Goal: Task Accomplishment & Management: Manage account settings

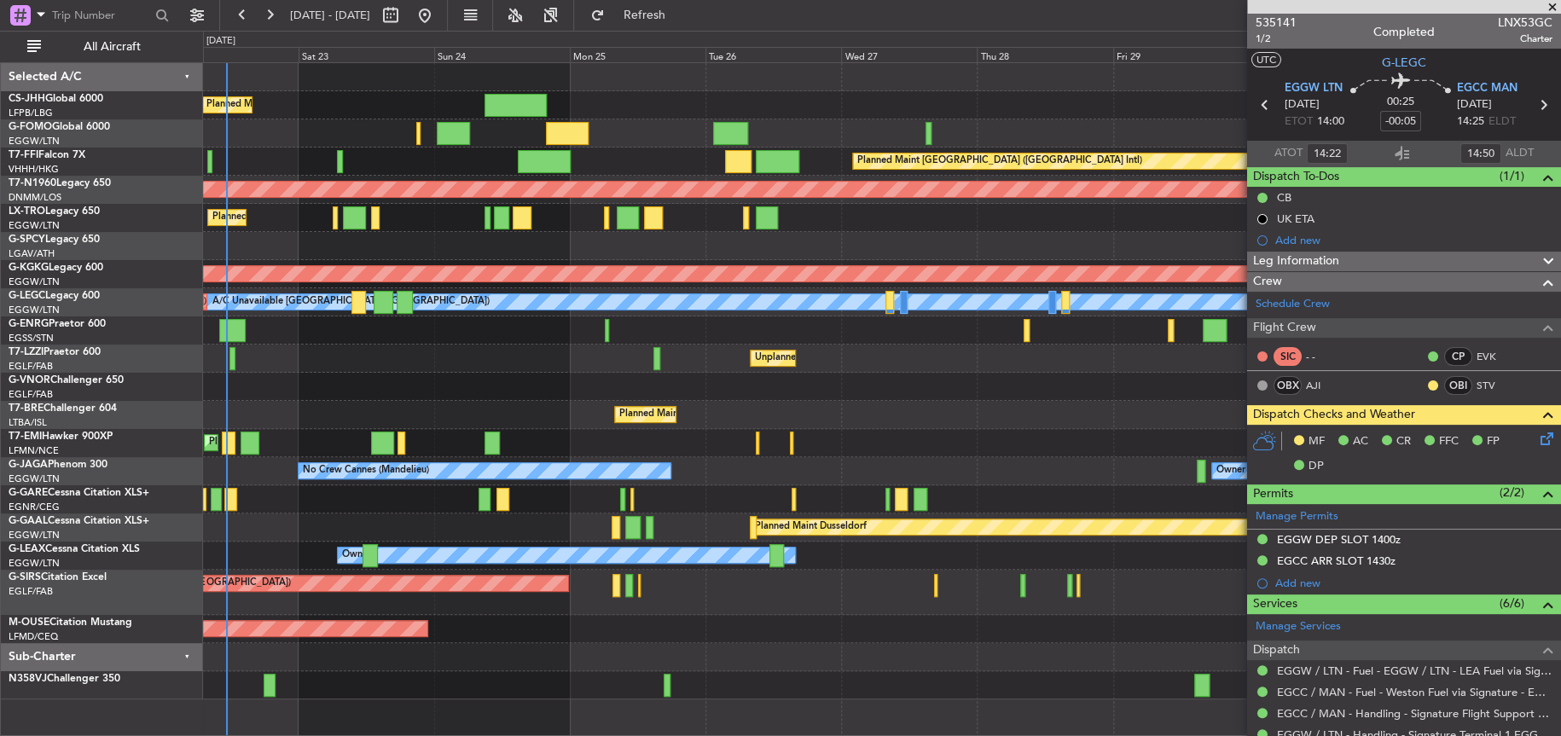
click at [1247, 368] on fb-app "[DATE] - [DATE] Refresh Quick Links All Aircraft Planned Maint [GEOGRAPHIC_DATA…" at bounding box center [780, 374] width 1561 height 723
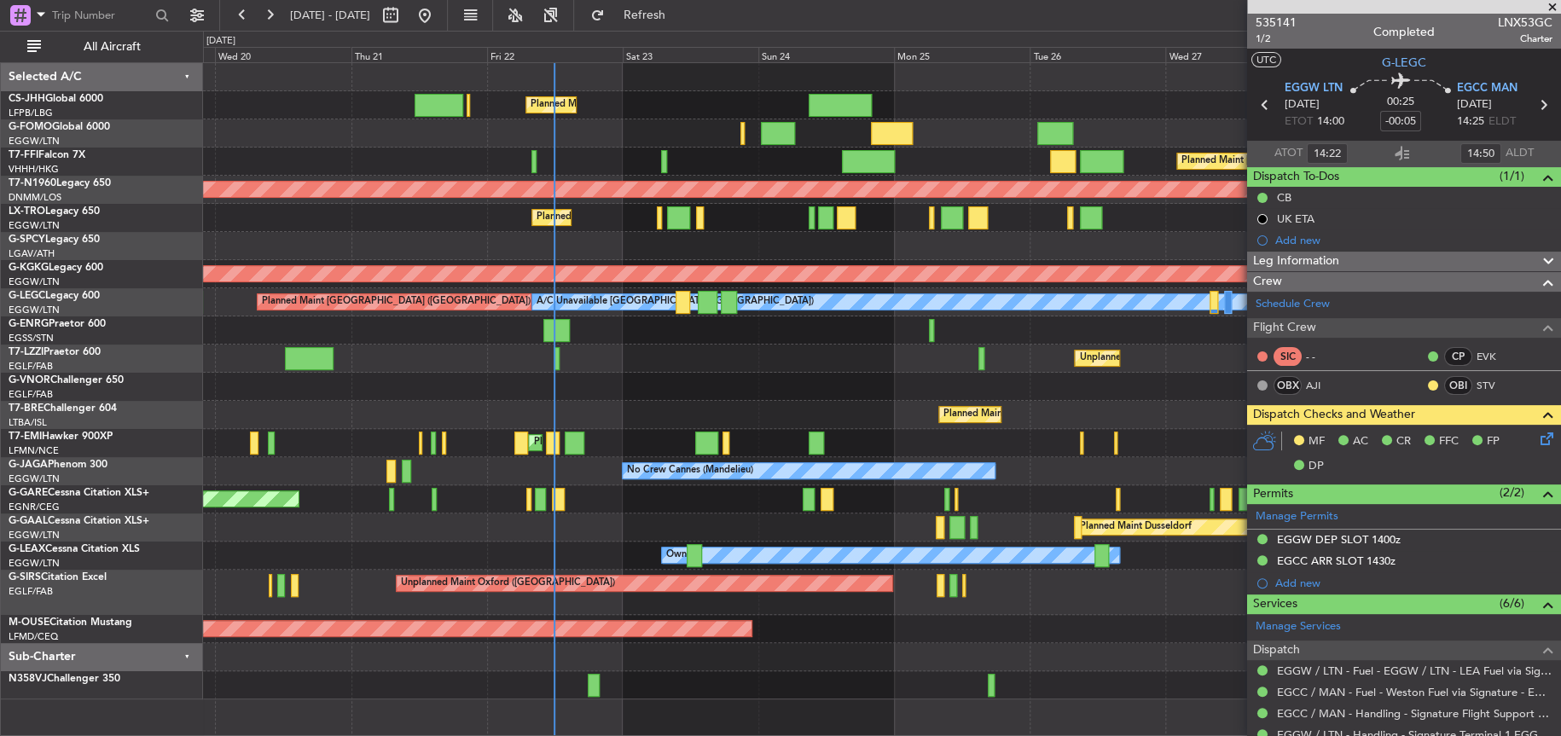
click at [495, 354] on div "Planned Maint London (Luton) Planned Maint Hong Kong (Hong Kong Intl) Planned M…" at bounding box center [881, 381] width 1357 height 636
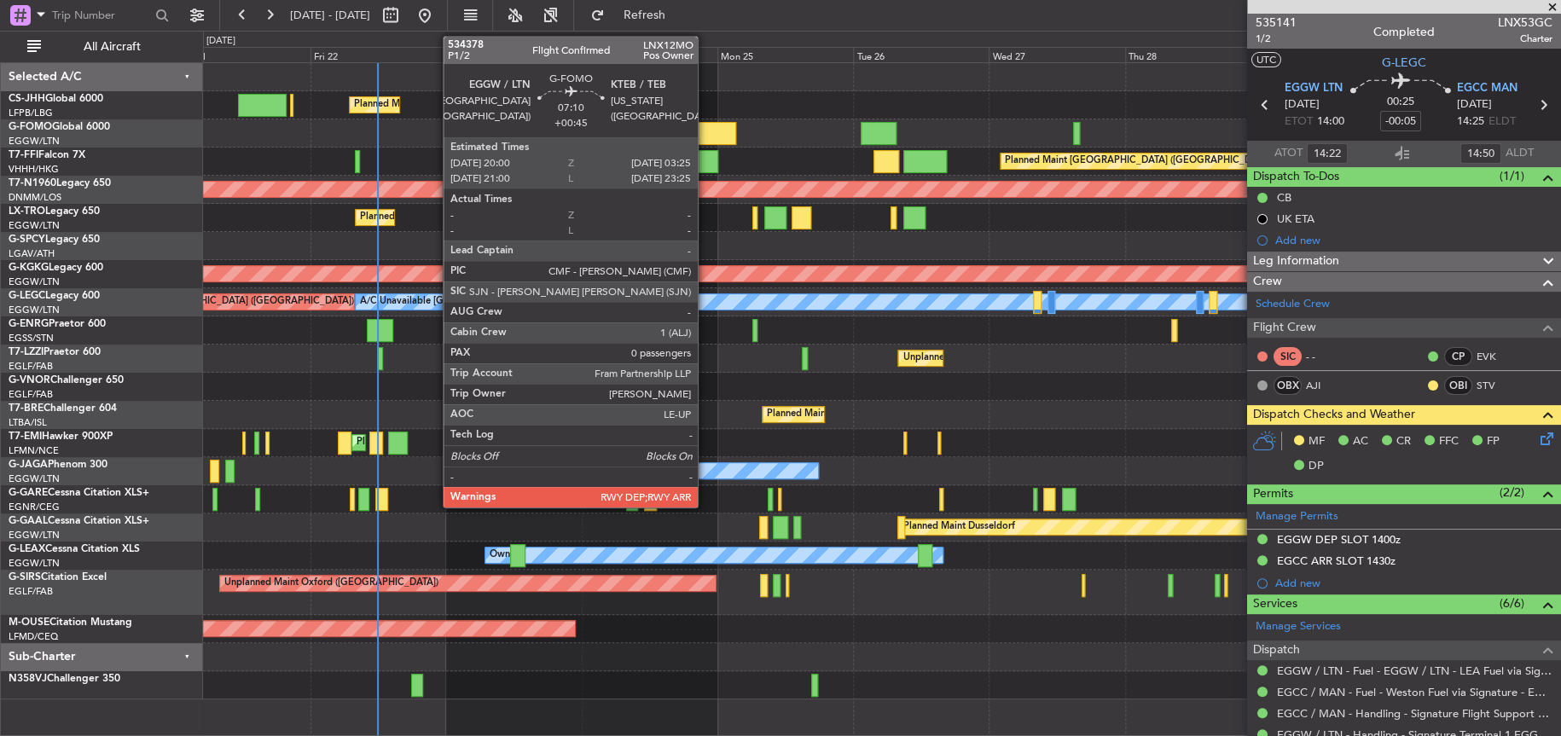
click at [705, 133] on div at bounding box center [715, 133] width 43 height 23
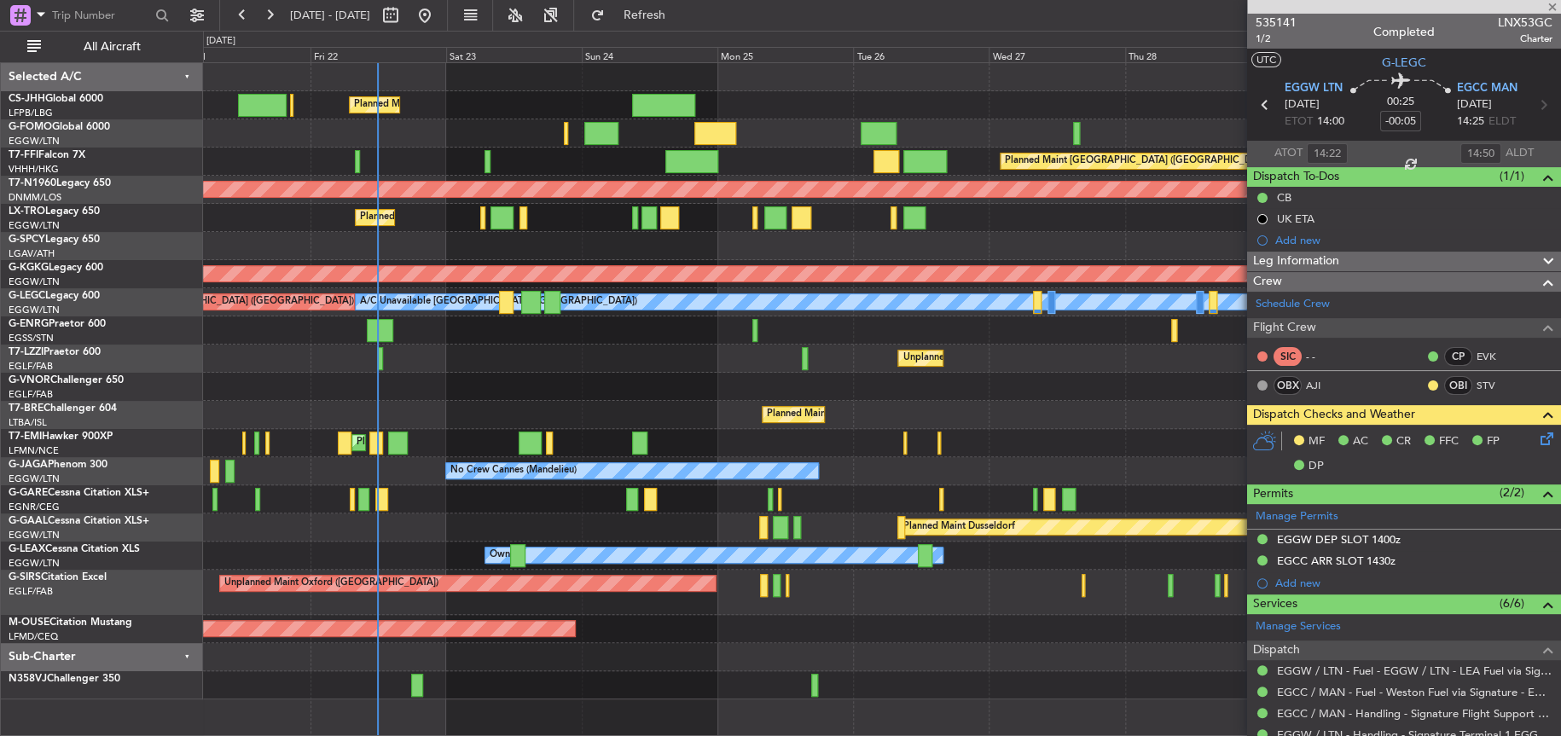
type input "+00:45"
type input "0"
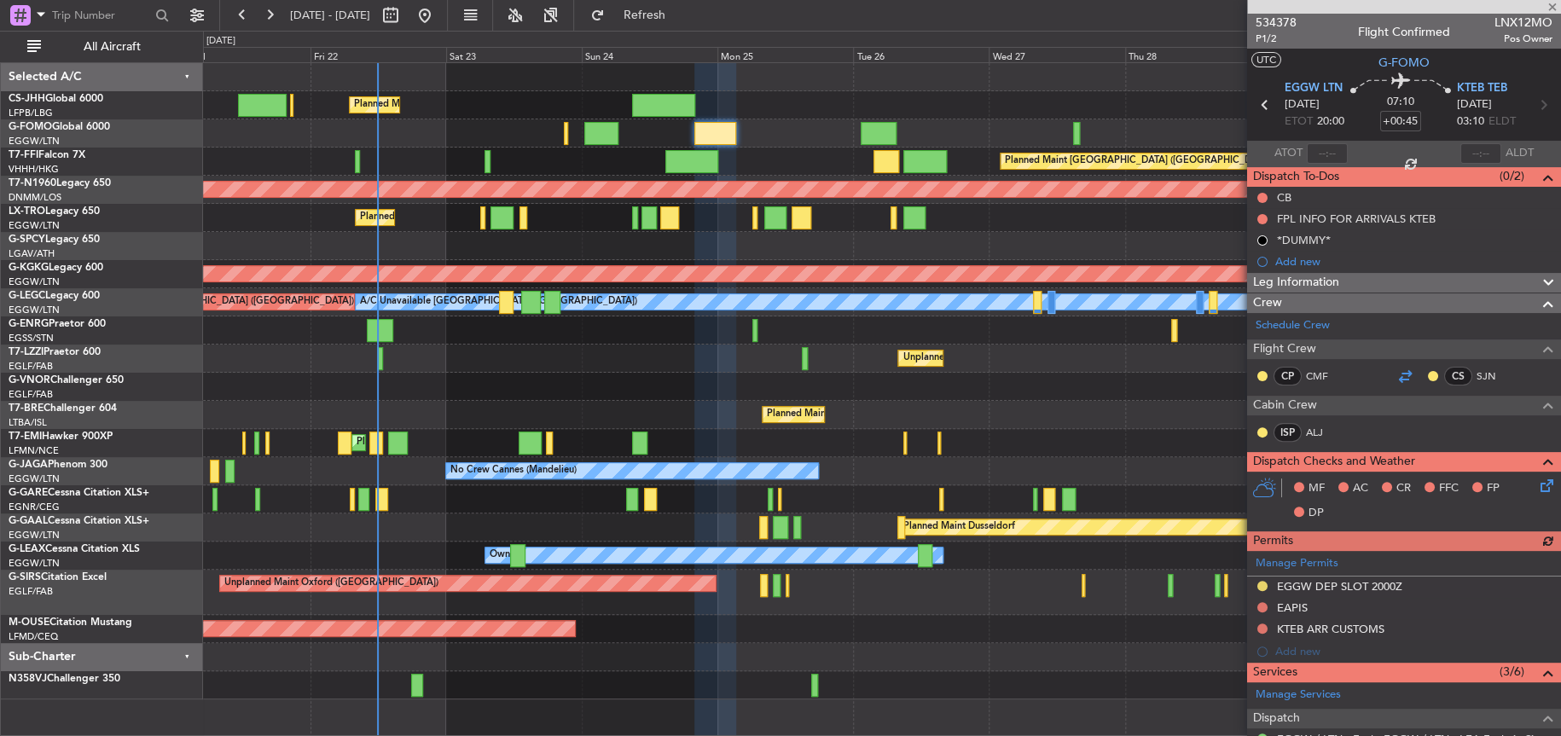
click at [1396, 371] on div at bounding box center [1404, 376] width 20 height 20
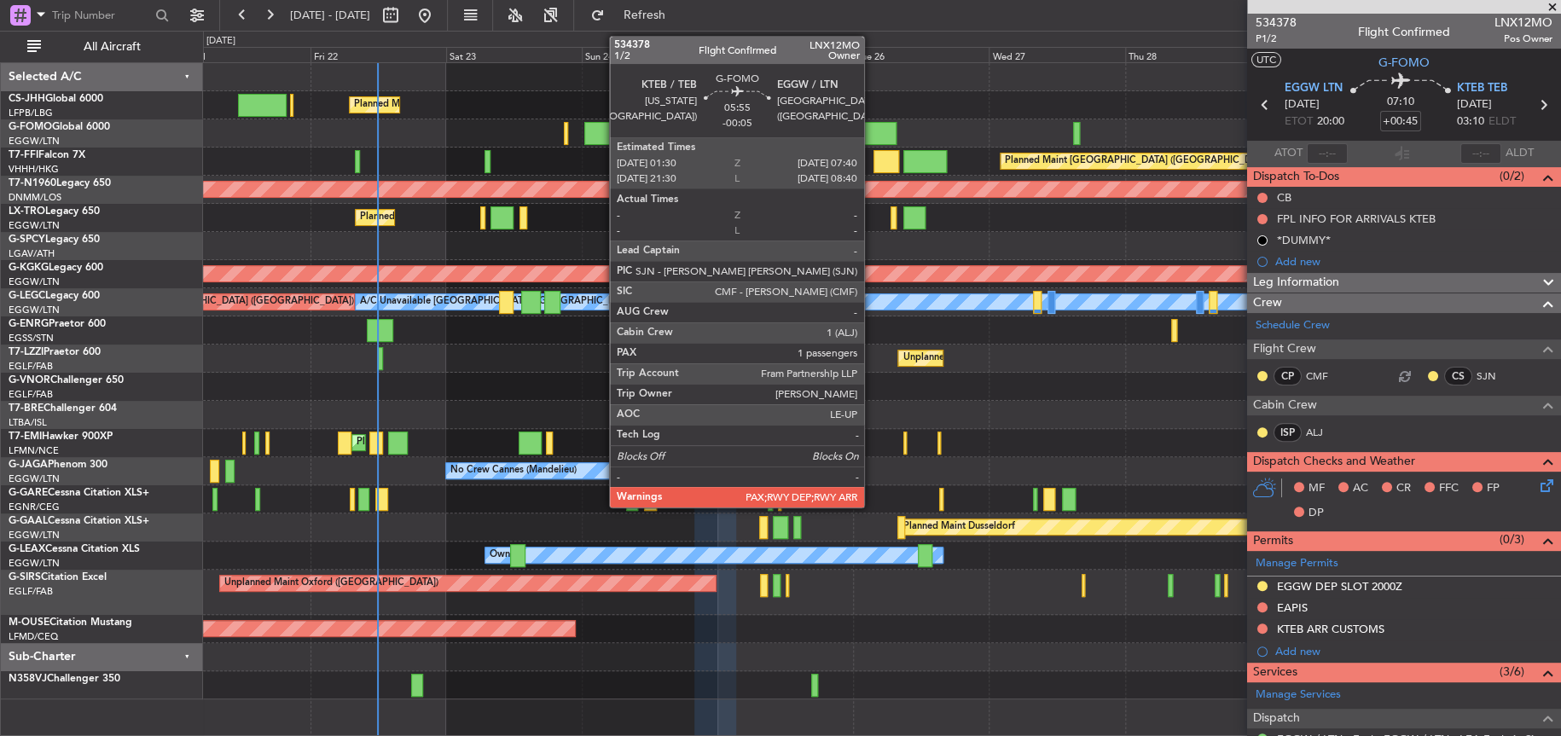
click at [872, 126] on div at bounding box center [877, 133] width 35 height 23
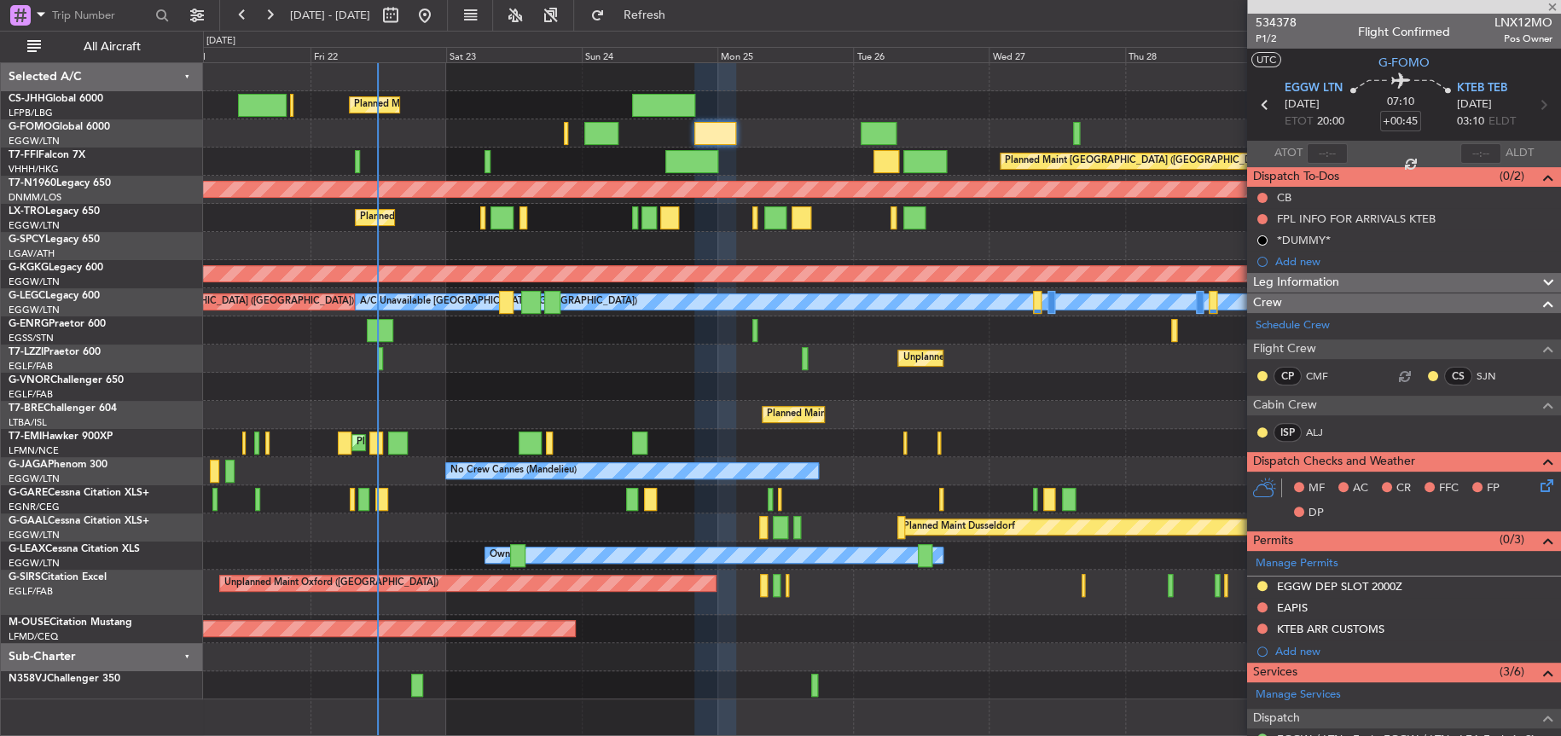
type input "-00:05"
type input "1"
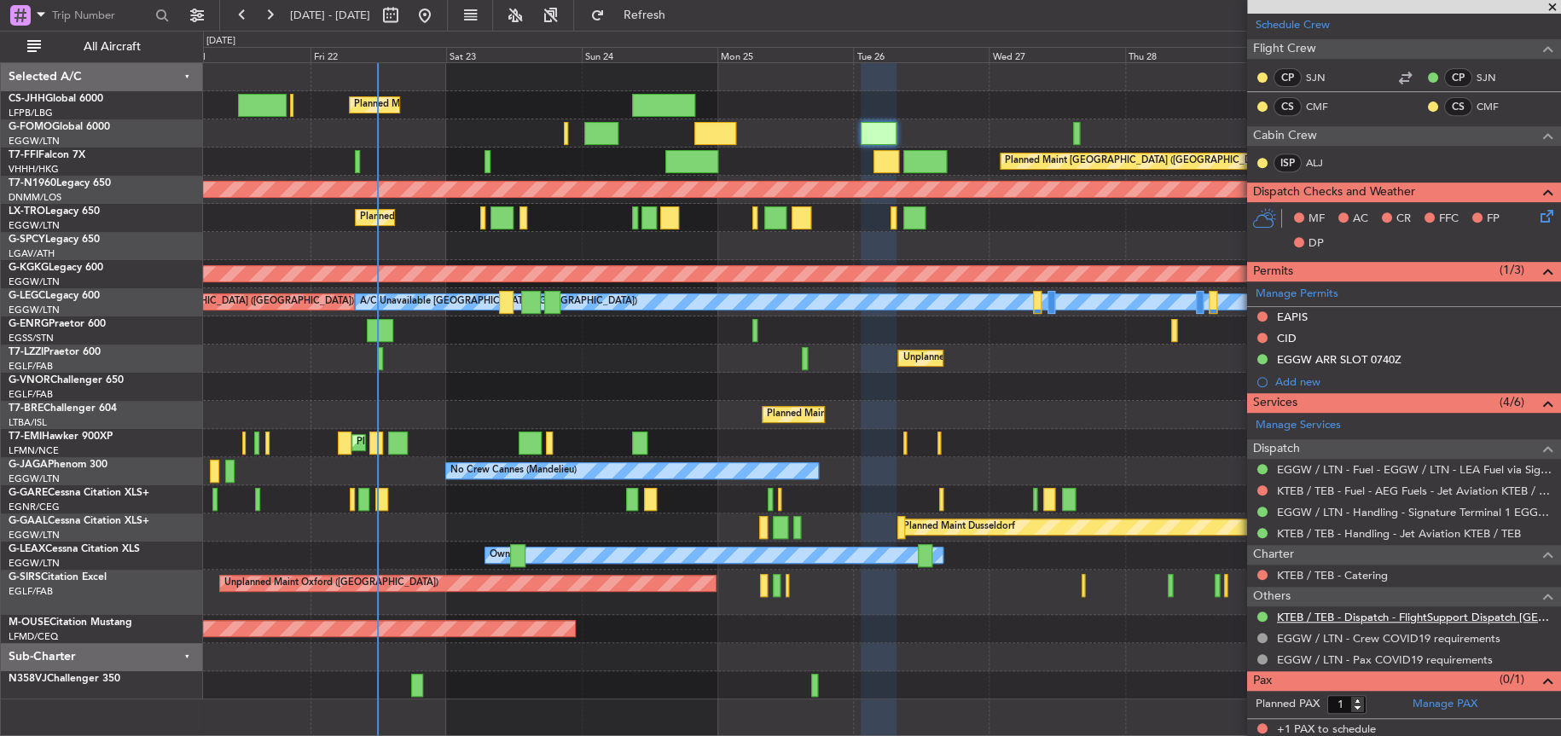
scroll to position [324, 0]
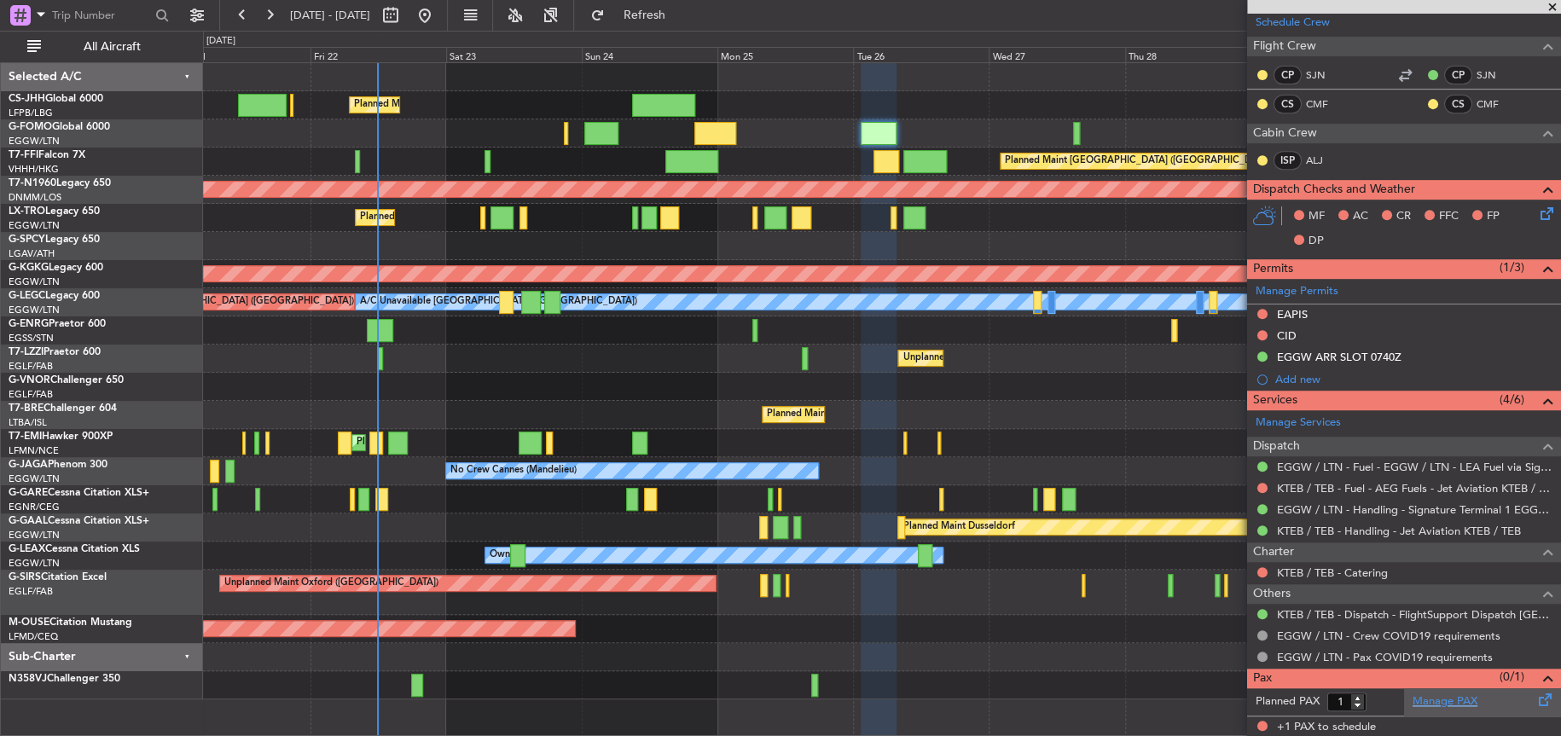
click at [1415, 698] on link "Manage PAX" at bounding box center [1444, 701] width 65 height 17
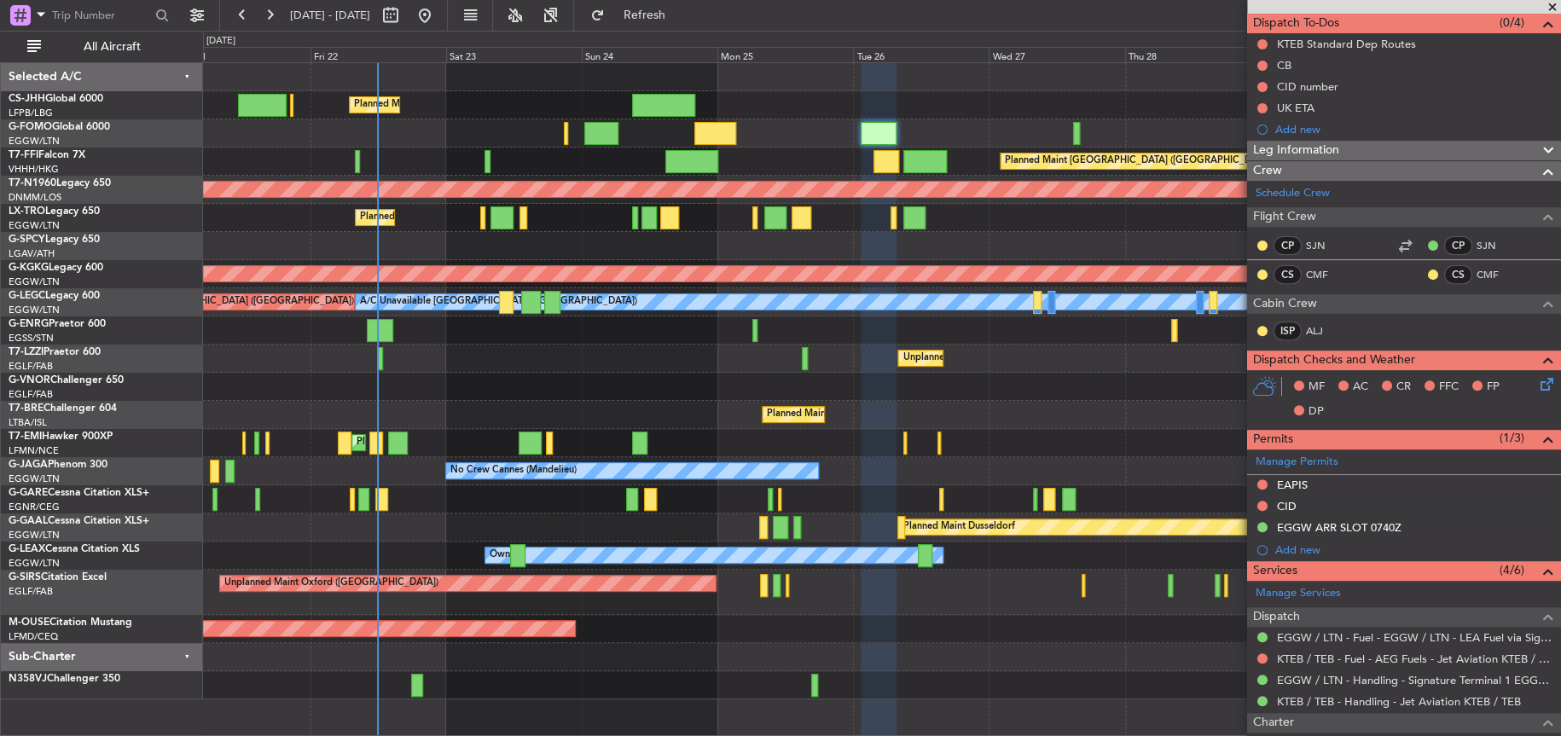
scroll to position [0, 0]
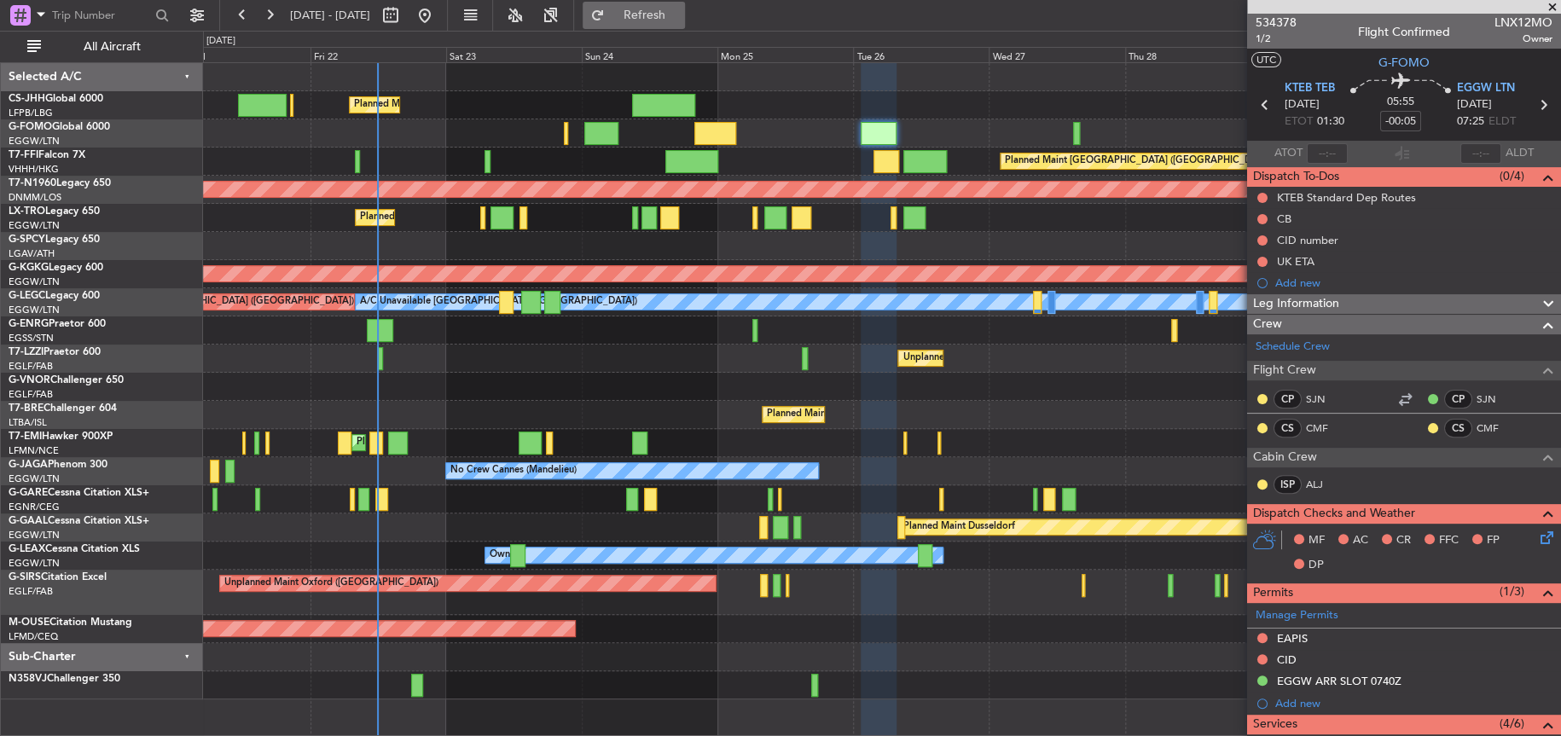
click at [682, 5] on button "Refresh" at bounding box center [633, 15] width 102 height 27
click at [557, 454] on div "Planned Maint Chester Planned Maint Chester" at bounding box center [881, 443] width 1357 height 28
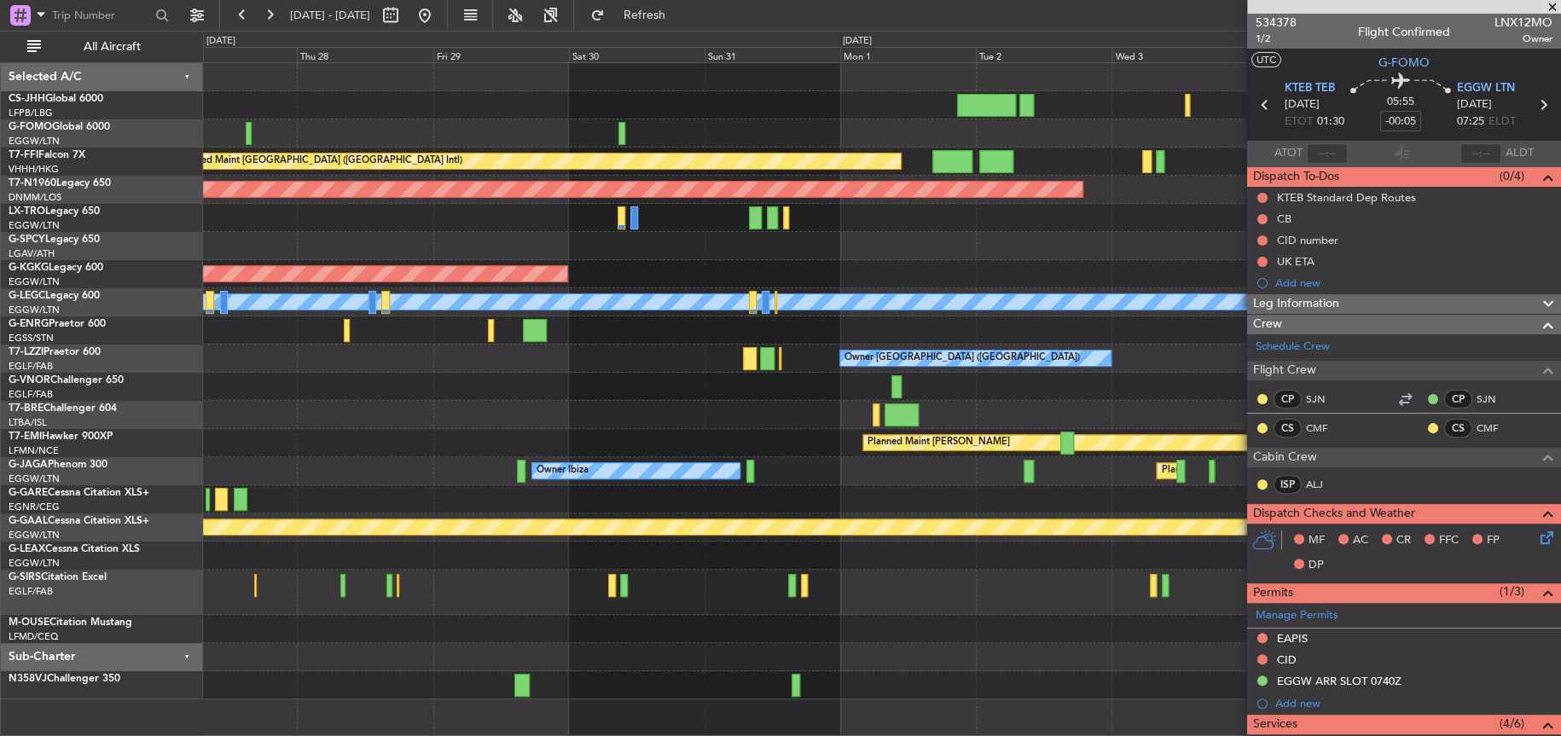
click at [658, 399] on div "Planned Maint Hong Kong (Hong Kong Intl) Planned Maint London (Stansted) AOG Ma…" at bounding box center [881, 381] width 1357 height 636
click at [1342, 414] on fb-app "27 Aug 2025 - 06 Sep 2025 Refresh Quick Links All Aircraft Planned Maint Hong K…" at bounding box center [780, 374] width 1561 height 723
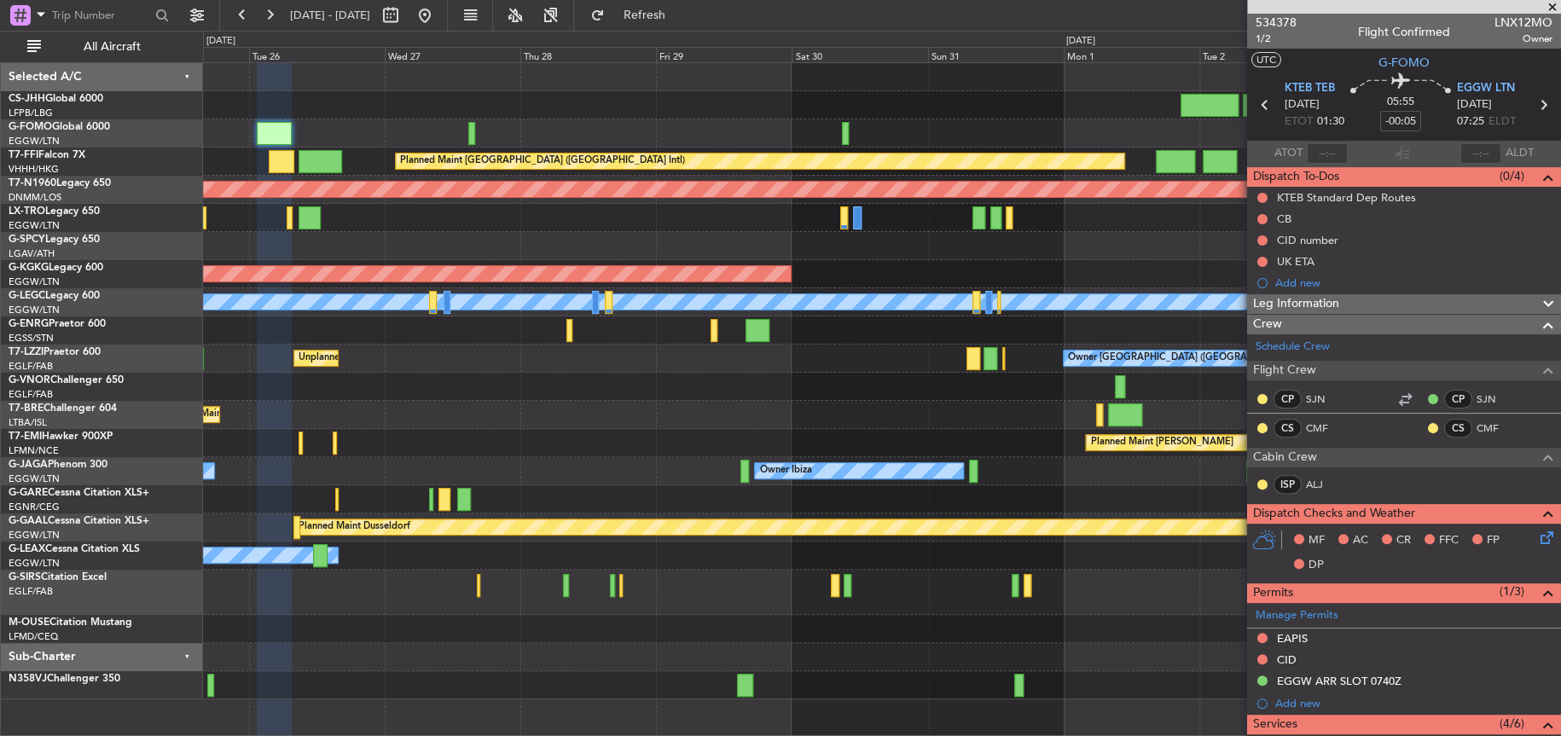
click at [507, 334] on div "Planned Maint Hong Kong (Hong Kong Intl) Planned Maint London (Stansted) AOG Ma…" at bounding box center [881, 381] width 1357 height 636
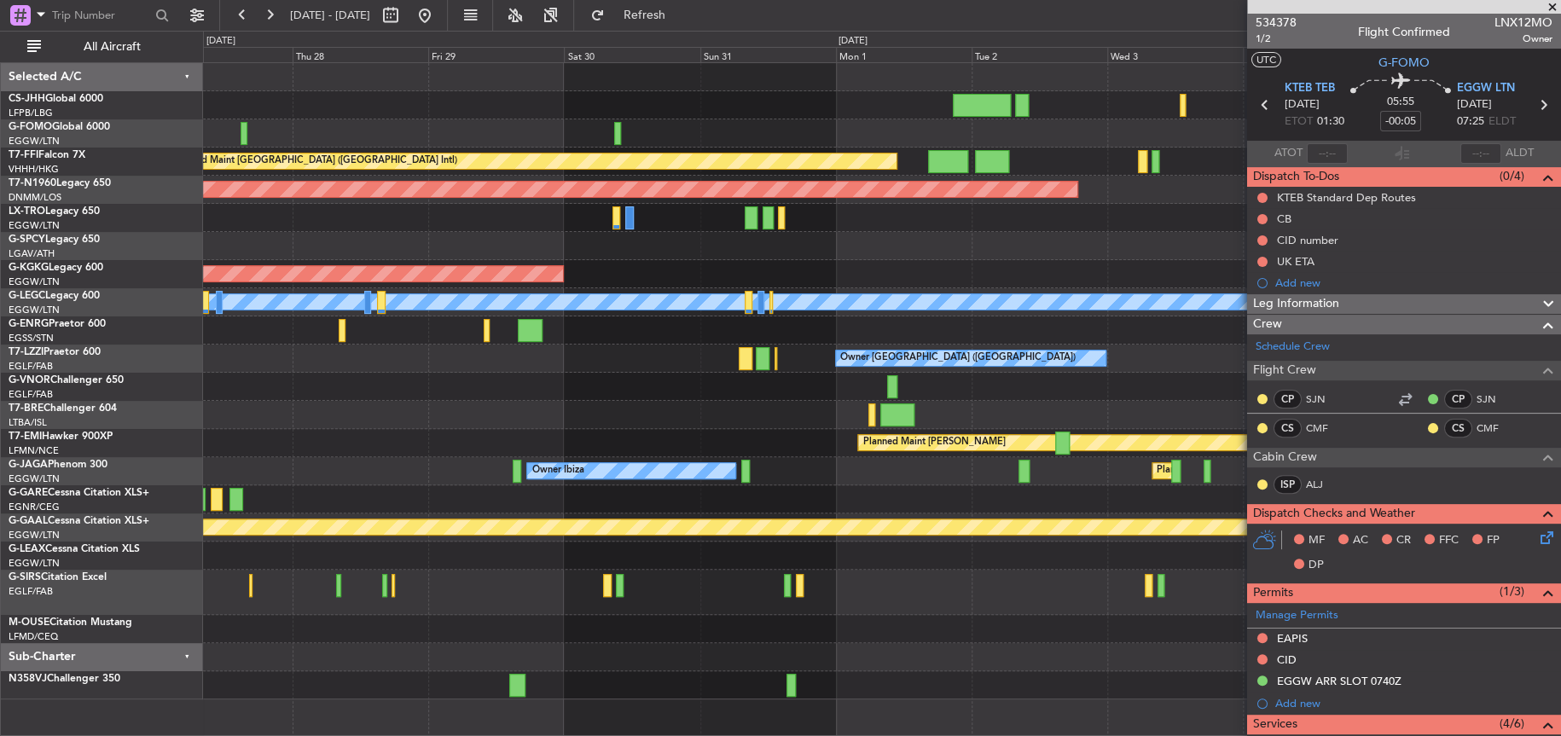
click at [604, 381] on div at bounding box center [881, 387] width 1357 height 28
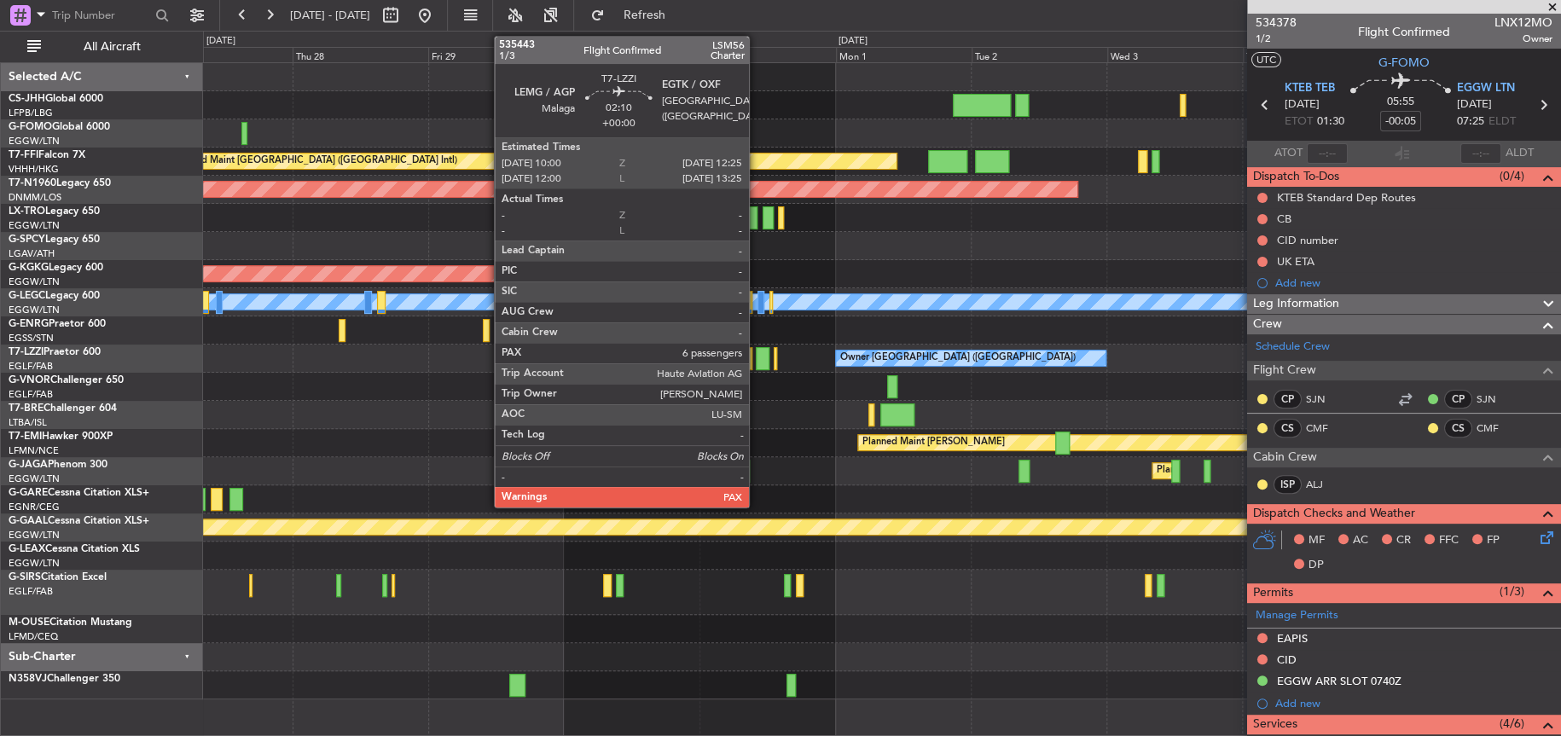
click at [756, 357] on div at bounding box center [763, 358] width 14 height 23
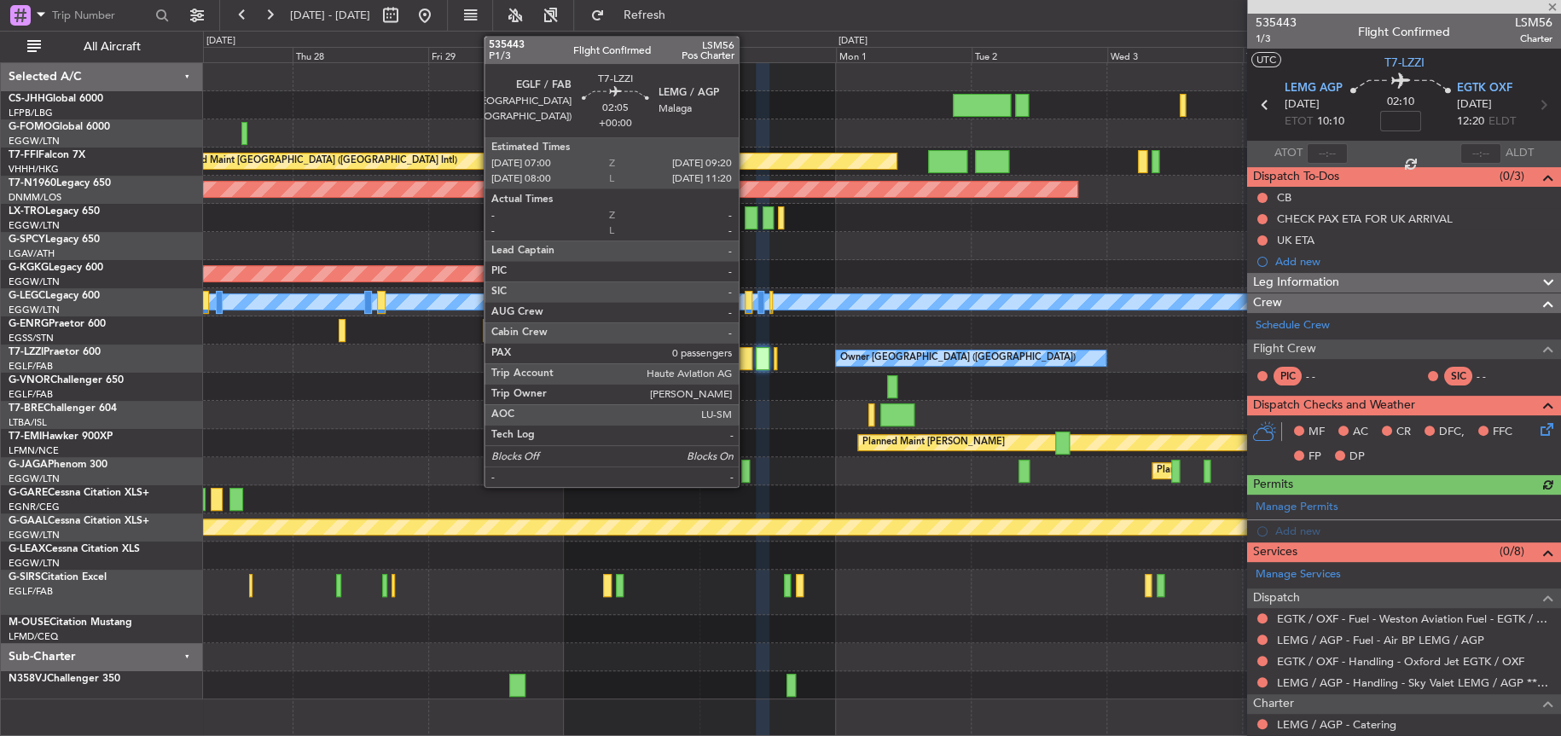
click at [746, 356] on div at bounding box center [746, 358] width 14 height 23
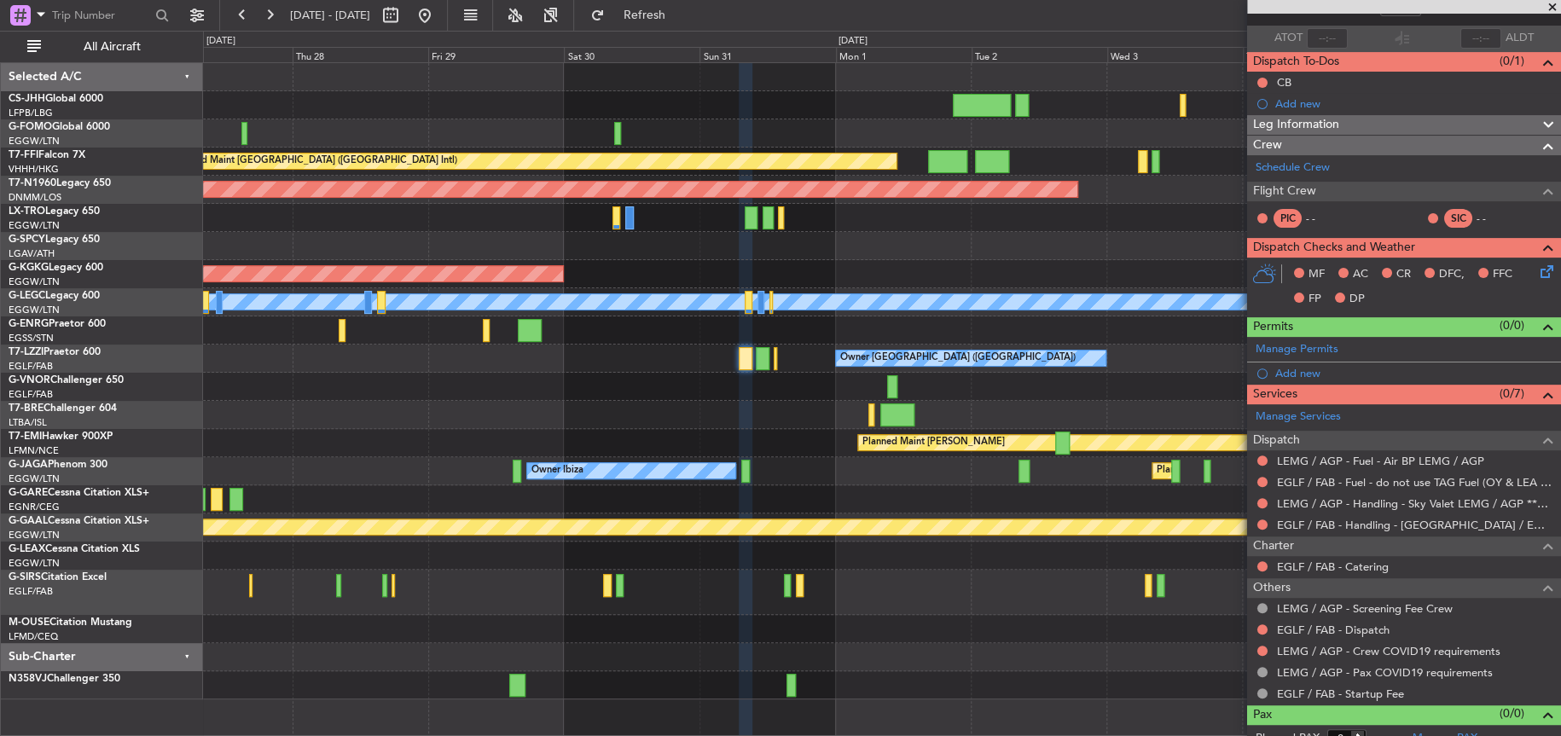
scroll to position [130, 0]
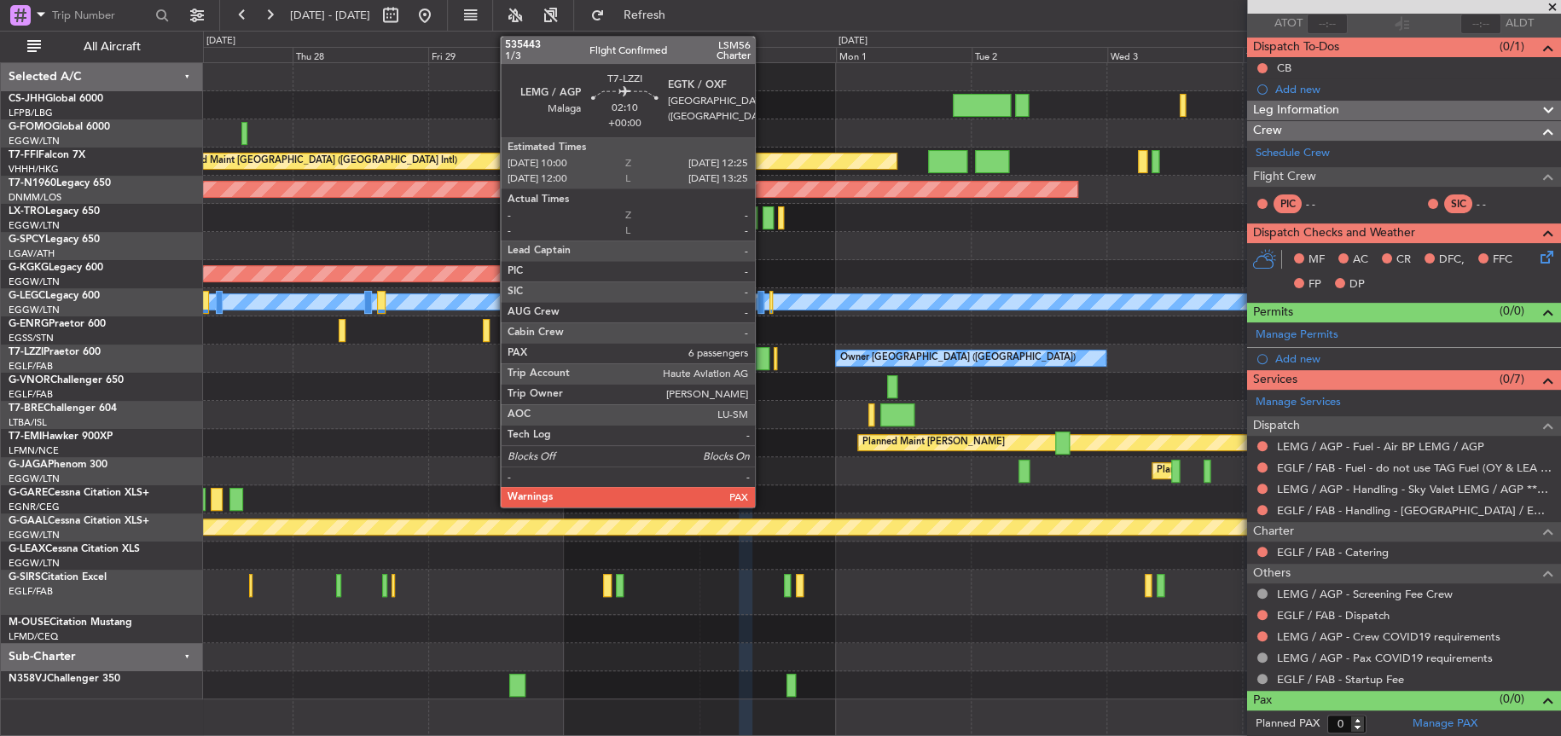
click at [762, 358] on div at bounding box center [763, 358] width 14 height 23
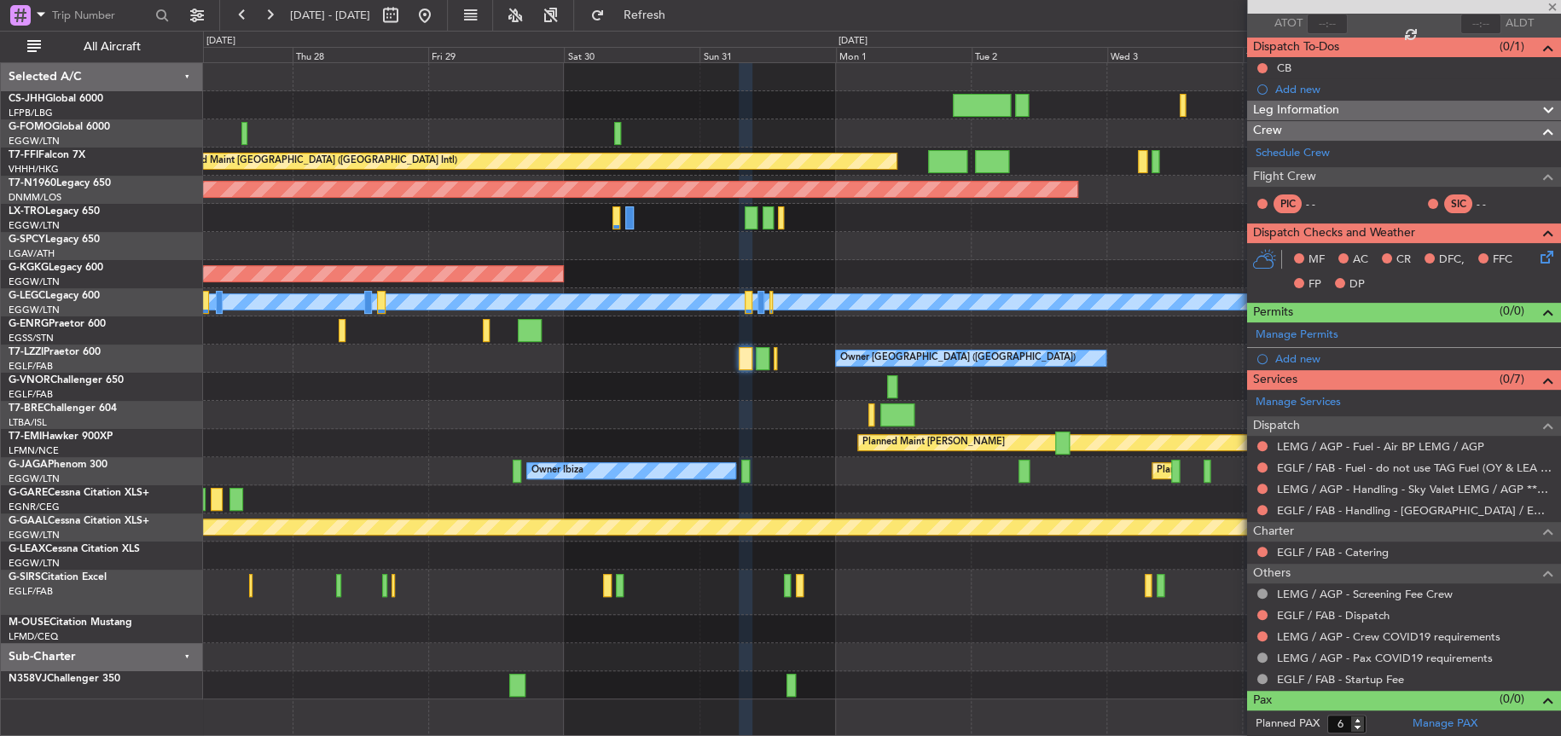
scroll to position [0, 0]
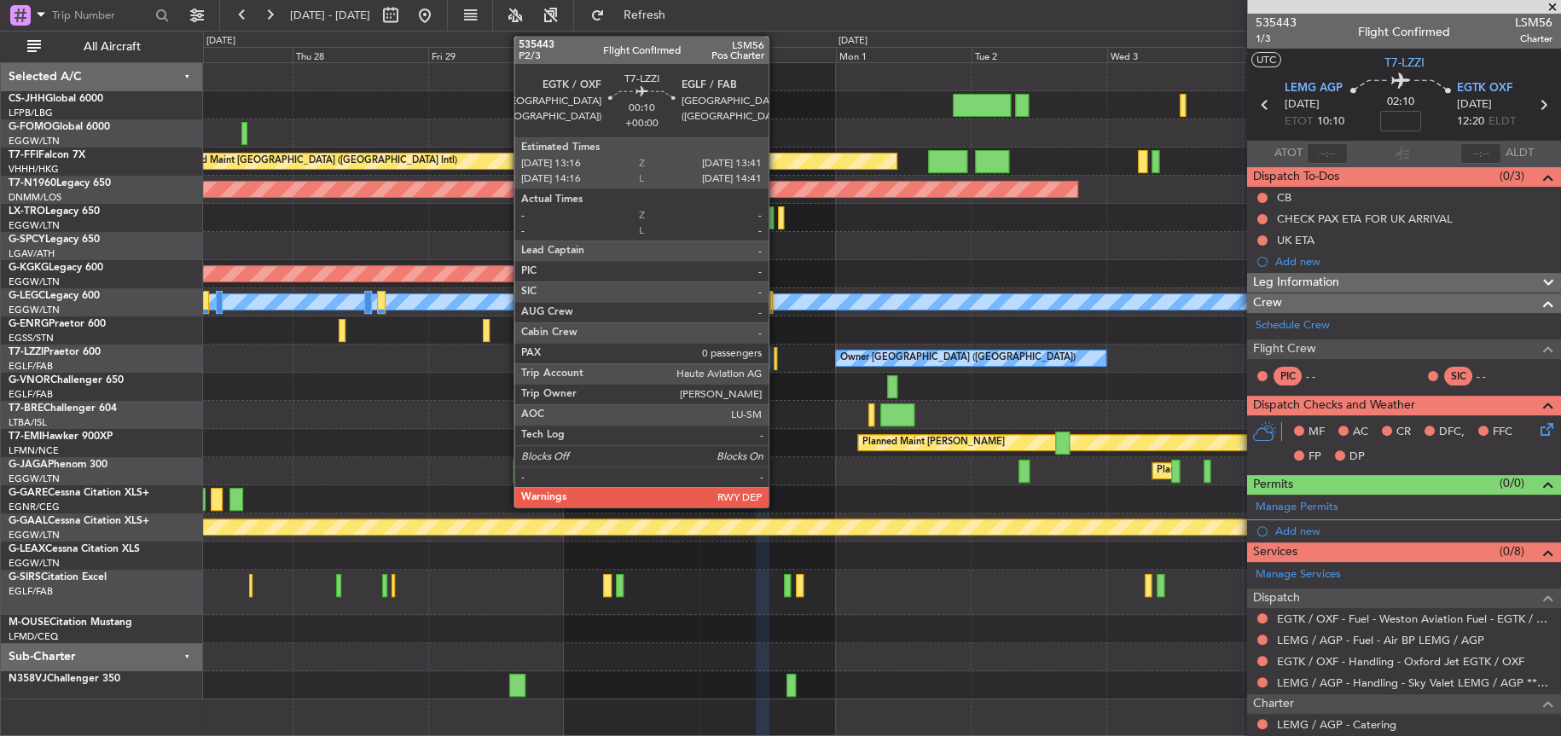
click at [776, 362] on div at bounding box center [774, 358] width 3 height 23
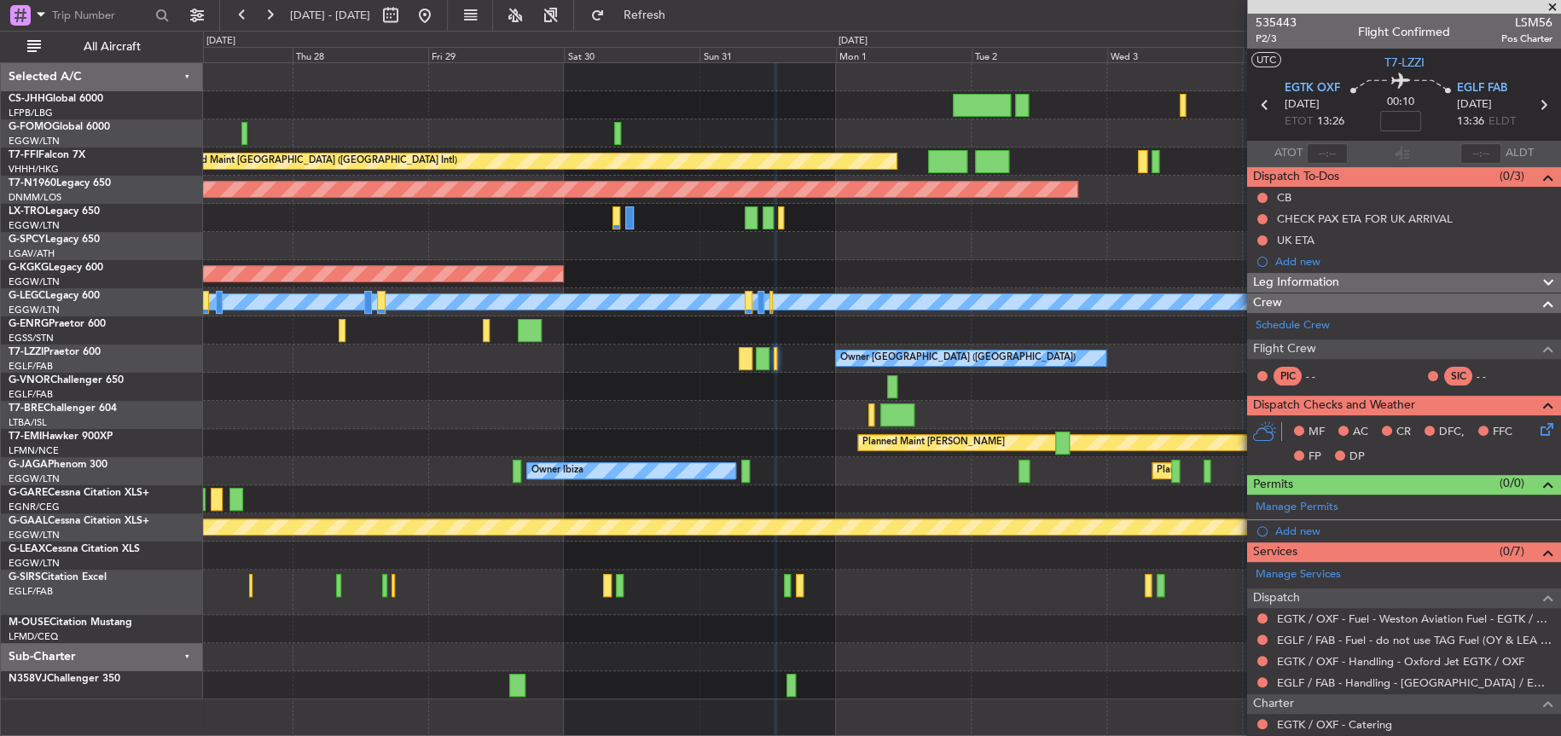
scroll to position [151, 0]
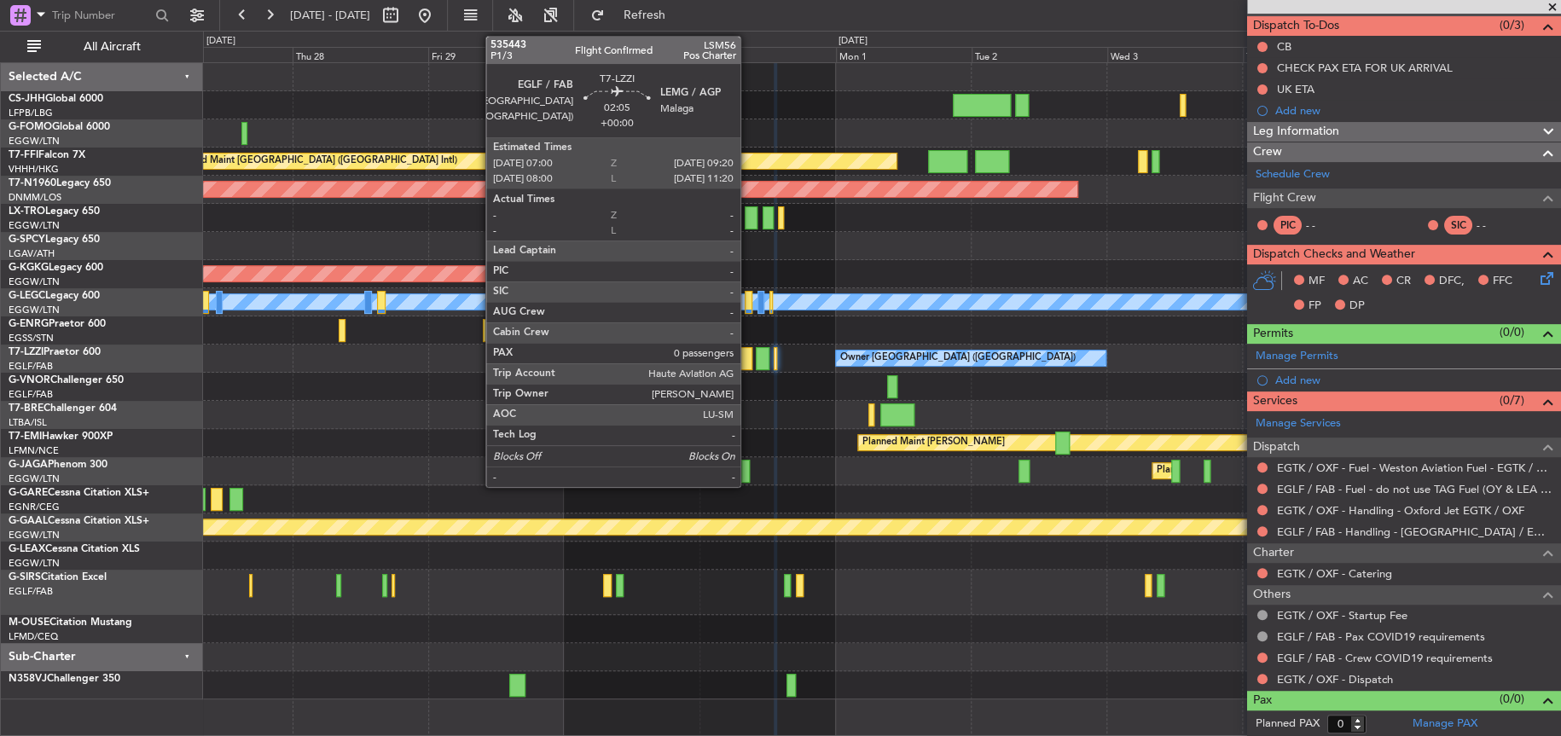
click at [748, 367] on div at bounding box center [746, 358] width 14 height 23
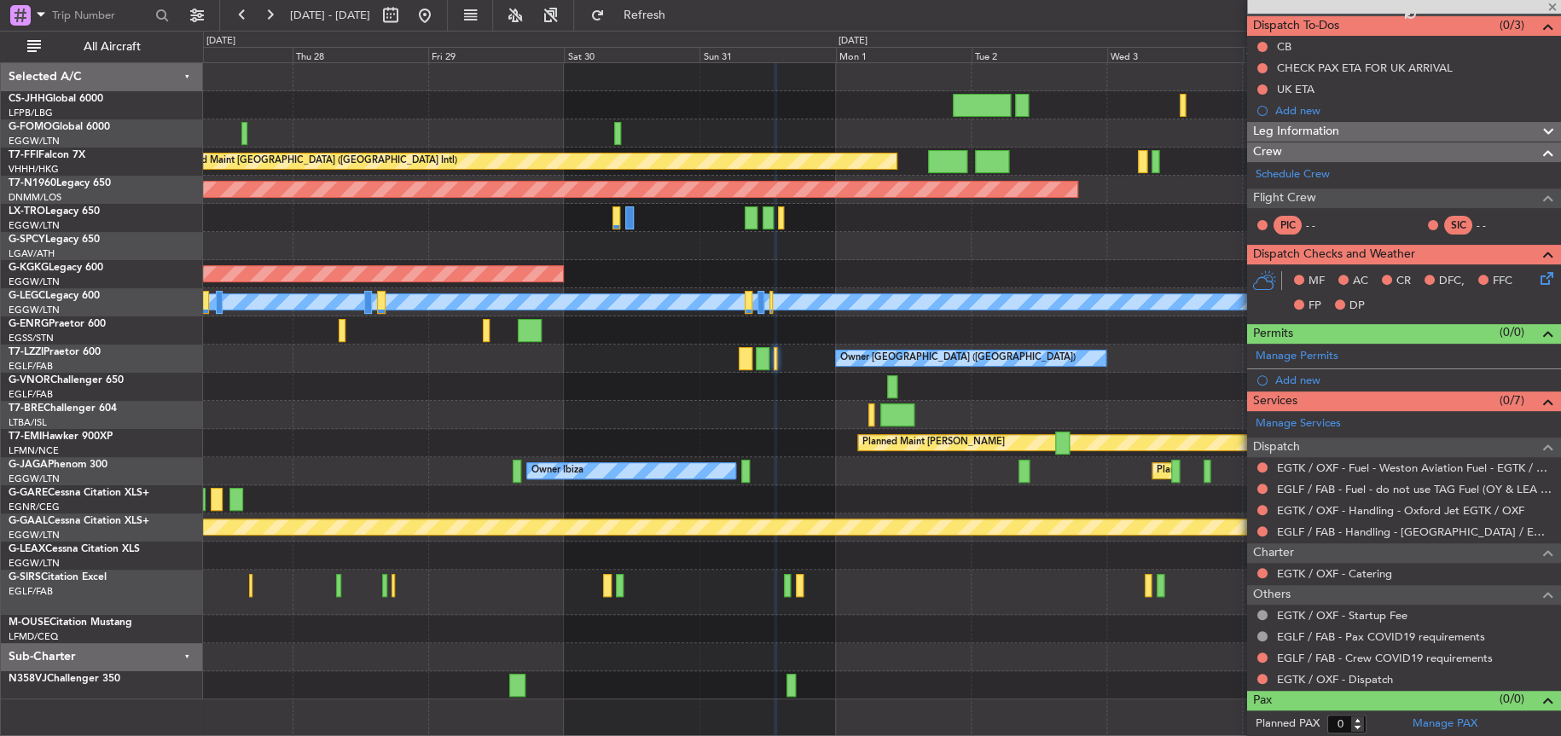
scroll to position [0, 0]
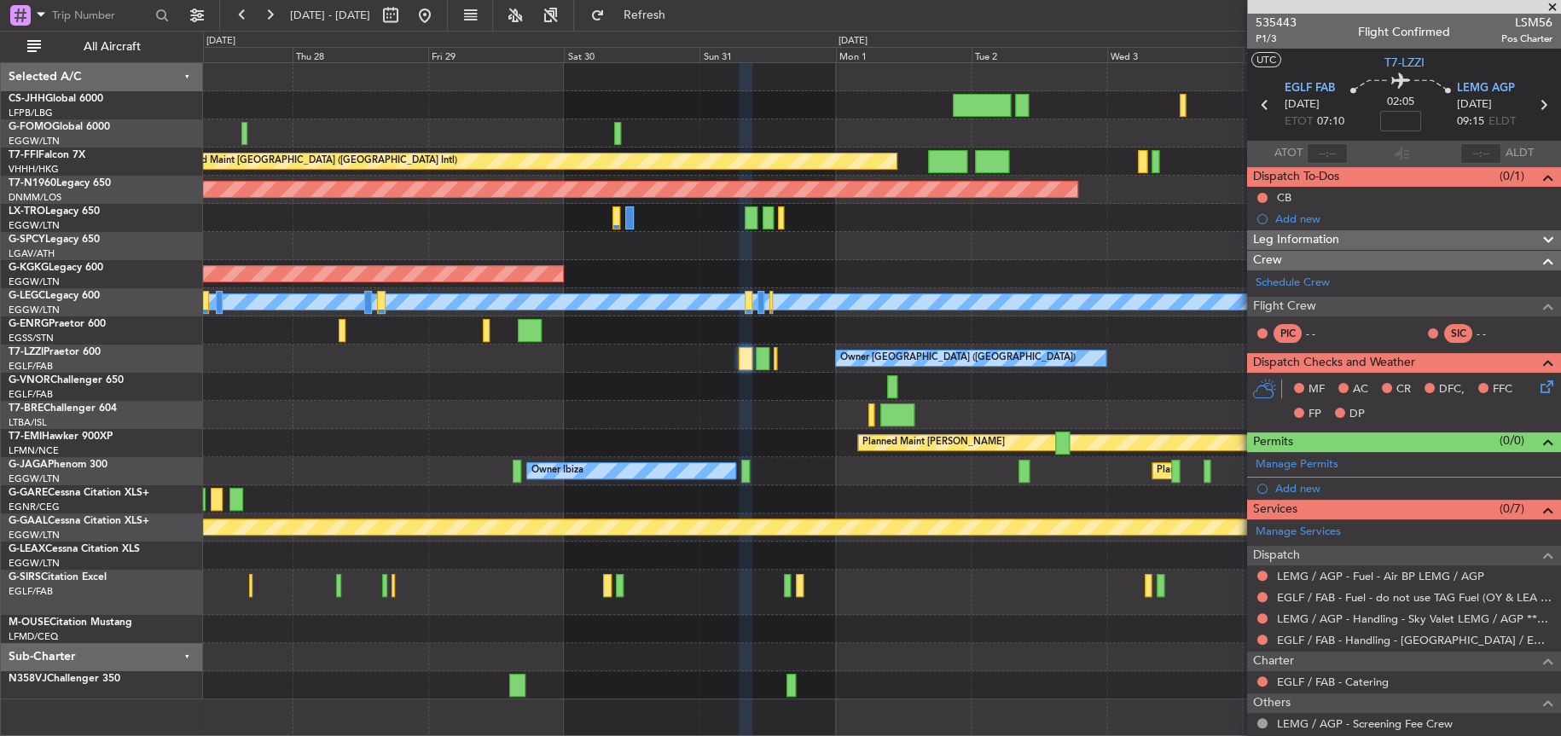
click at [971, 498] on div at bounding box center [881, 499] width 1356 height 28
click at [961, 473] on div "Planned Maint London (Luton) Owner Ibiza No Crew Cannes (Mandelieu)" at bounding box center [881, 471] width 1356 height 28
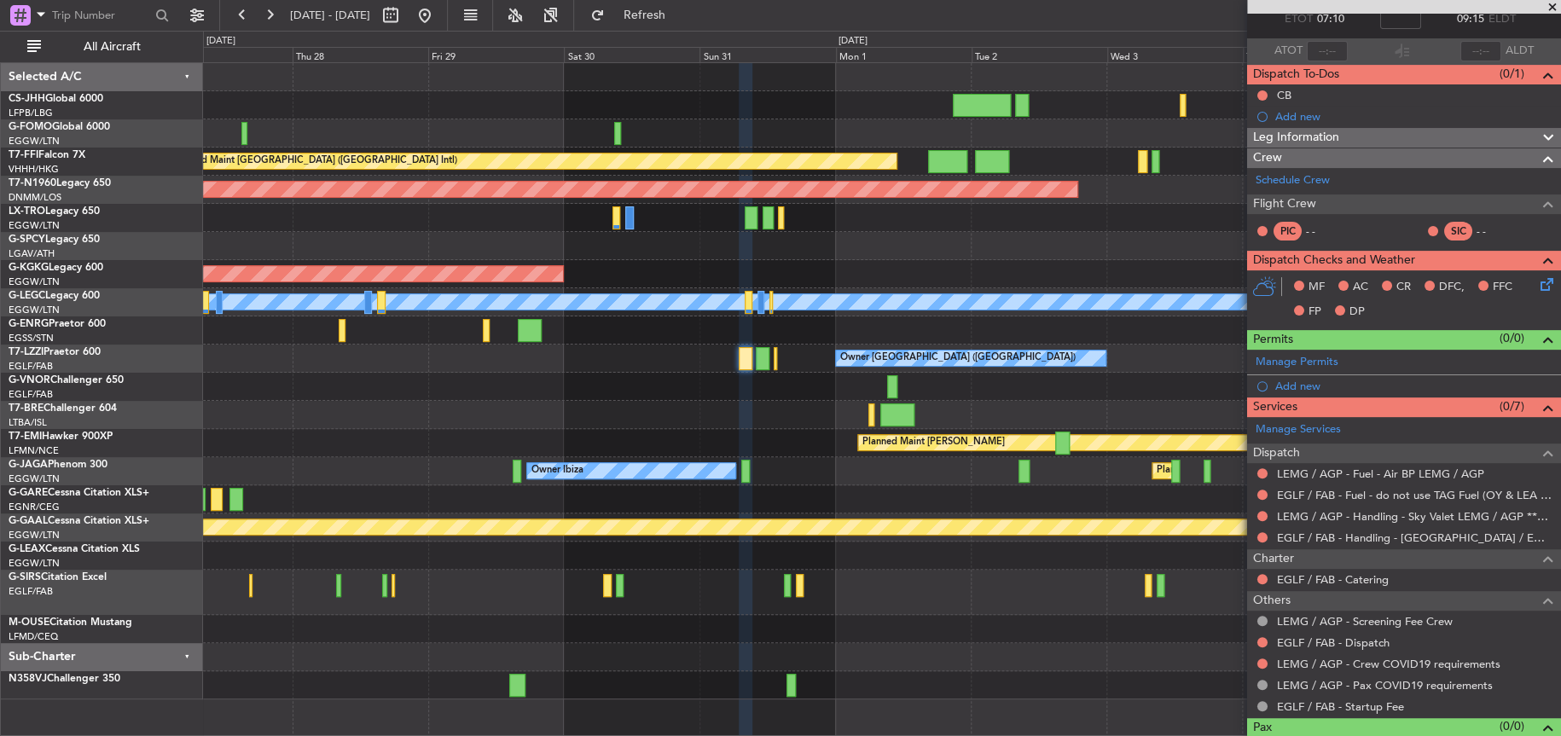
scroll to position [130, 0]
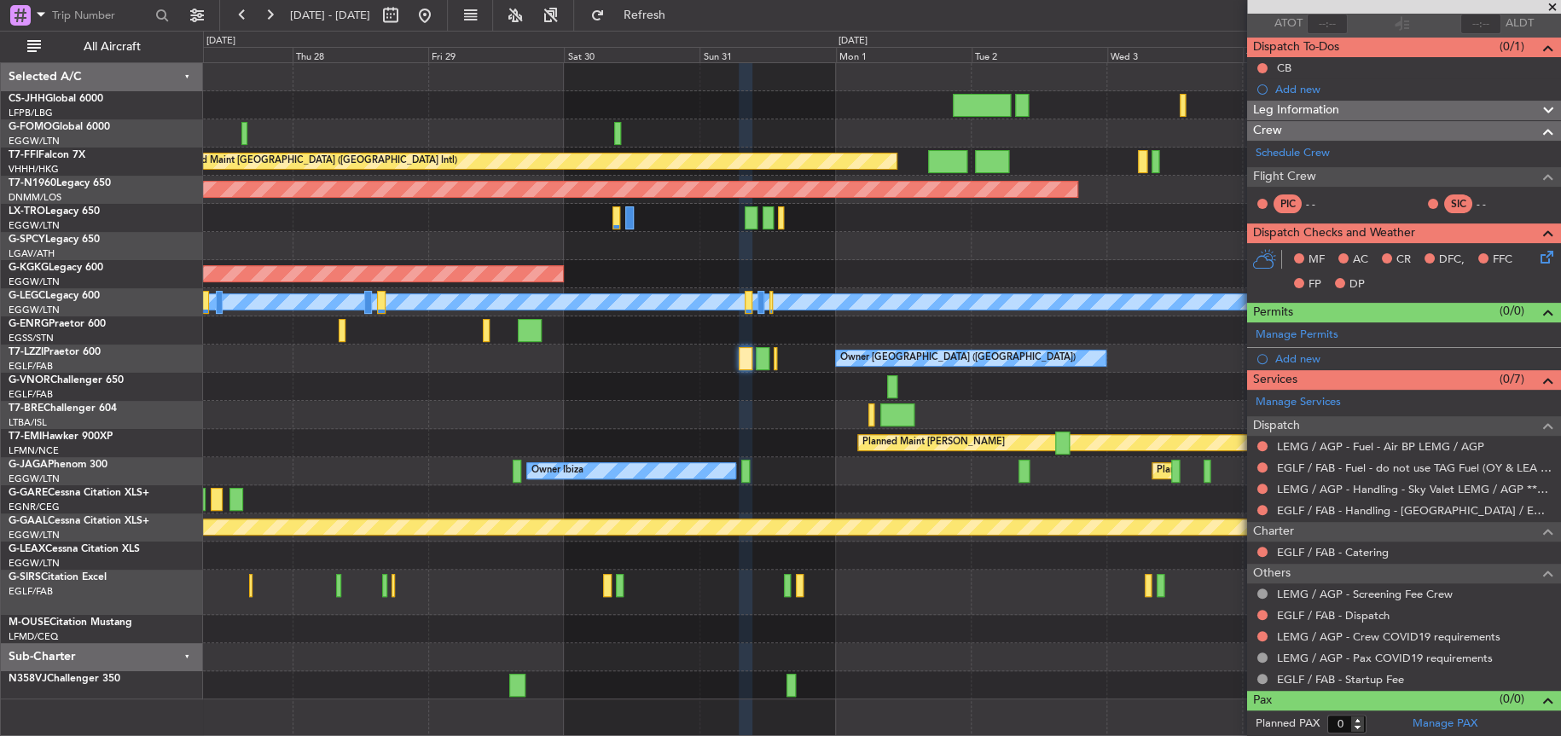
click at [1324, 605] on div "EGLF / FAB - Dispatch" at bounding box center [1404, 615] width 314 height 21
click at [1319, 609] on link "EGLF / FAB - Dispatch" at bounding box center [1333, 615] width 113 height 14
click at [648, 360] on div "Owner London (Farnborough) Unplanned Maint London (Farnborough)" at bounding box center [881, 359] width 1356 height 28
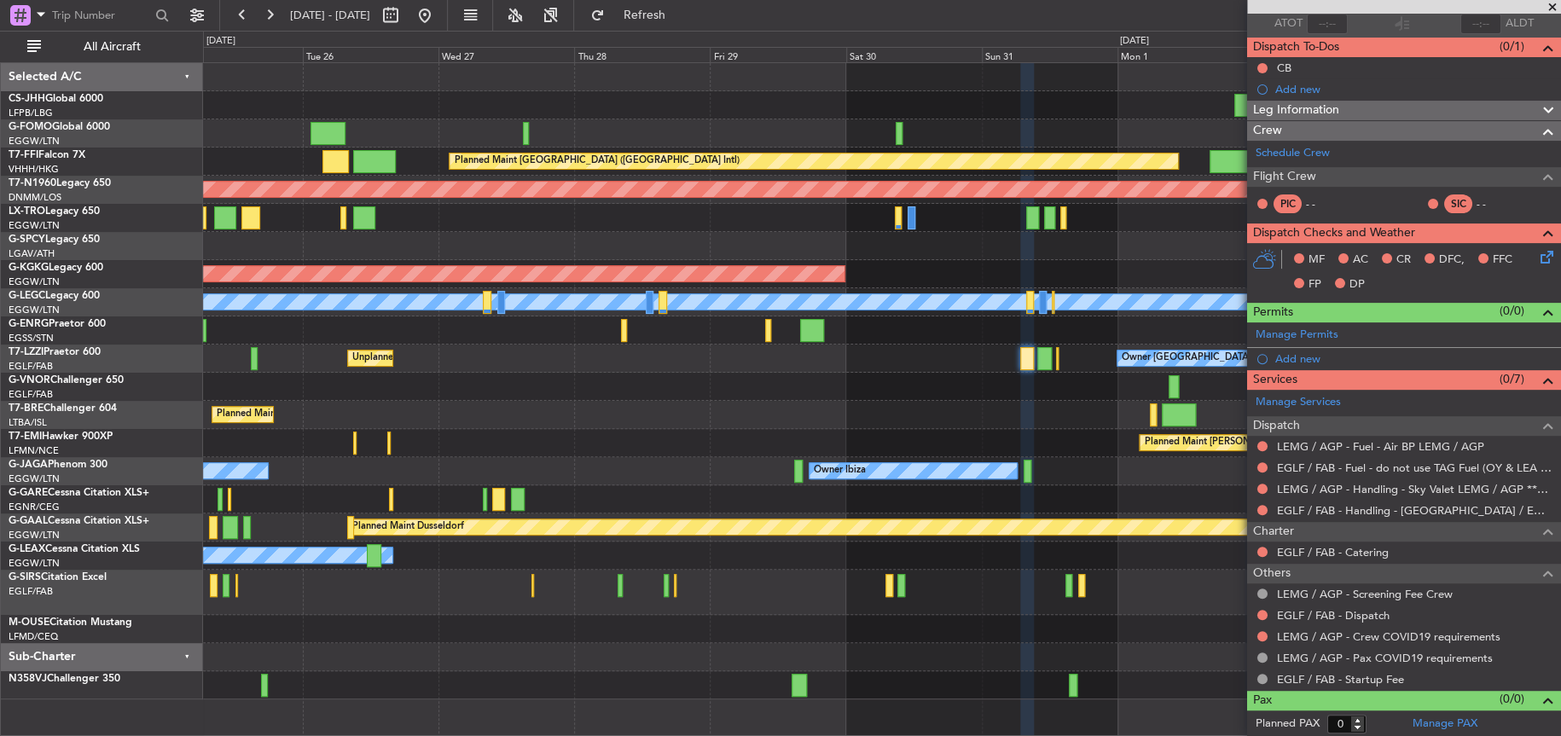
click at [904, 466] on div "Planned Maint Hong Kong (Hong Kong Intl) Planned Maint London (Stansted) AOG Ma…" at bounding box center [881, 381] width 1357 height 636
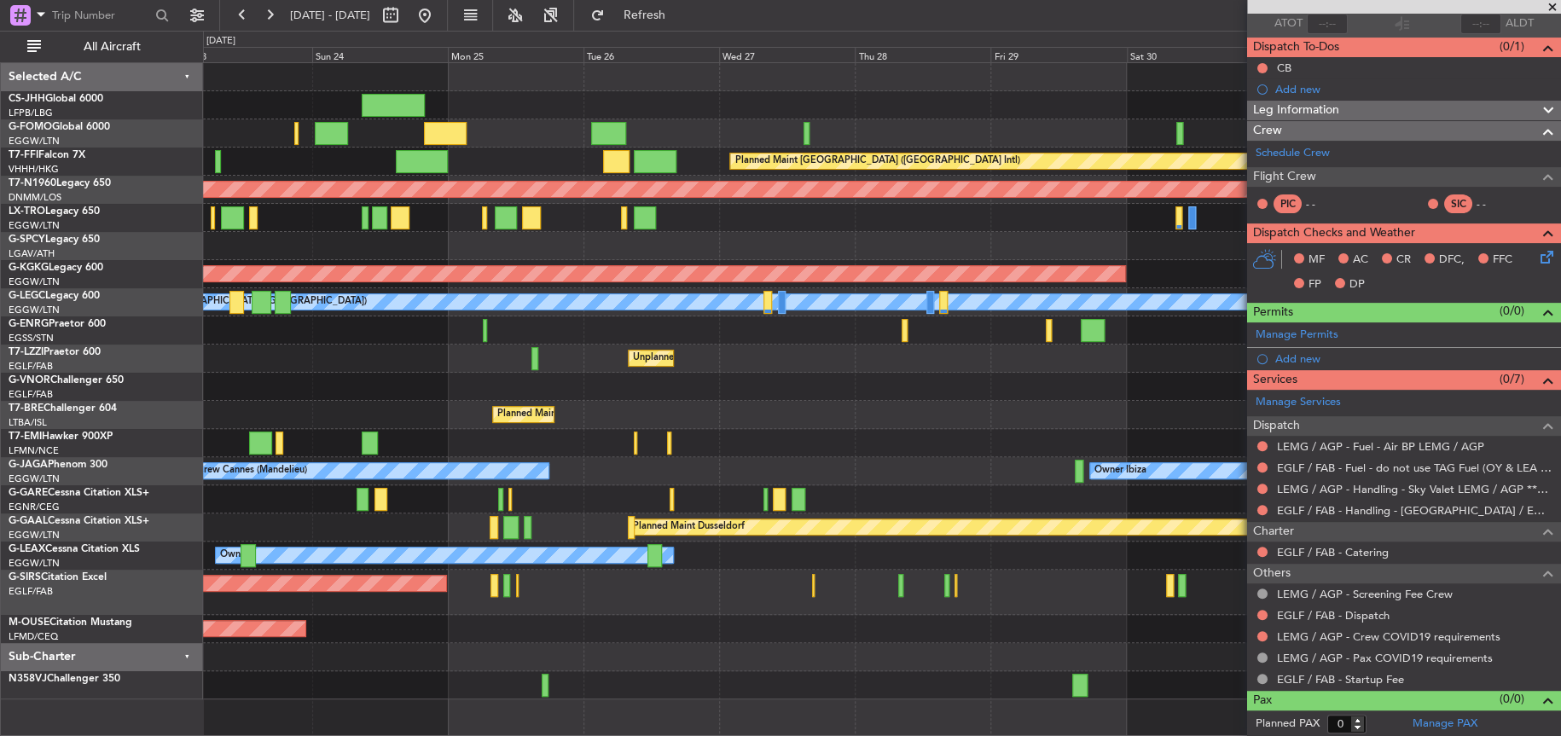
click at [669, 408] on div "Planned Maint London (Luton) Planned Maint Hong Kong (Hong Kong Intl) Planned M…" at bounding box center [881, 381] width 1357 height 636
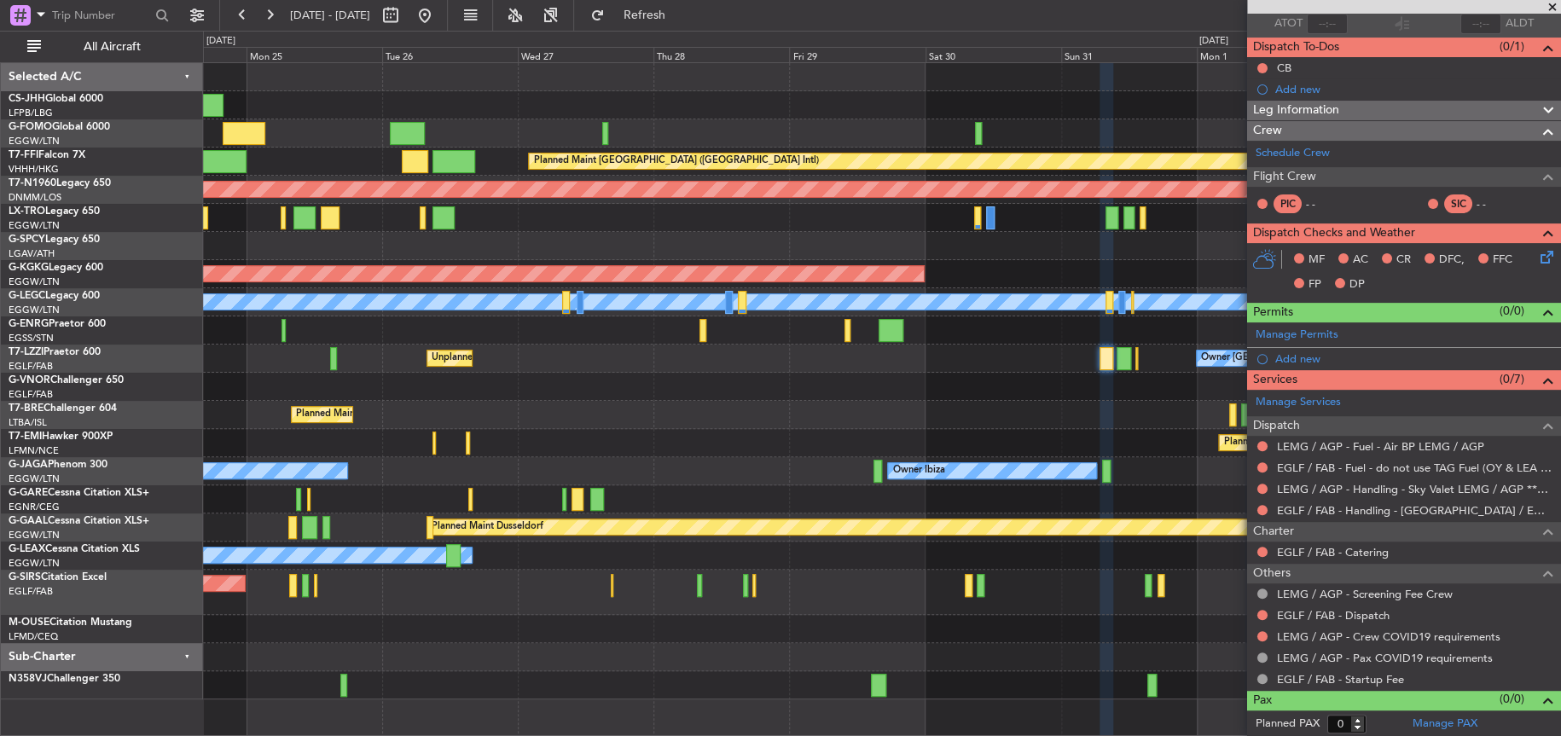
click at [686, 401] on div "Planned Maint [GEOGRAPHIC_DATA] ([GEOGRAPHIC_DATA])" at bounding box center [881, 415] width 1357 height 28
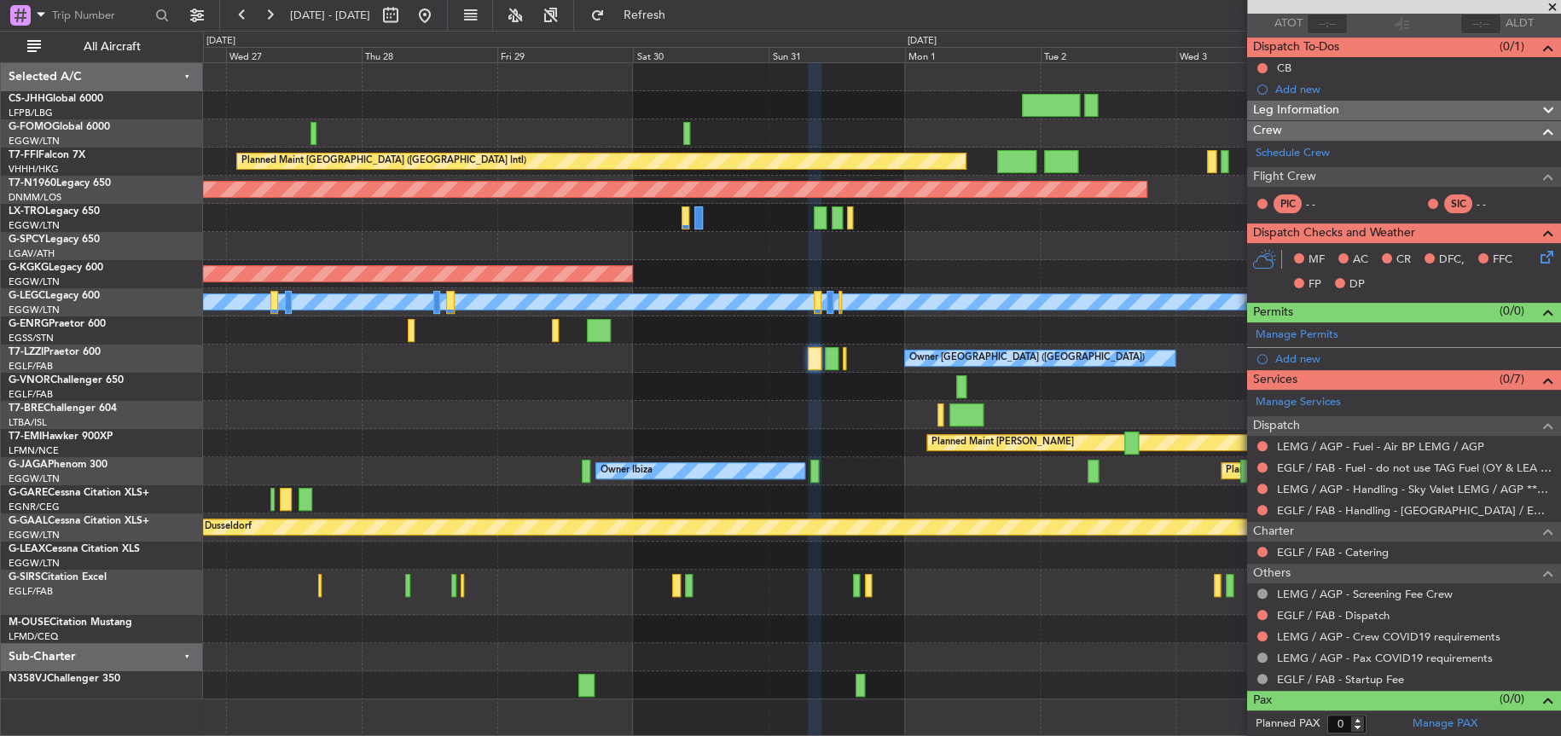
click at [255, 401] on div "Planned Maint [GEOGRAPHIC_DATA] ([GEOGRAPHIC_DATA])" at bounding box center [881, 415] width 1356 height 28
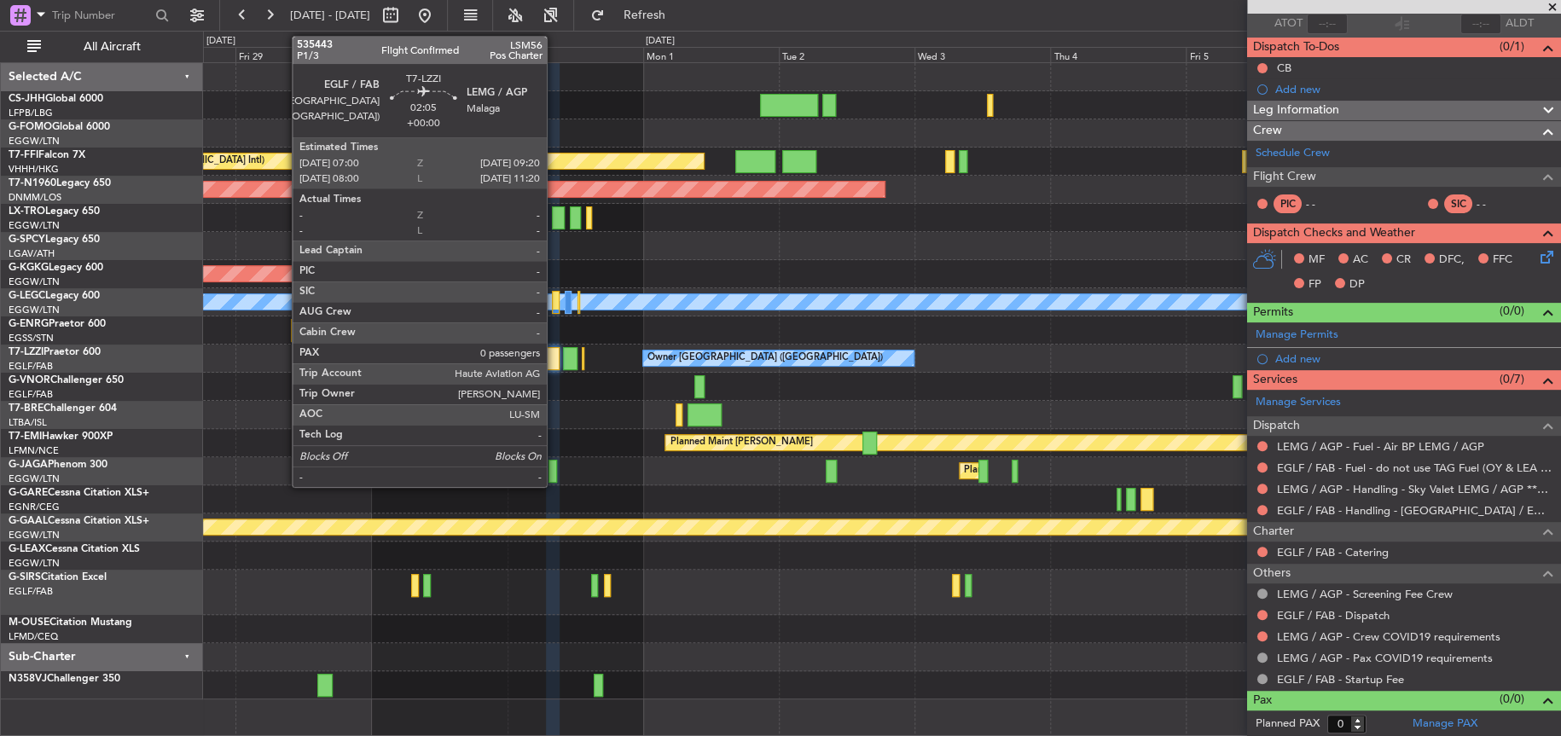
click at [555, 352] on div at bounding box center [553, 358] width 14 height 23
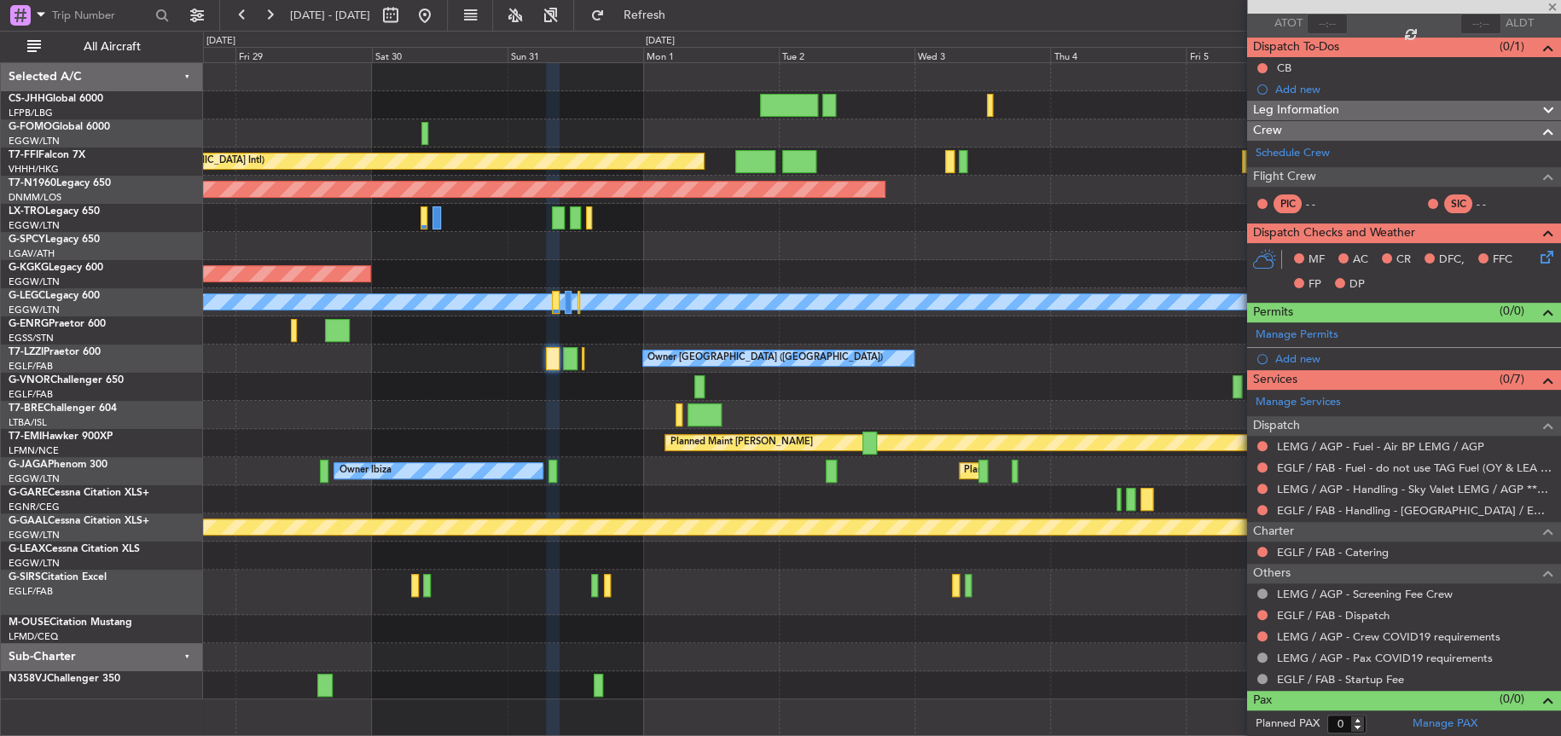
scroll to position [0, 0]
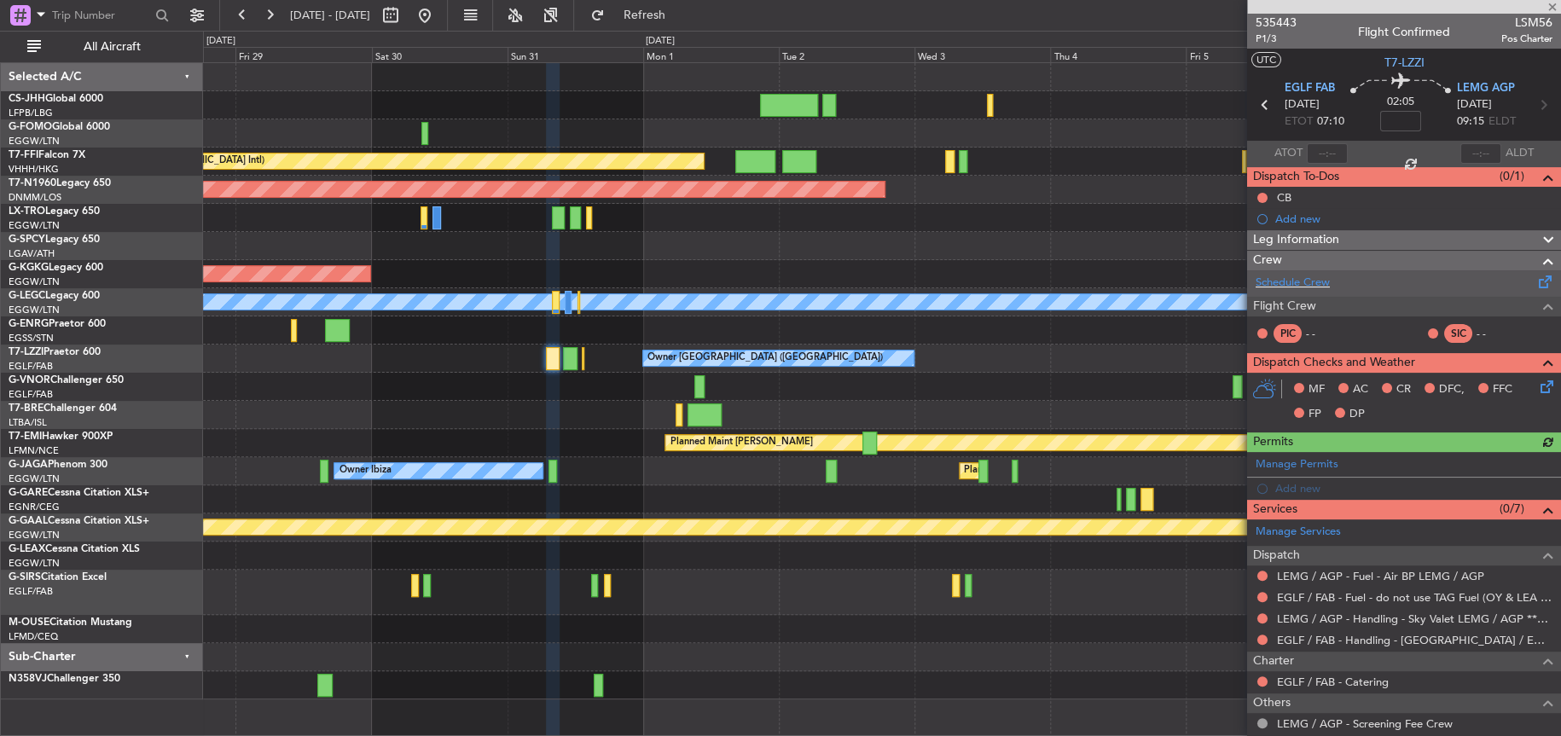
click at [1310, 270] on div "Schedule Crew" at bounding box center [1404, 283] width 314 height 26
click at [1295, 285] on link "Schedule Crew" at bounding box center [1292, 283] width 74 height 17
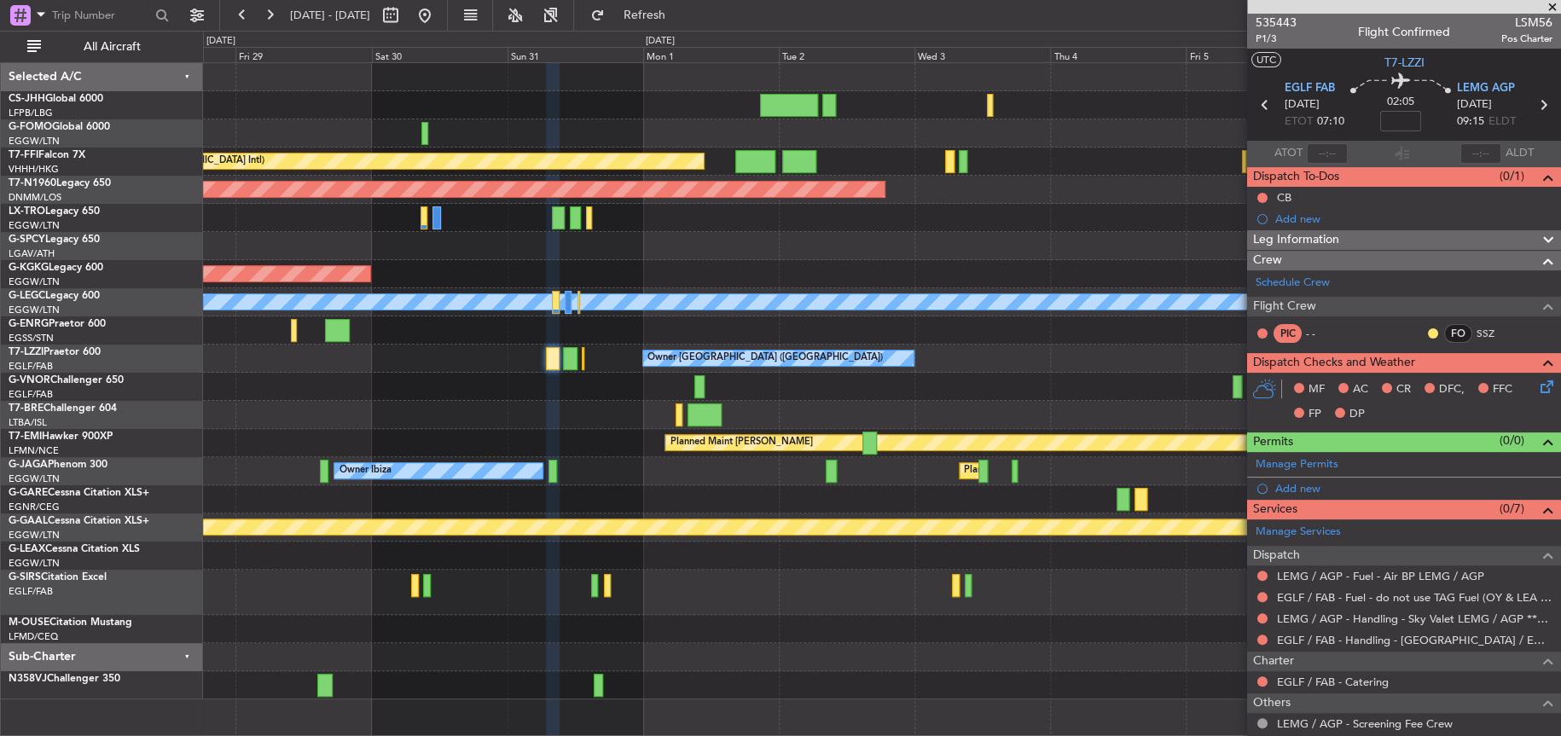
click at [1538, 389] on icon at bounding box center [1544, 384] width 14 height 14
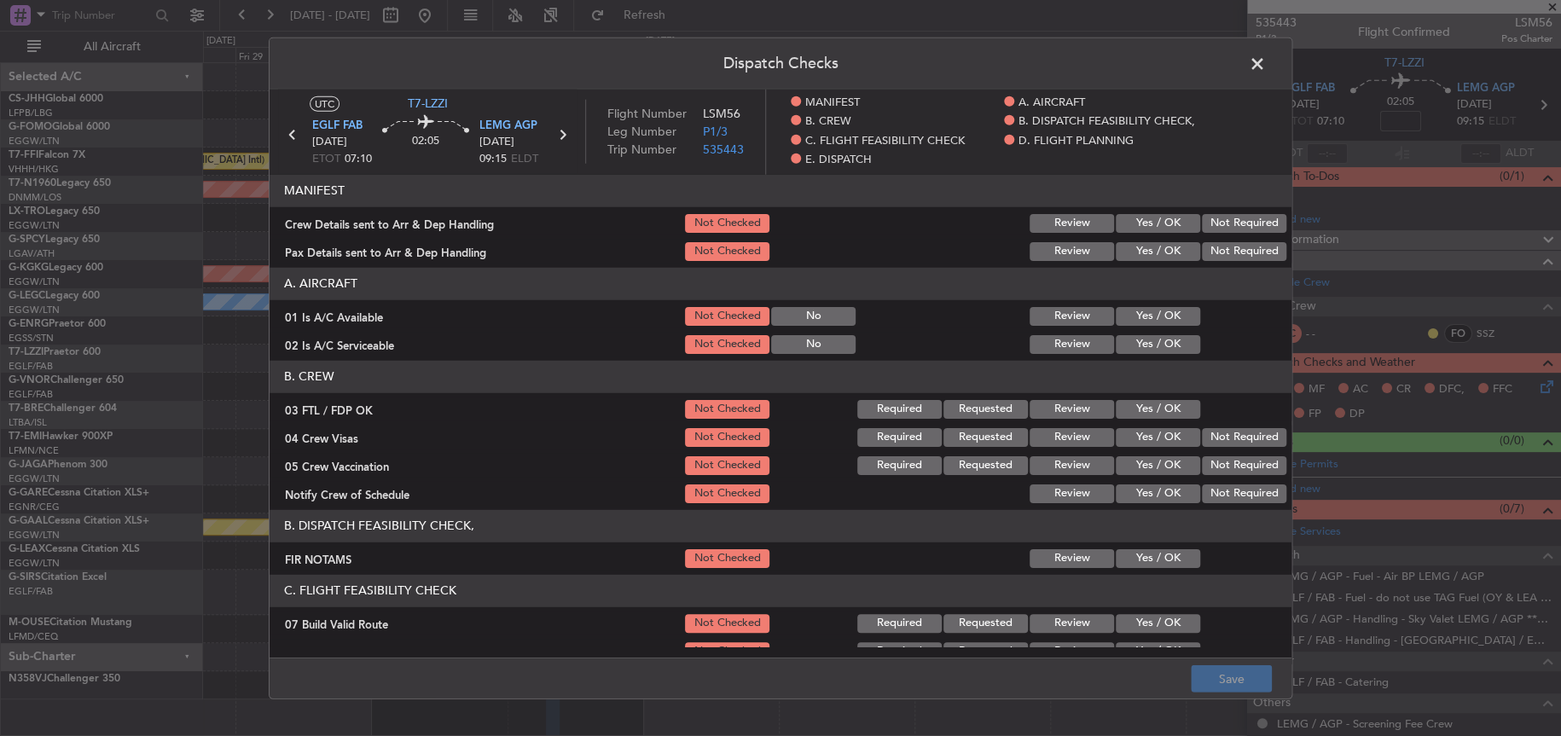
click at [1161, 486] on button "Yes / OK" at bounding box center [1157, 493] width 84 height 19
click at [1233, 669] on button "Save" at bounding box center [1230, 678] width 81 height 27
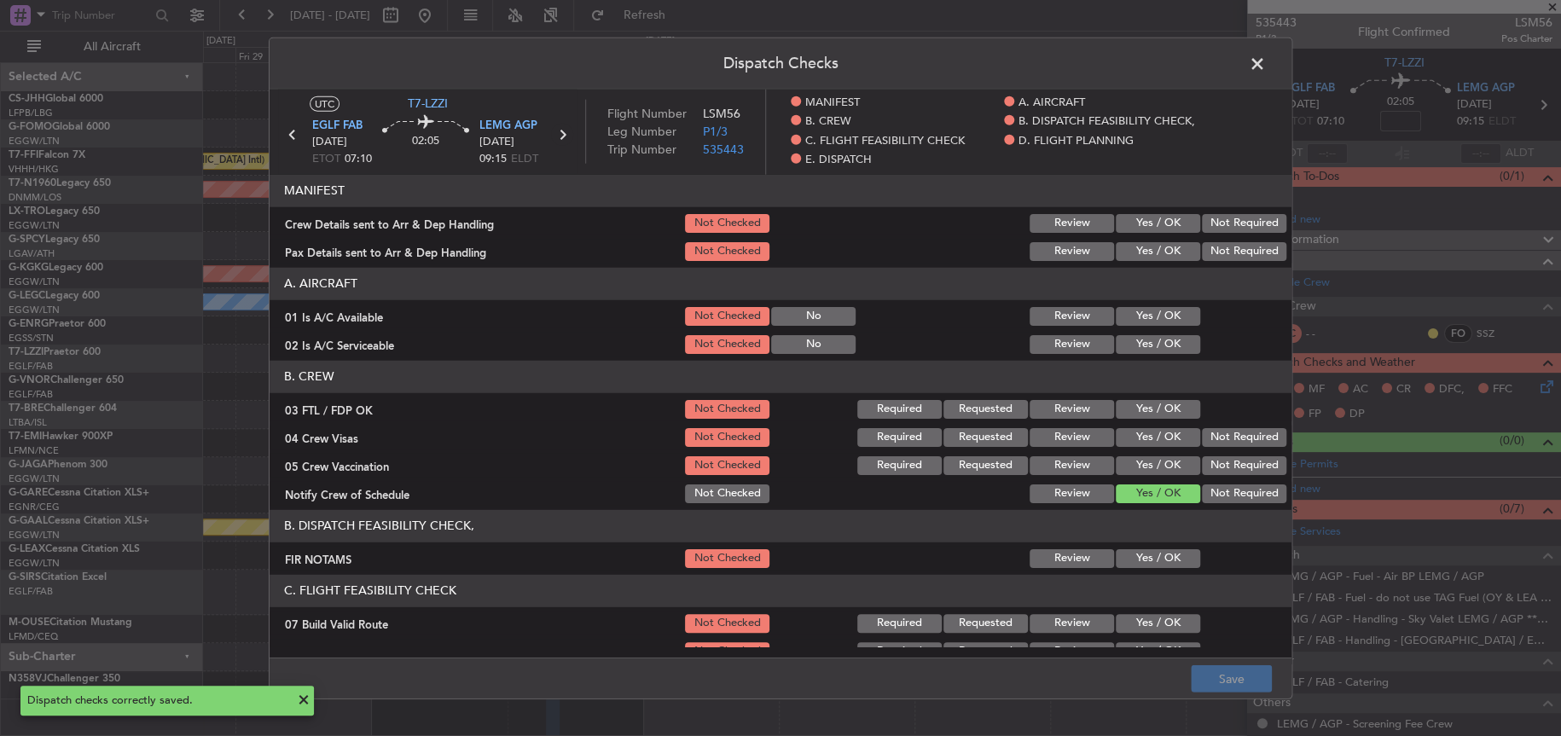
click at [562, 130] on icon at bounding box center [562, 135] width 22 height 22
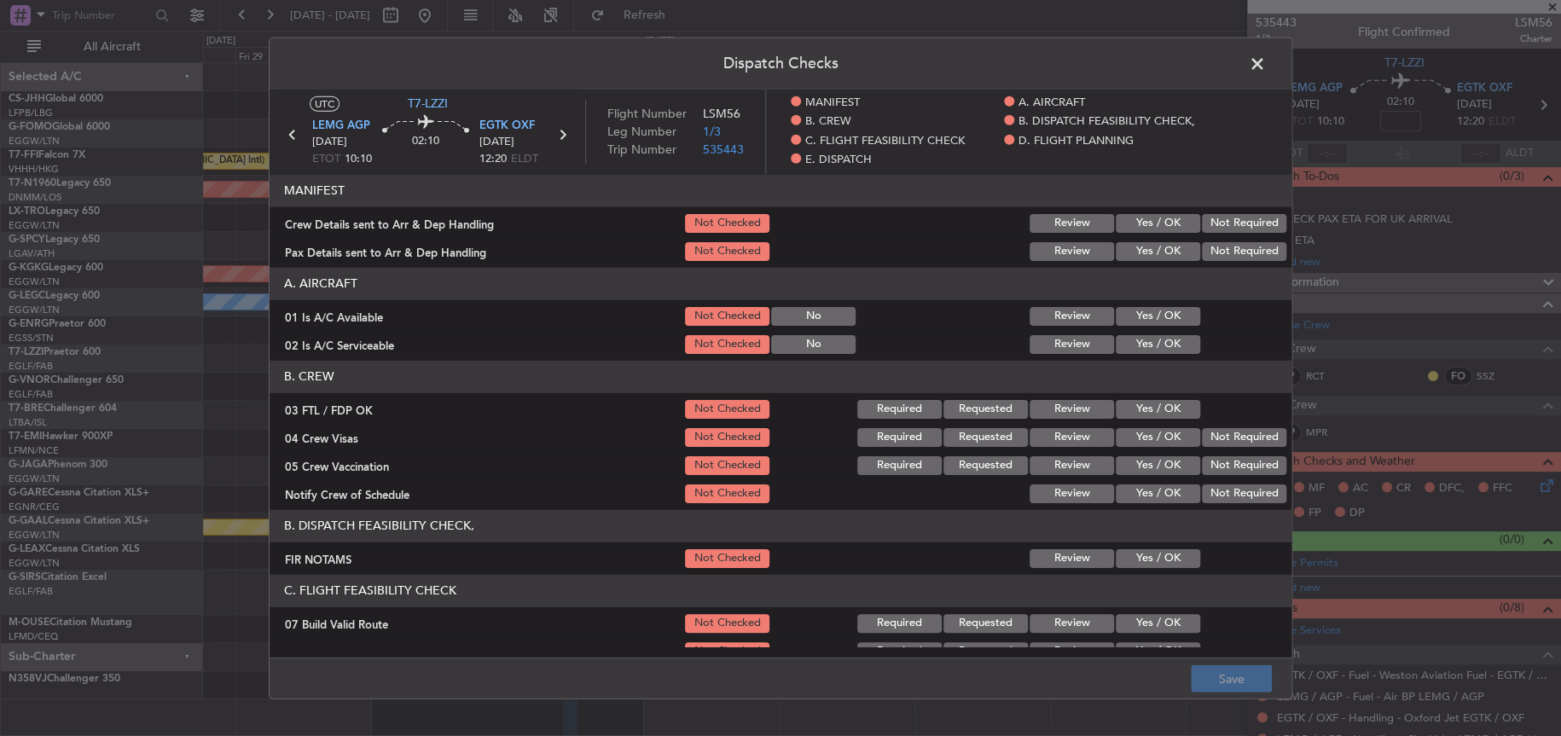
click at [1143, 494] on button "Yes / OK" at bounding box center [1157, 493] width 84 height 19
click at [1224, 678] on button "Save" at bounding box center [1230, 678] width 81 height 27
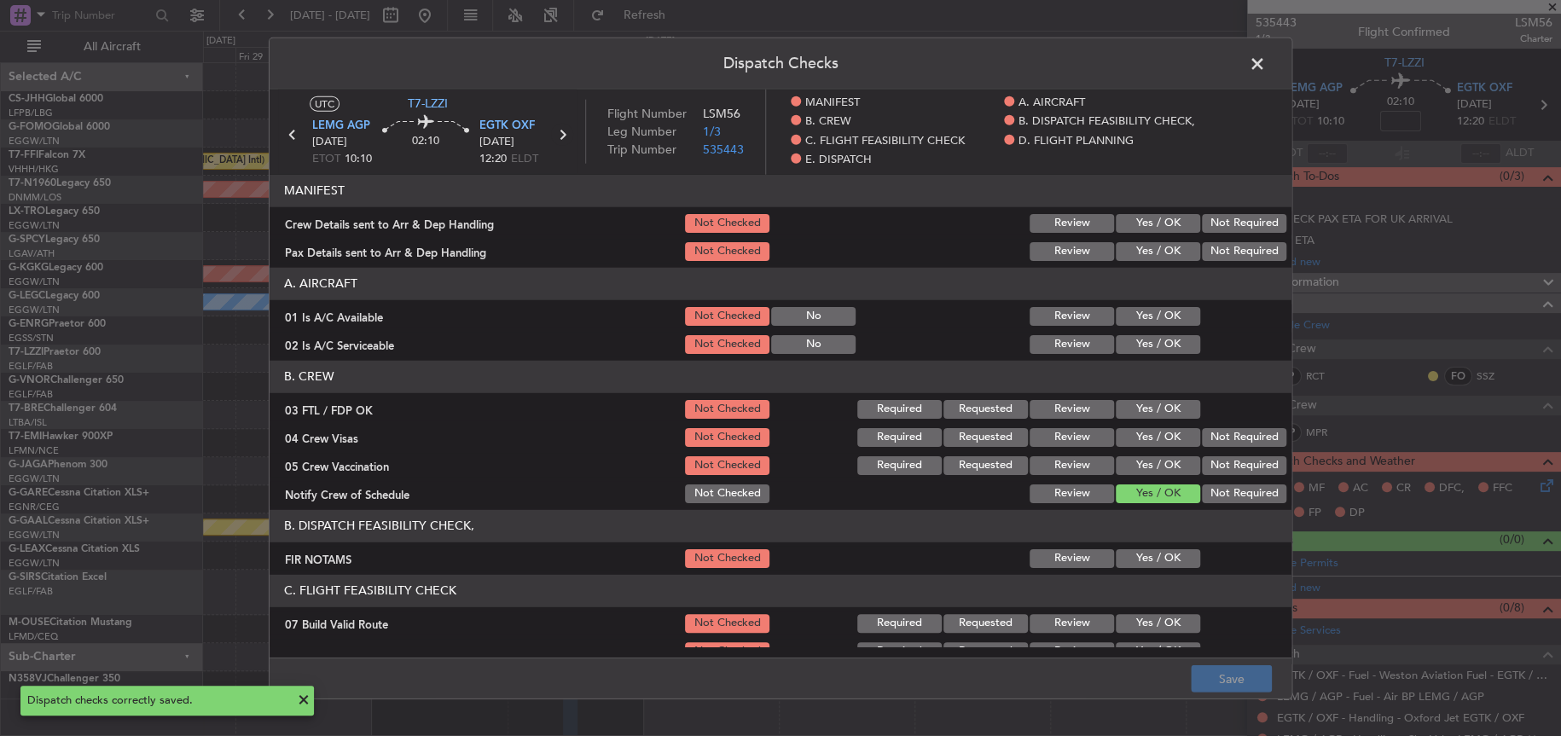
click at [560, 140] on icon at bounding box center [562, 135] width 22 height 22
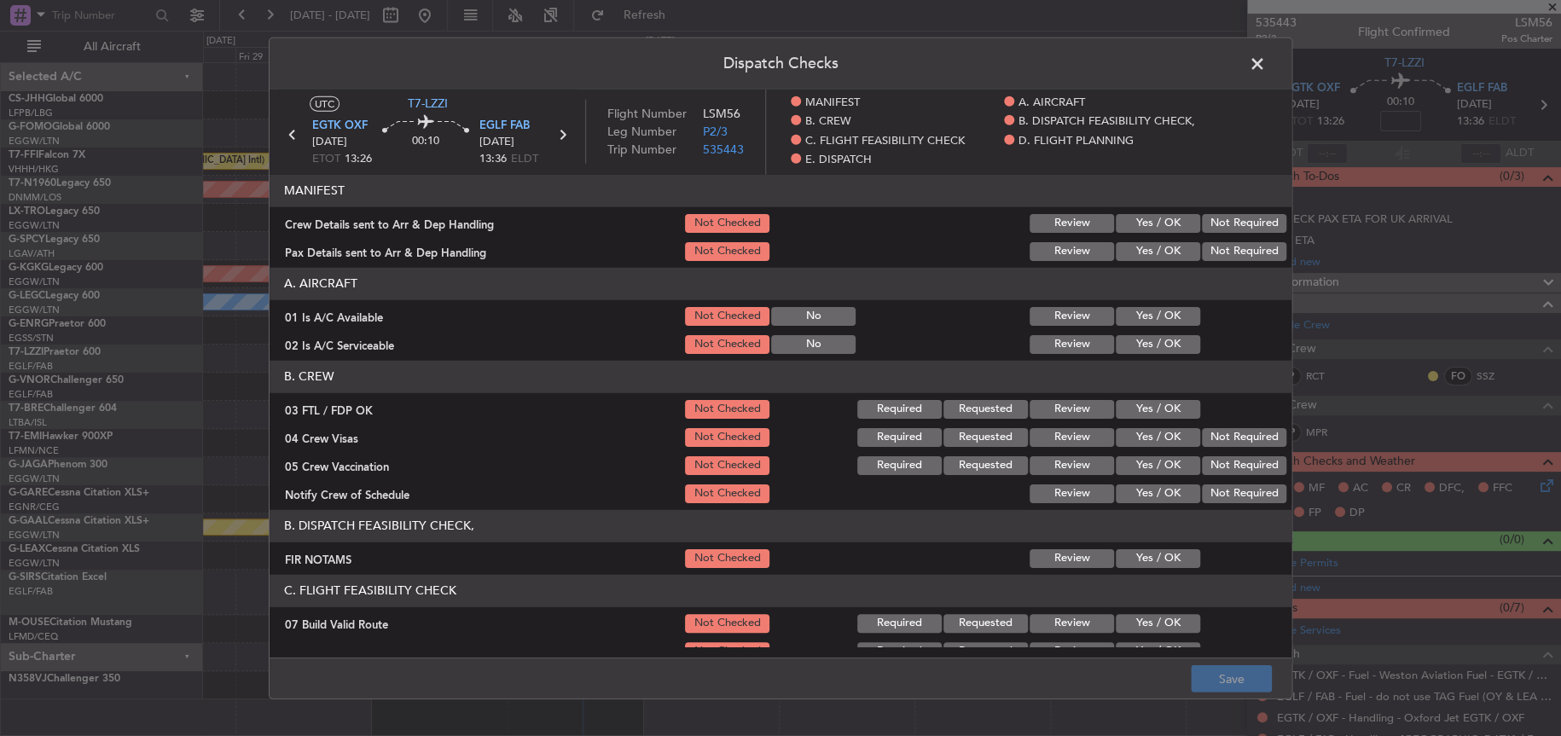
click at [1152, 495] on button "Yes / OK" at bounding box center [1157, 493] width 84 height 19
click at [1243, 681] on button "Save" at bounding box center [1230, 678] width 81 height 27
click at [1266, 57] on span at bounding box center [1266, 67] width 0 height 34
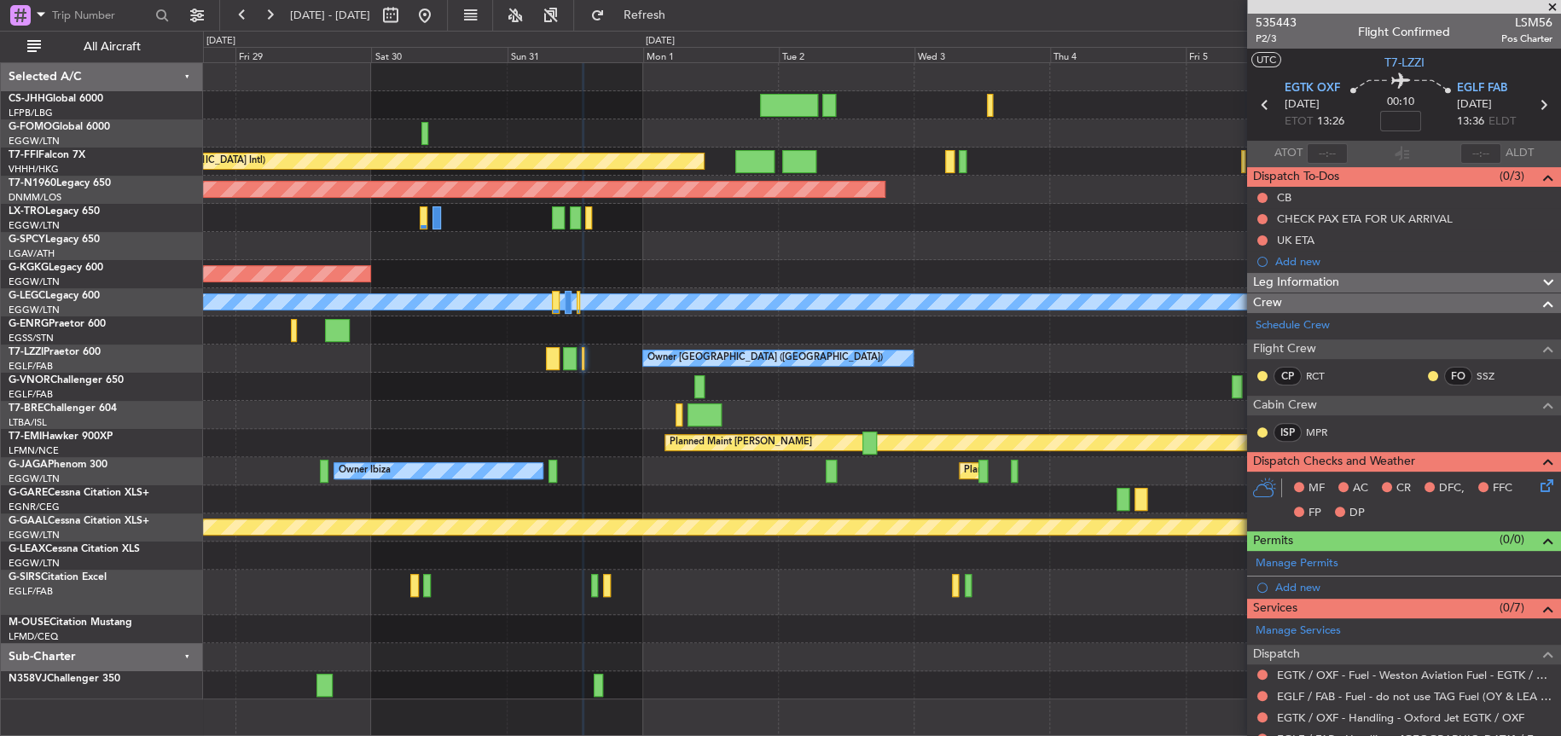
click at [321, 101] on div at bounding box center [881, 105] width 1356 height 28
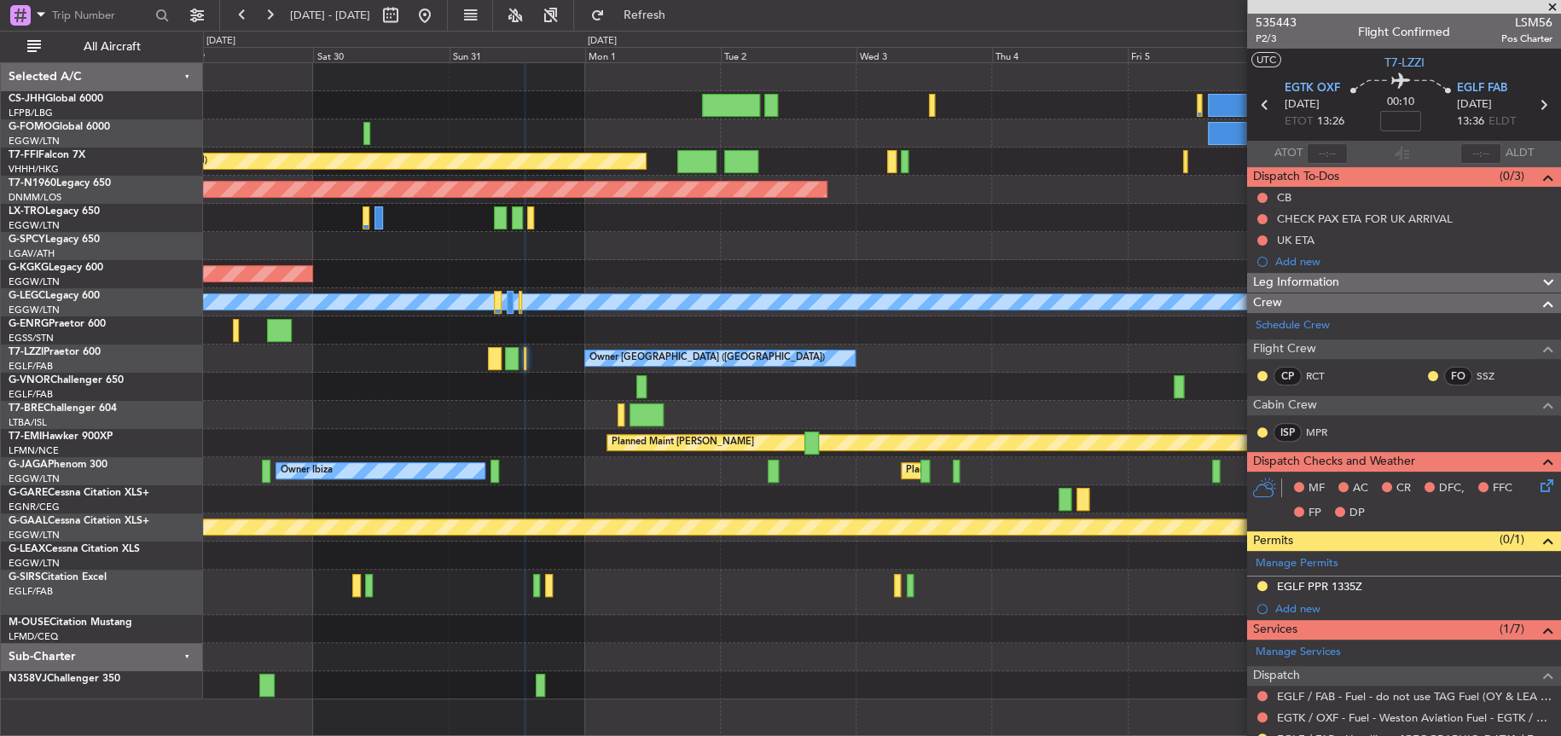
click at [312, 327] on div "Planned Maint Hong Kong (Hong Kong Intl) Planned Maint Geneva (Cointrin) Planne…" at bounding box center [881, 381] width 1356 height 636
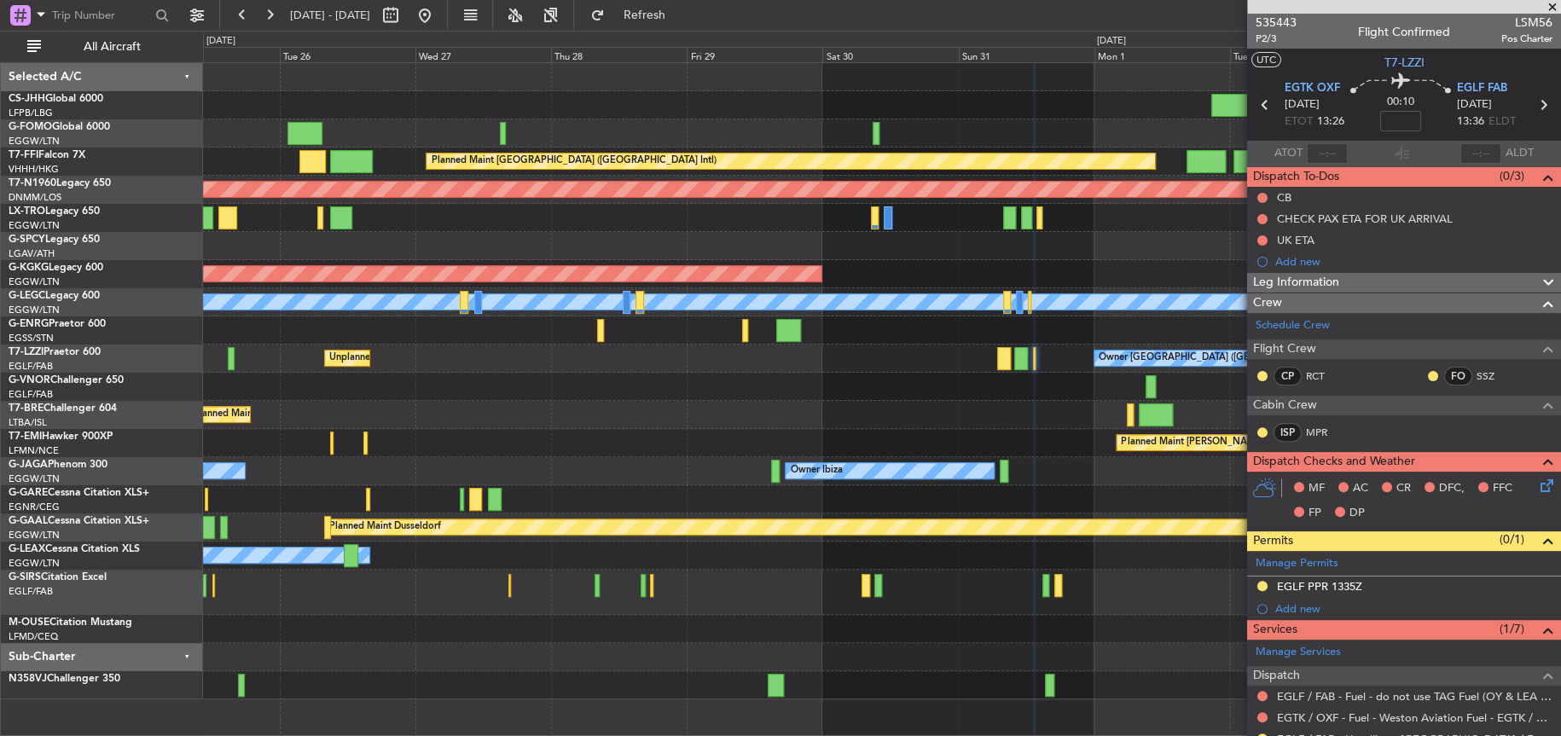
click at [80, 111] on div "Planned Maint Hong Kong (Hong Kong Intl) Planned Maint London (Stansted) AOG Ma…" at bounding box center [780, 383] width 1561 height 705
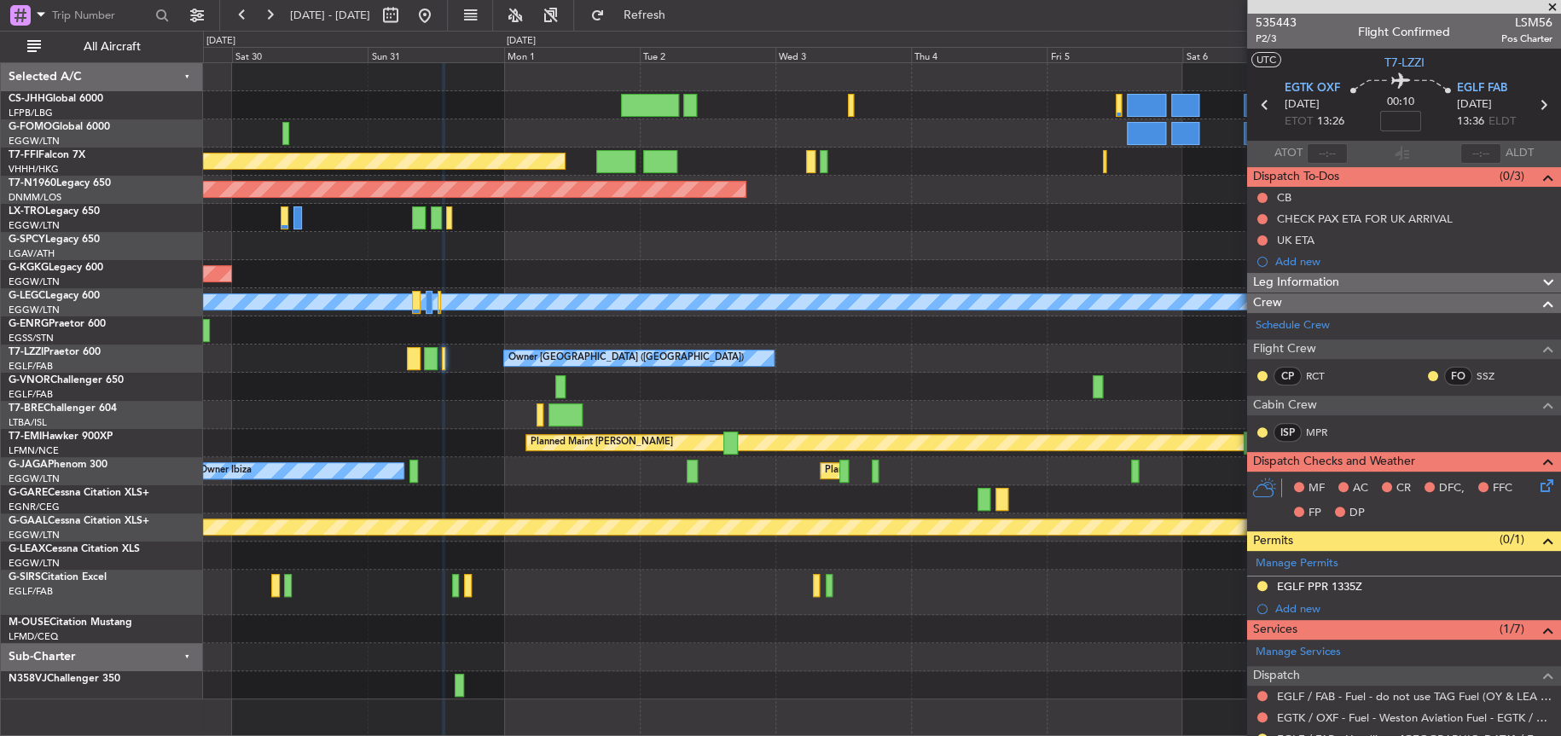
click at [361, 177] on div "Planned Maint Hong Kong (Hong Kong Intl) Planned Maint Geneva (Cointrin) Planne…" at bounding box center [881, 381] width 1357 height 636
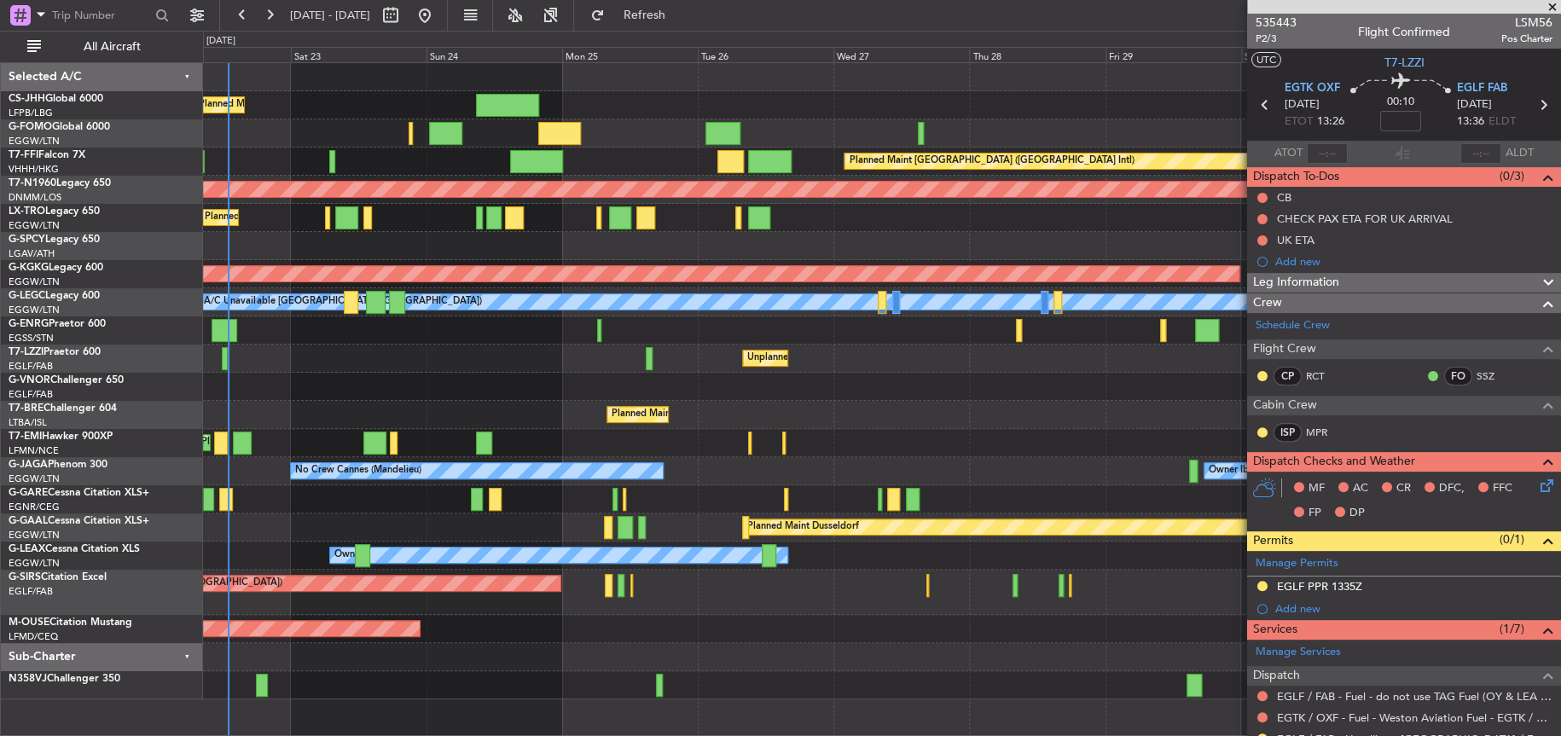
click at [1409, 252] on fb-app "29 Aug 2025 - 08 Sep 2025 Refresh Quick Links All Aircraft Planned Maint London…" at bounding box center [780, 374] width 1561 height 723
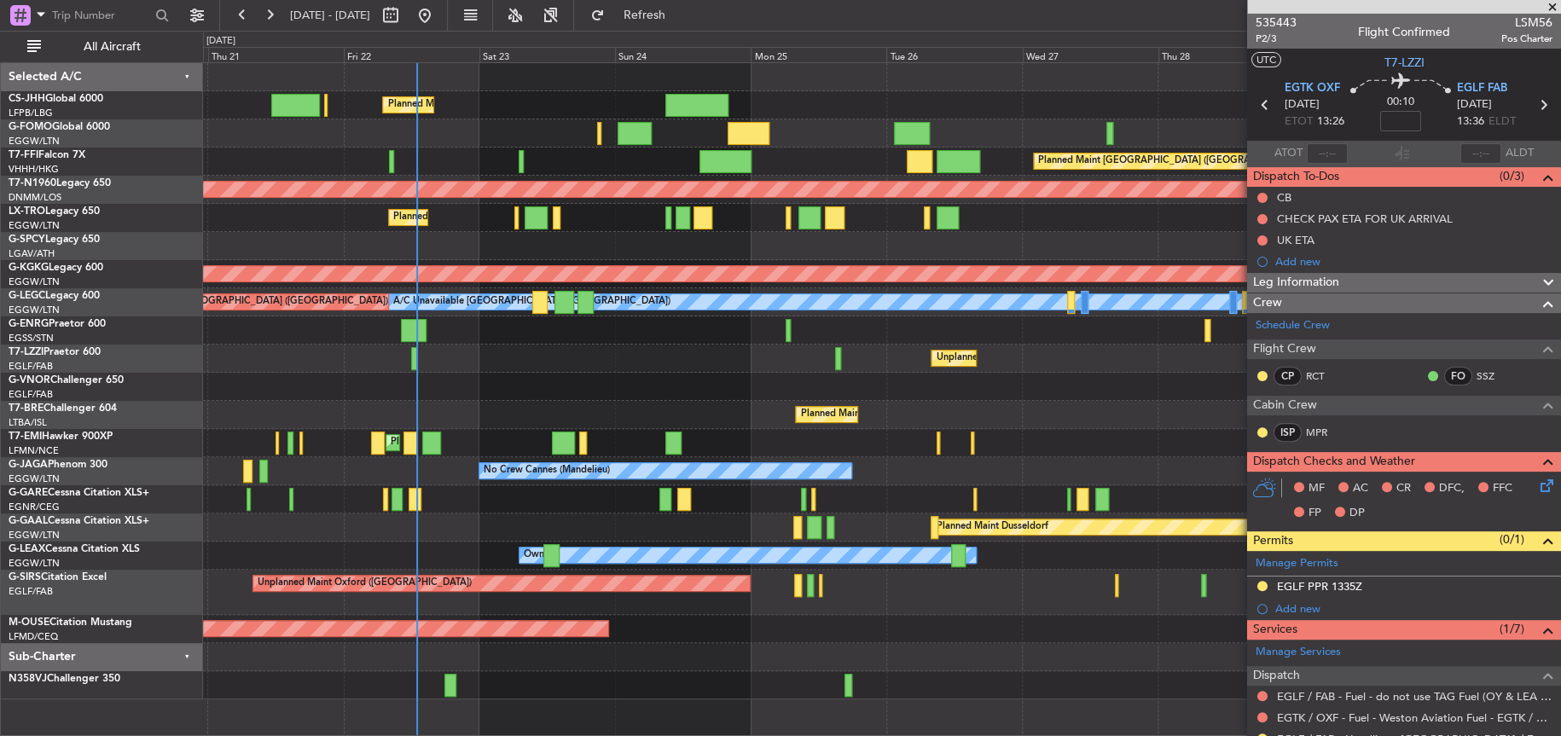
click at [667, 150] on div "Planned Maint [GEOGRAPHIC_DATA] ([GEOGRAPHIC_DATA] Intl)" at bounding box center [881, 162] width 1356 height 28
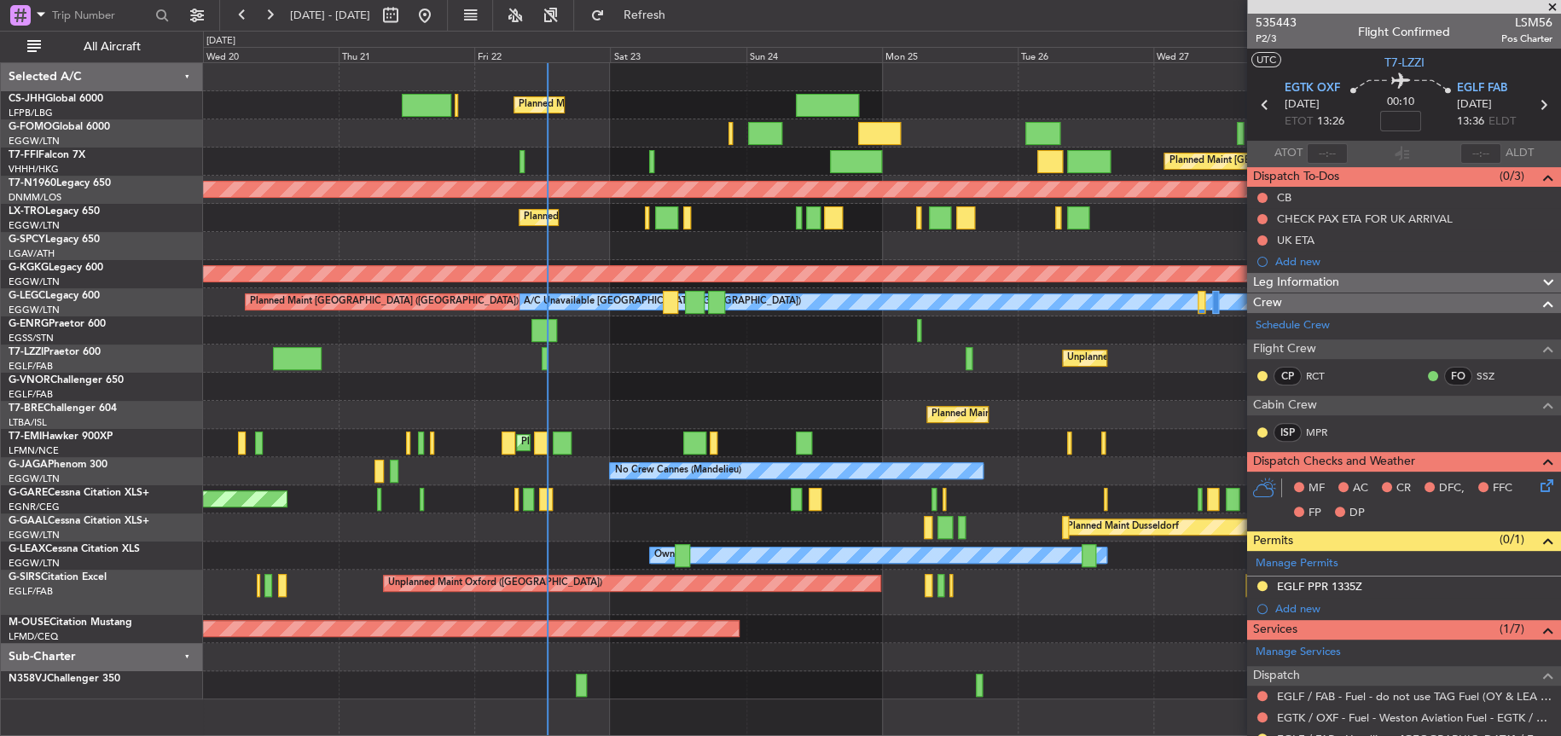
click at [546, 173] on div "Planned Maint [GEOGRAPHIC_DATA] ([GEOGRAPHIC_DATA] Intl)" at bounding box center [881, 162] width 1357 height 28
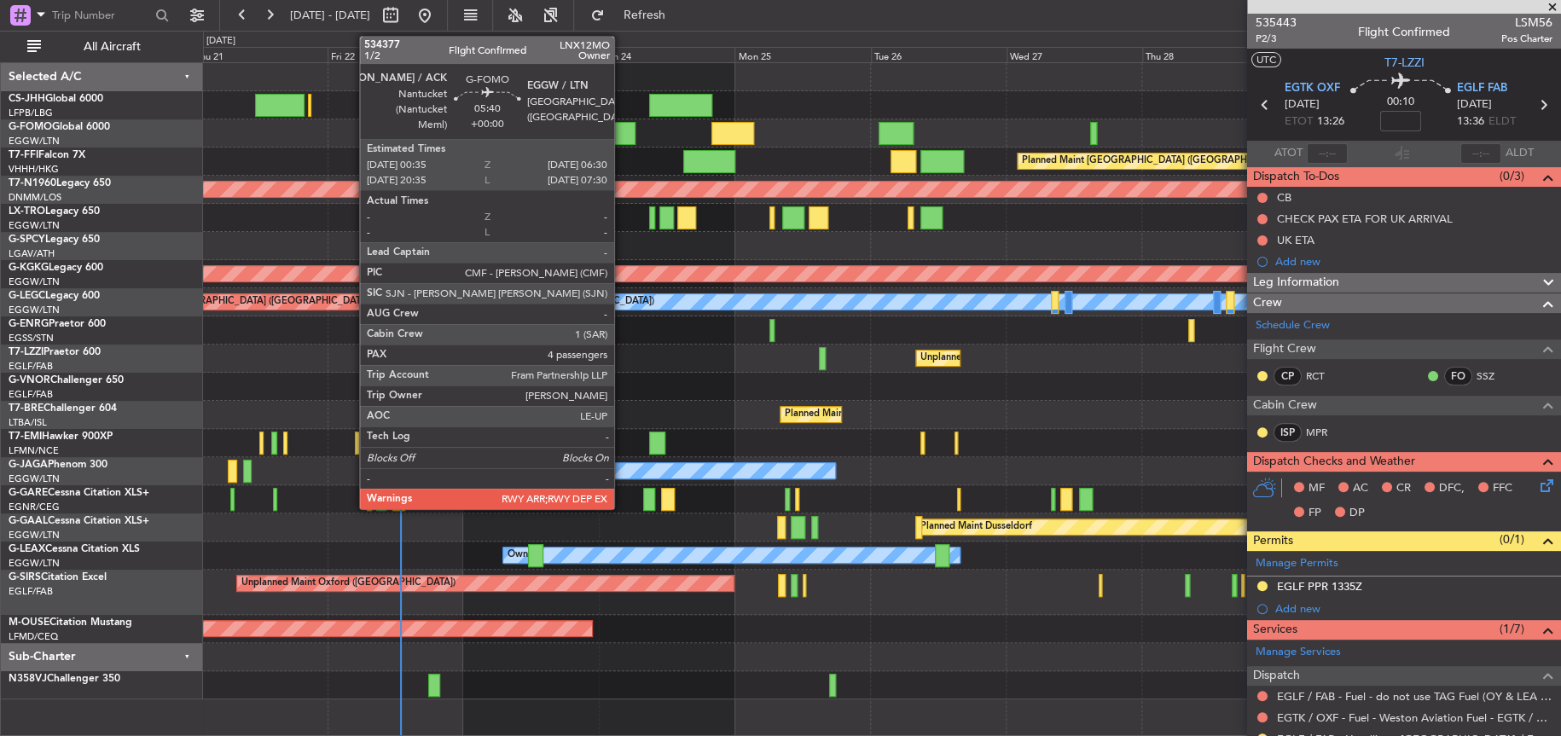
click at [622, 136] on div at bounding box center [618, 133] width 34 height 23
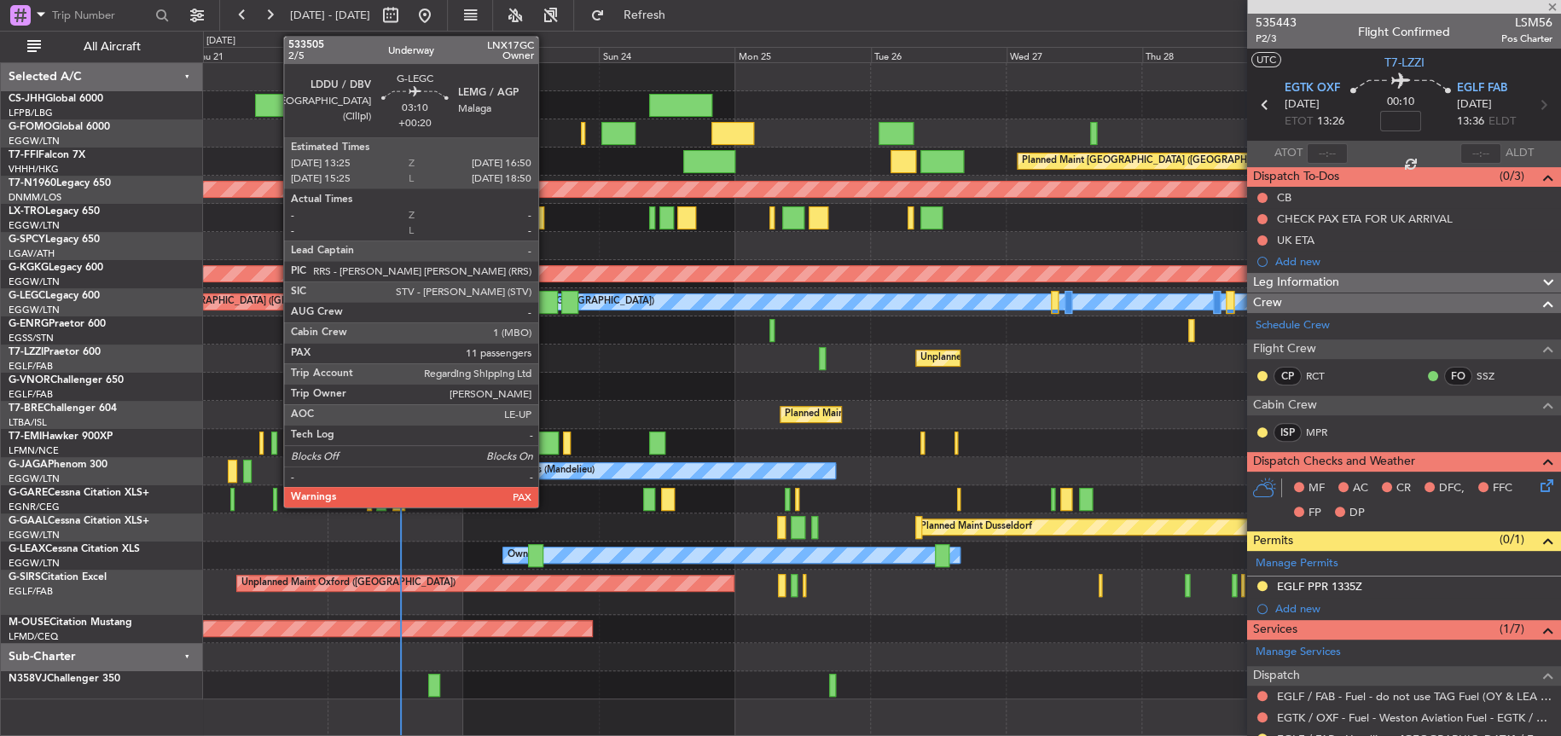
type input "4"
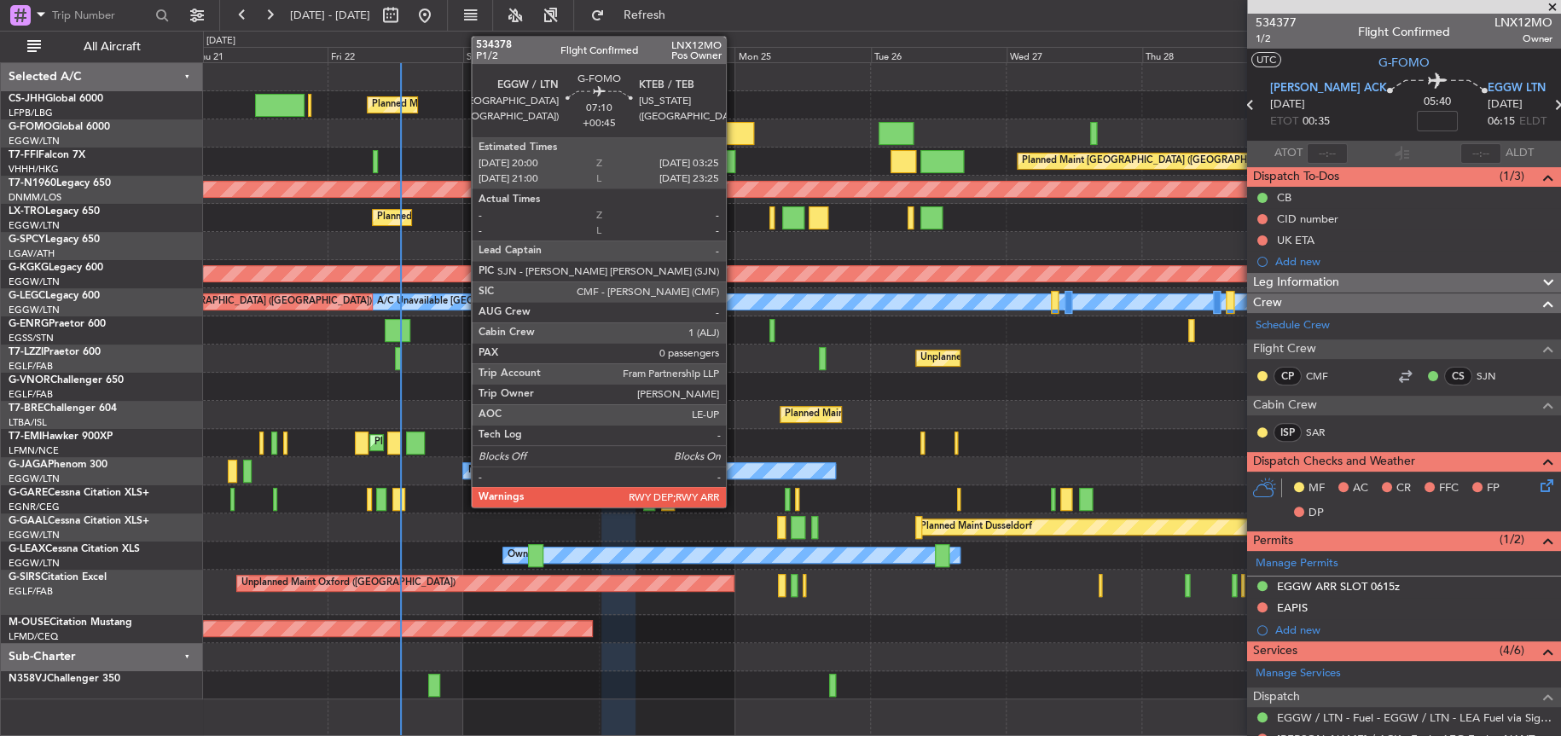
click at [733, 131] on div at bounding box center [732, 133] width 43 height 23
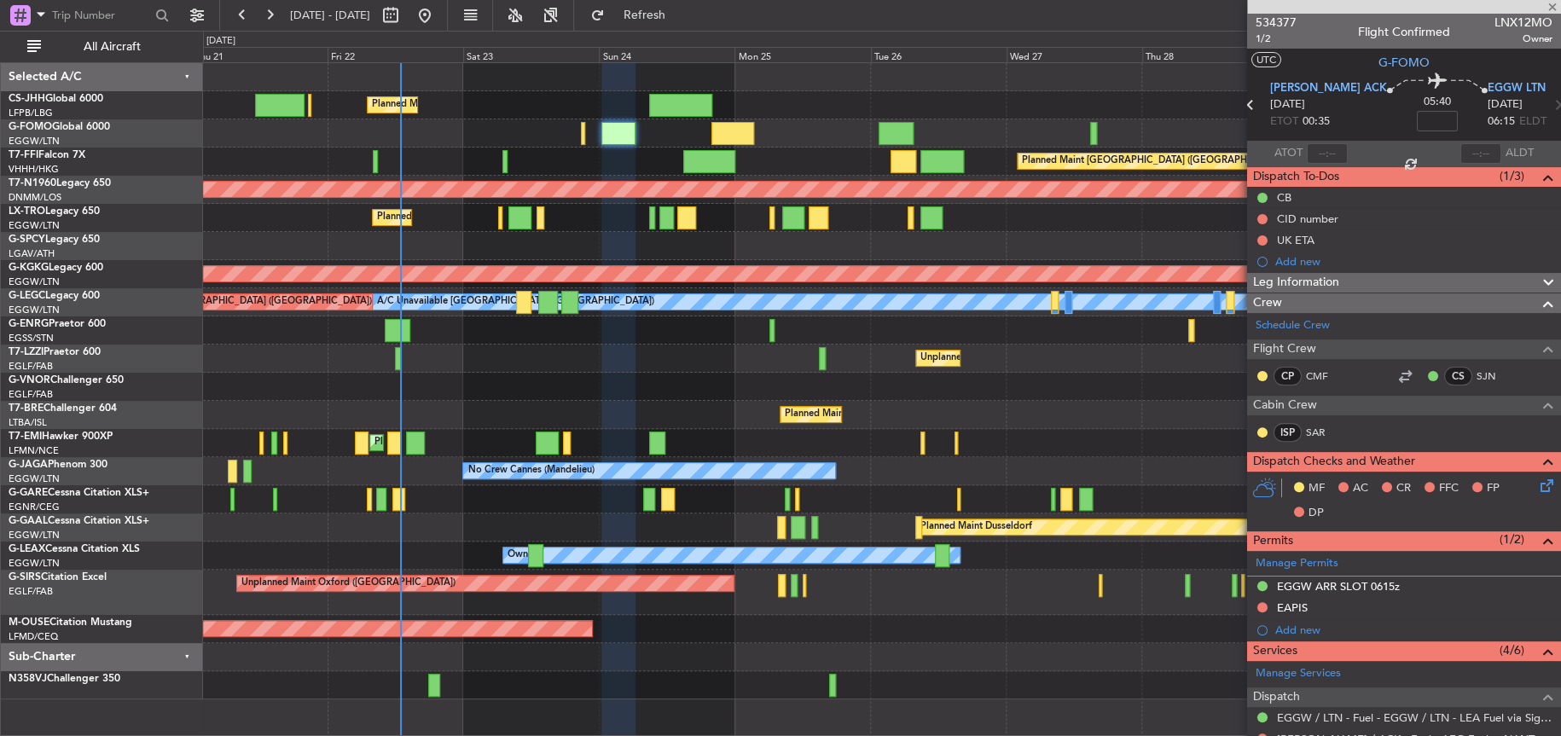
type input "+00:45"
type input "0"
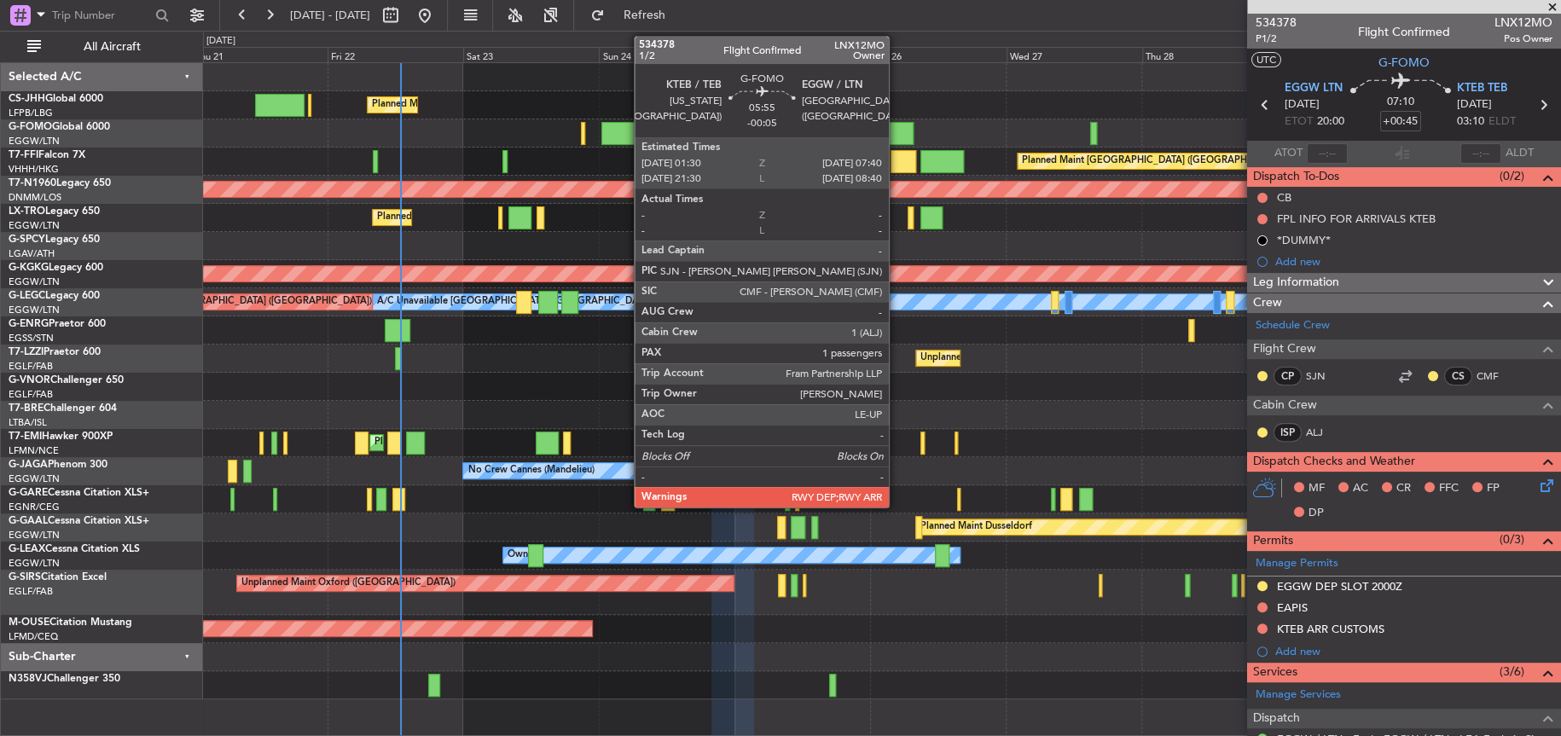
click at [896, 132] on div at bounding box center [895, 133] width 35 height 23
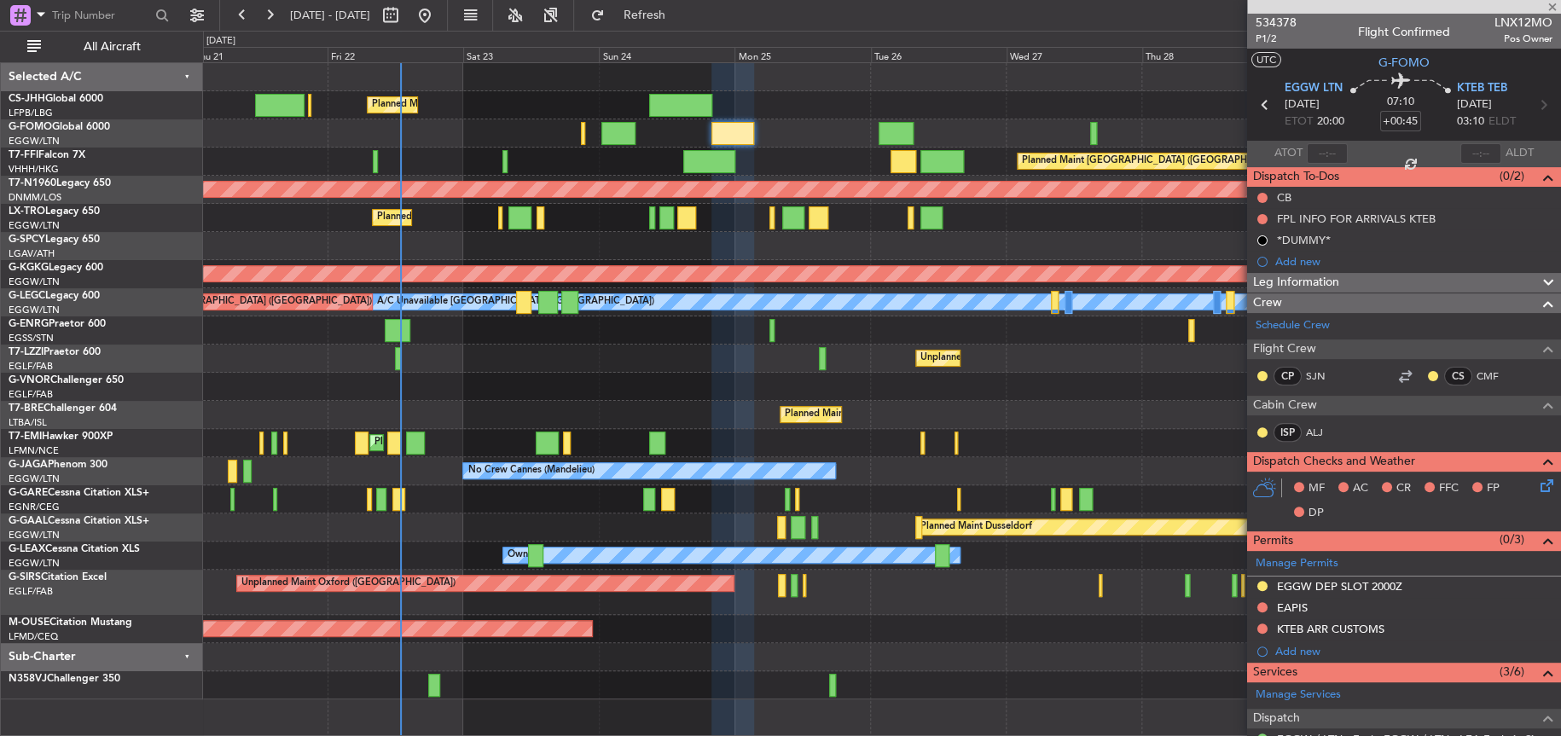
type input "-00:05"
type input "1"
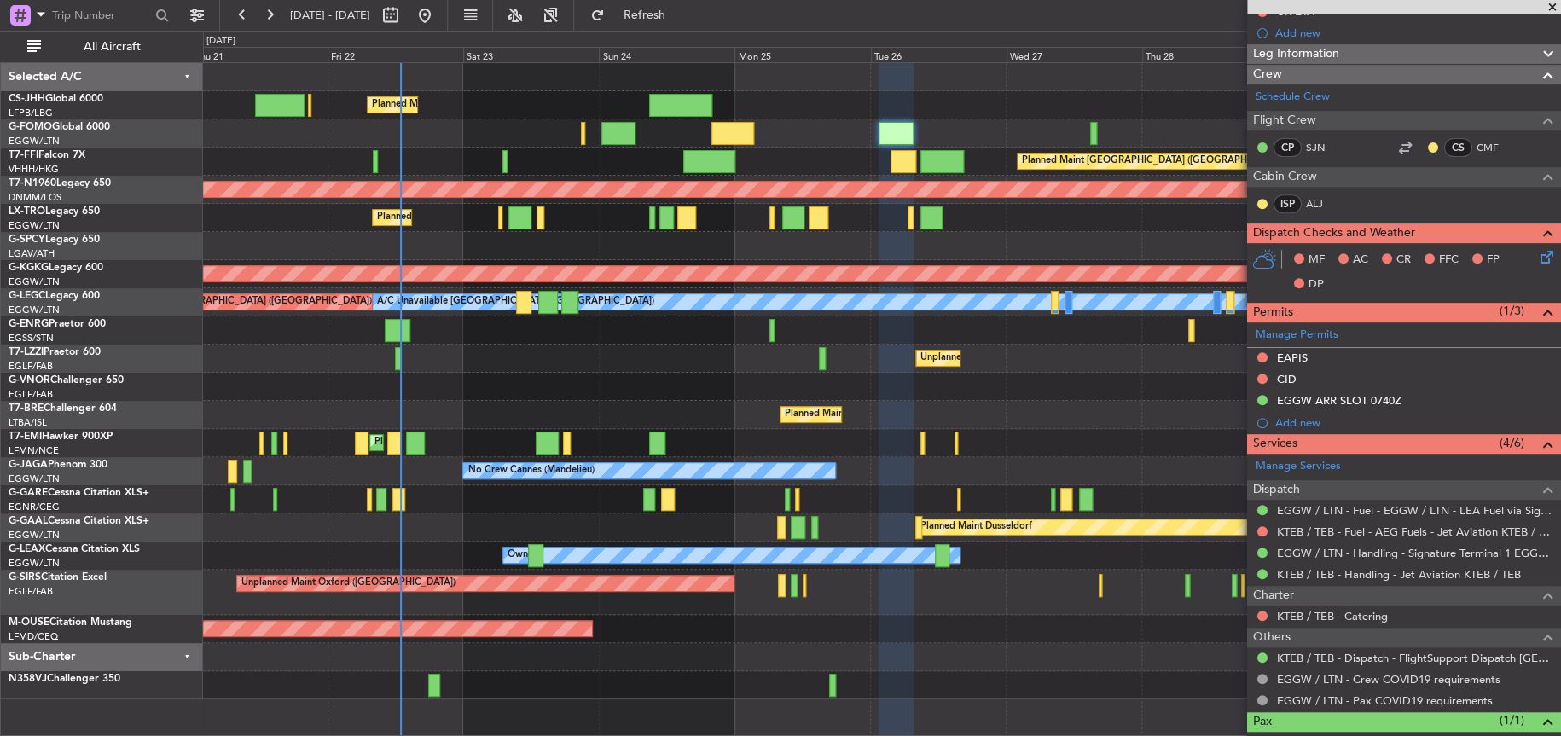
scroll to position [309, 0]
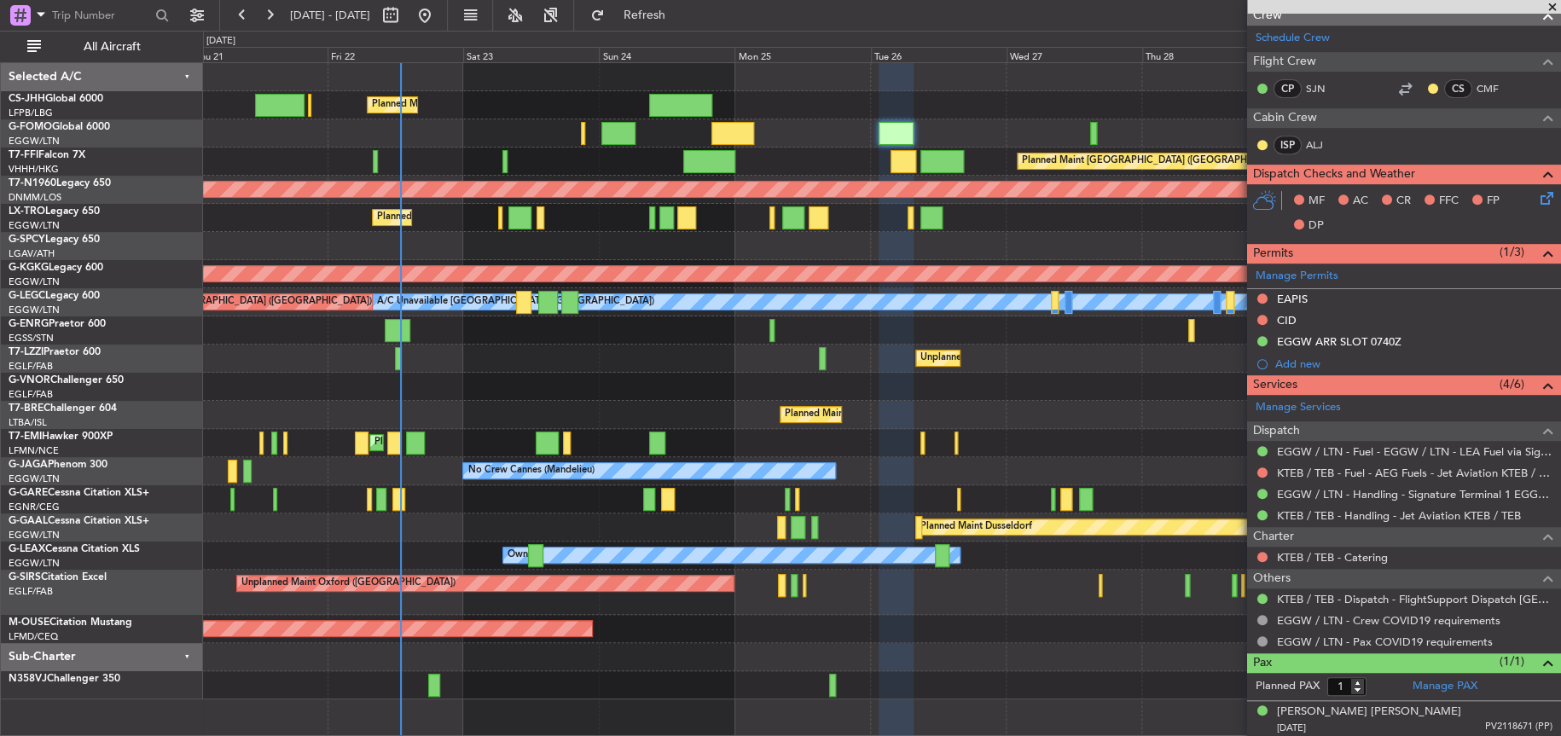
click at [1057, 242] on div at bounding box center [881, 246] width 1356 height 28
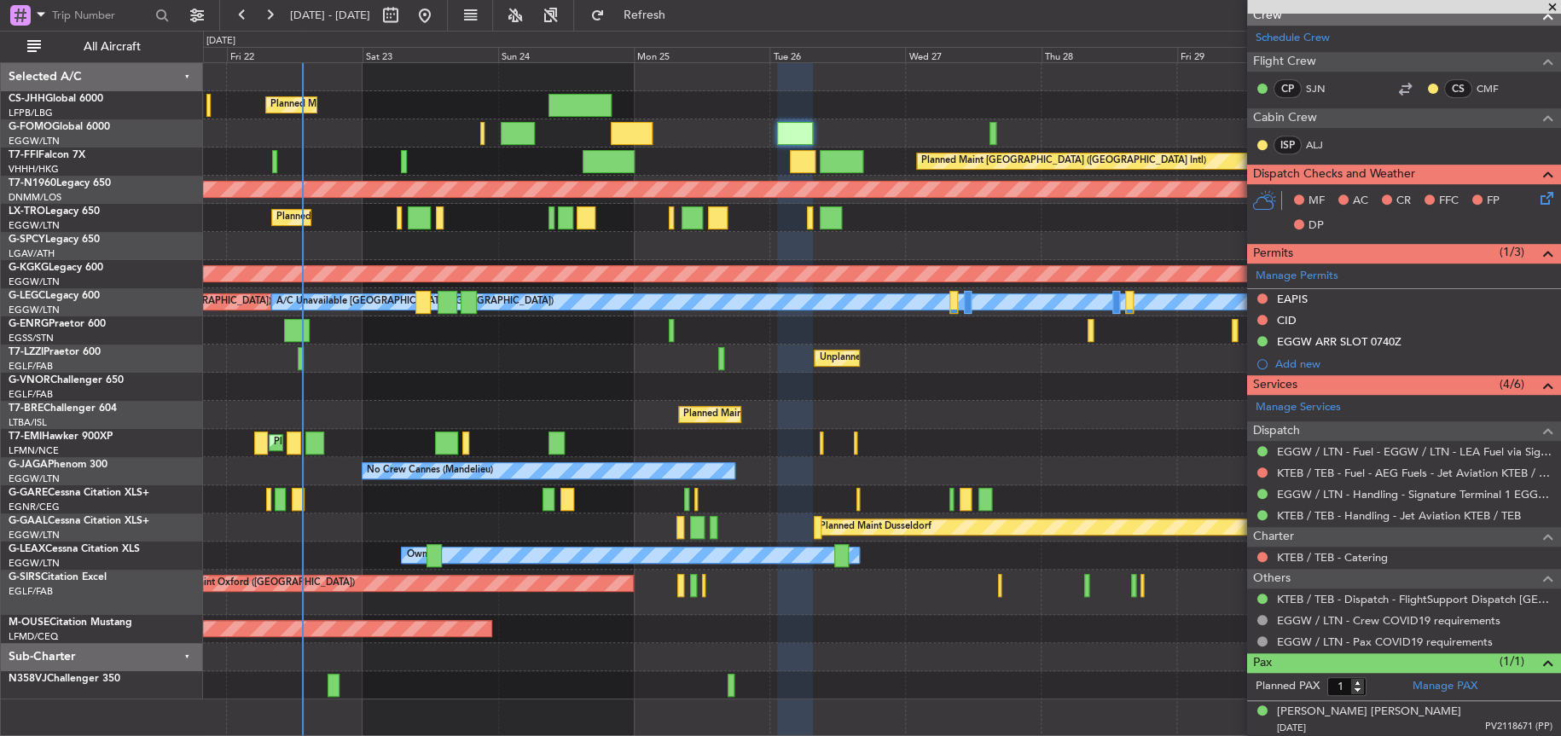
click at [1251, 399] on fb-app "27 Aug 2025 - 06 Sep 2025 Refresh Quick Links All Aircraft Planned Maint London…" at bounding box center [780, 374] width 1561 height 723
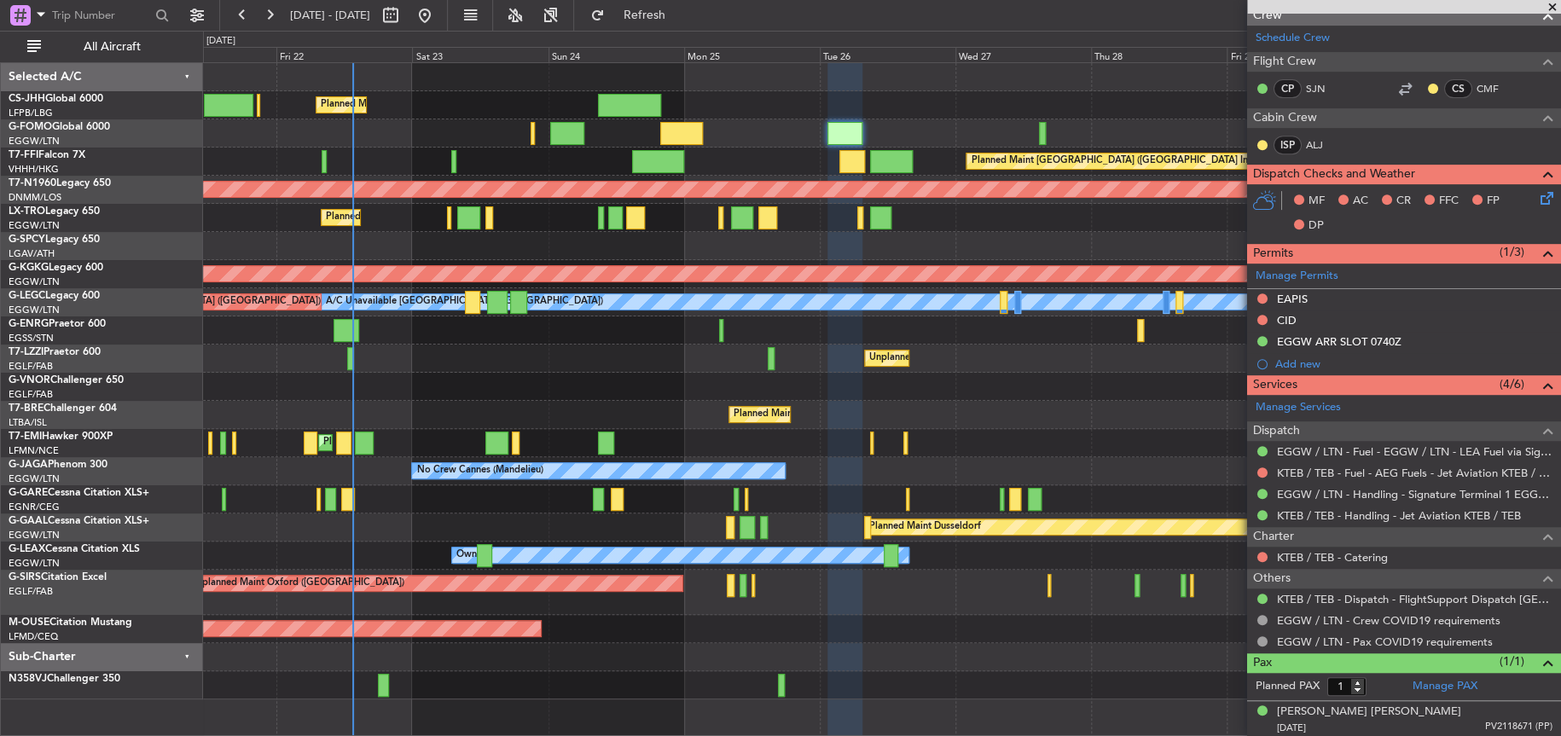
click at [729, 415] on div "Planned Maint Warsaw ([GEOGRAPHIC_DATA])" at bounding box center [759, 414] width 61 height 15
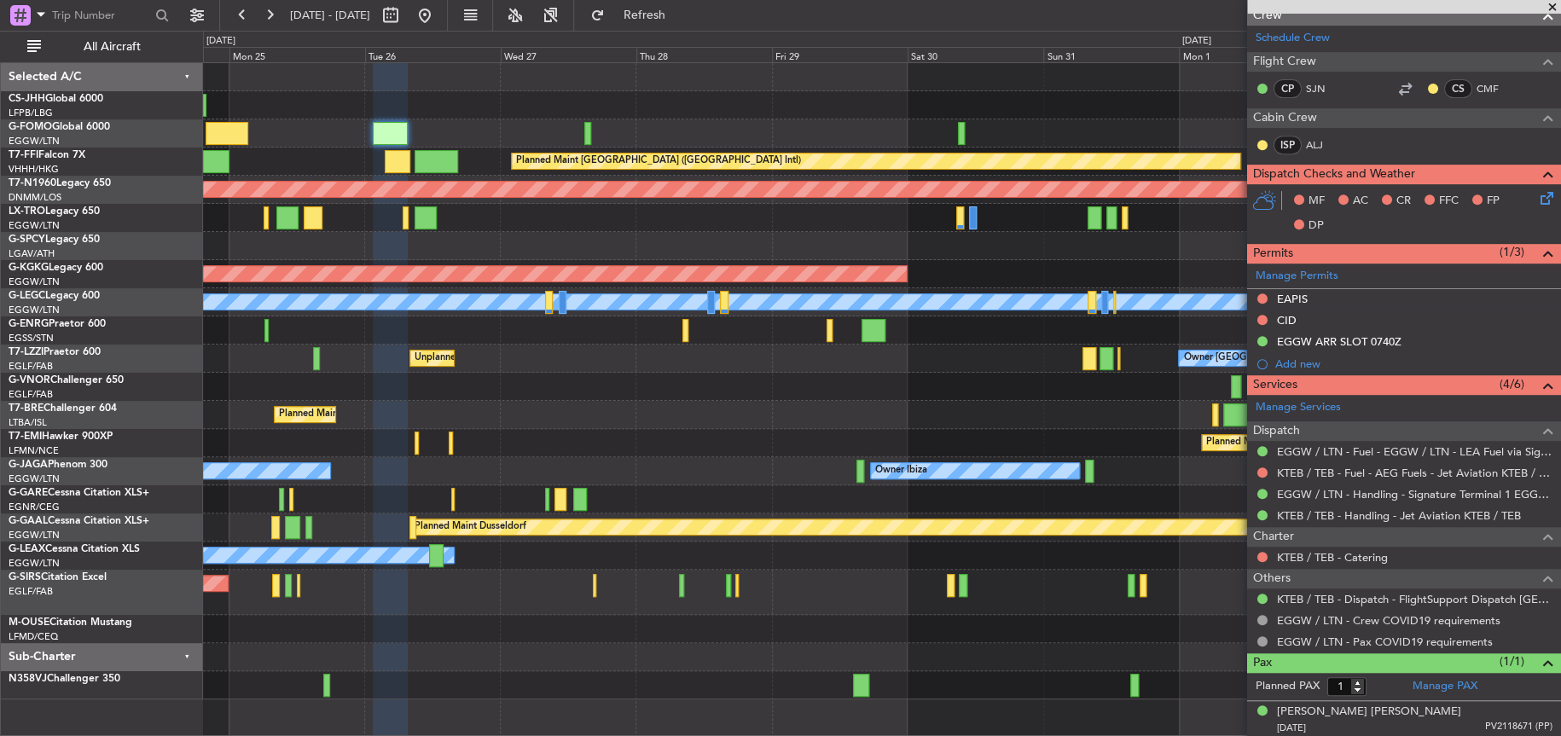
click at [229, 401] on div "Planned Maint Warsaw ([GEOGRAPHIC_DATA])" at bounding box center [881, 415] width 1356 height 28
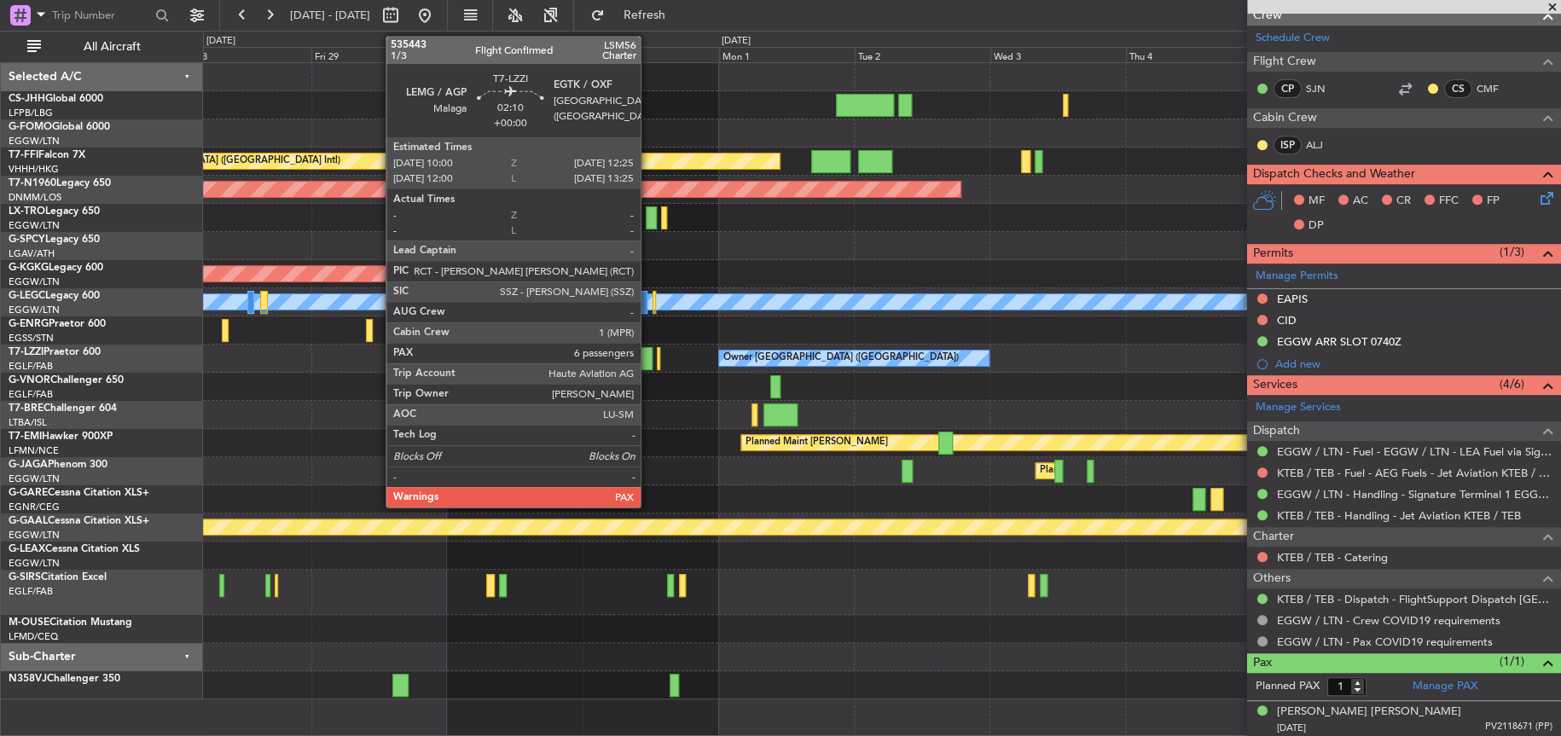
click at [648, 367] on div at bounding box center [646, 358] width 14 height 23
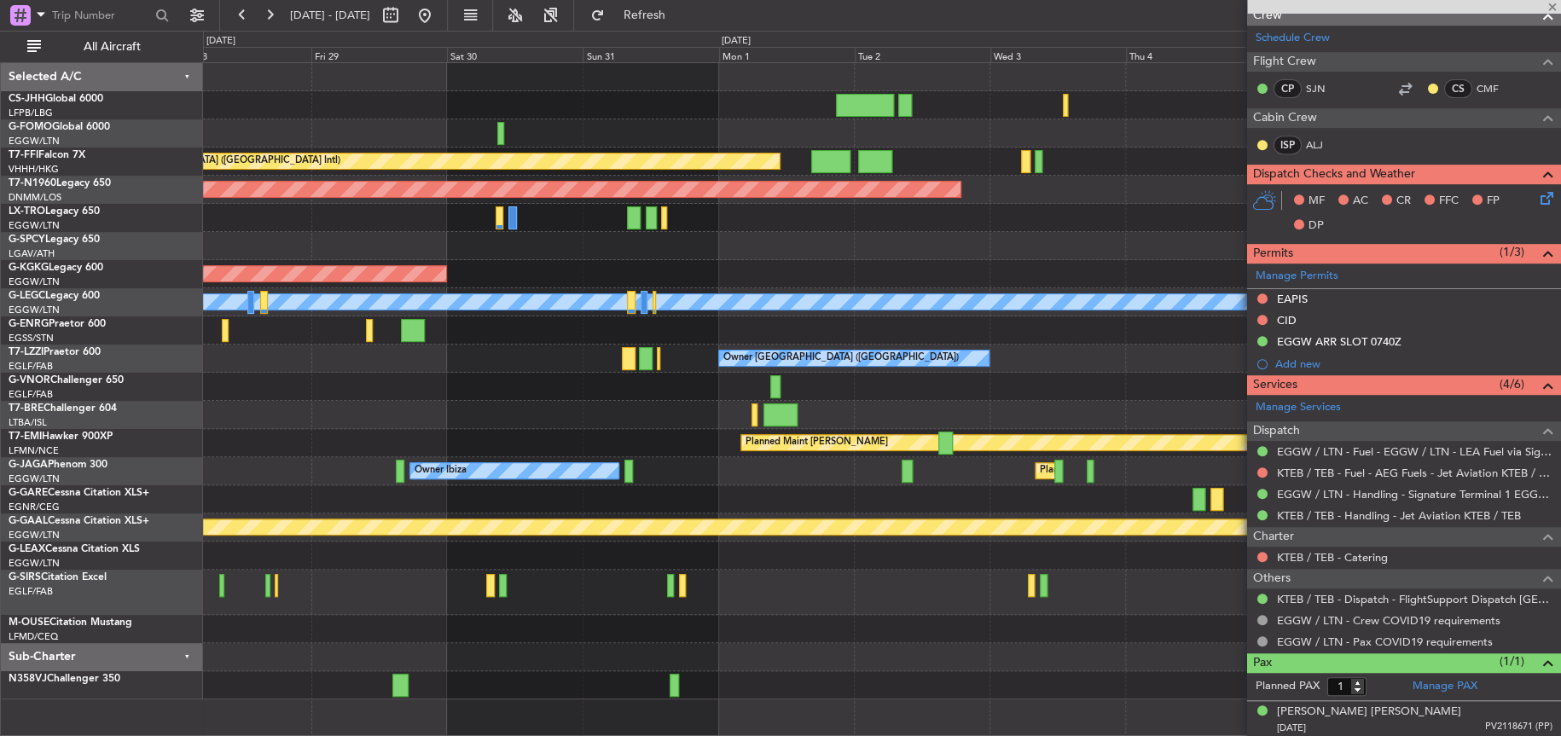
type input "6"
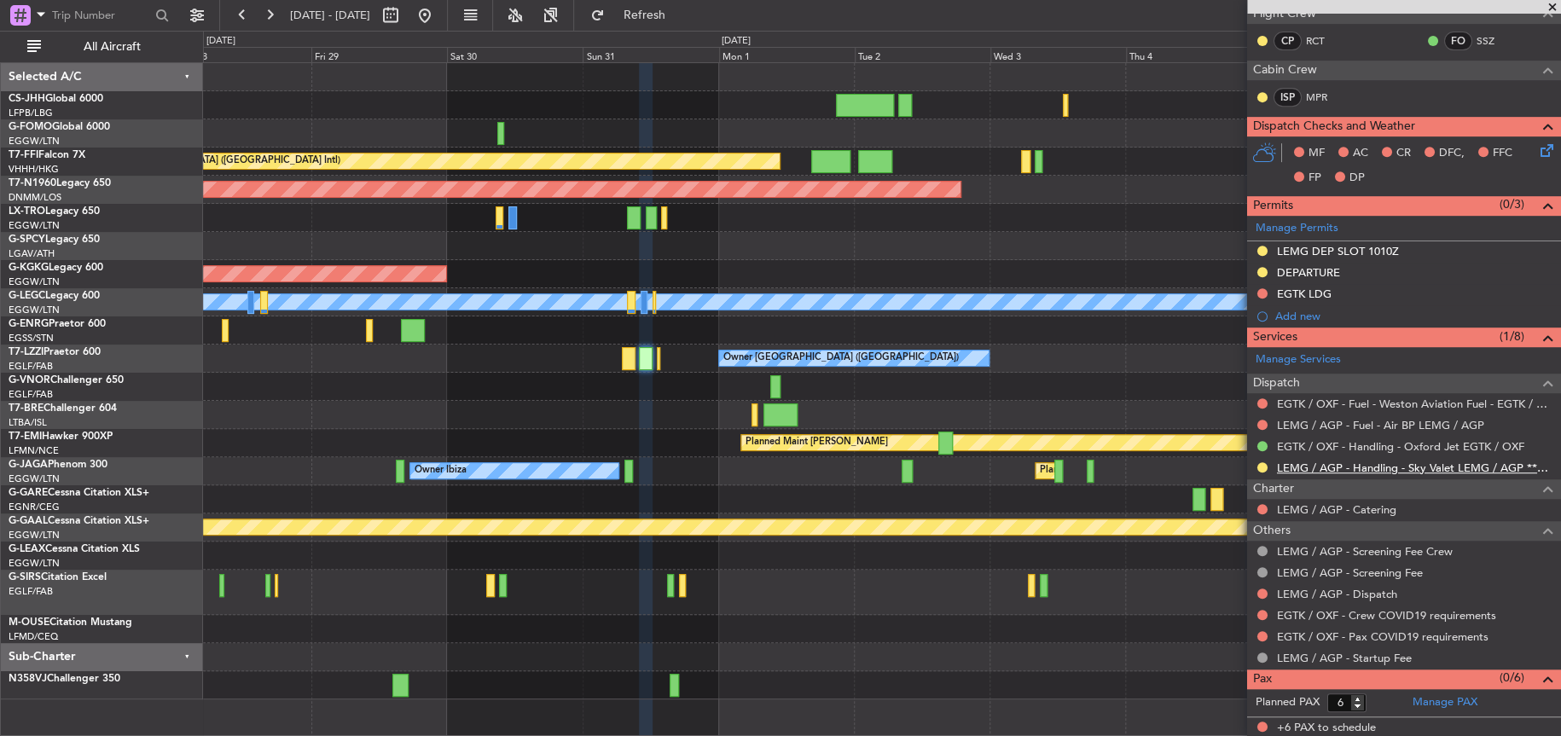
scroll to position [0, 0]
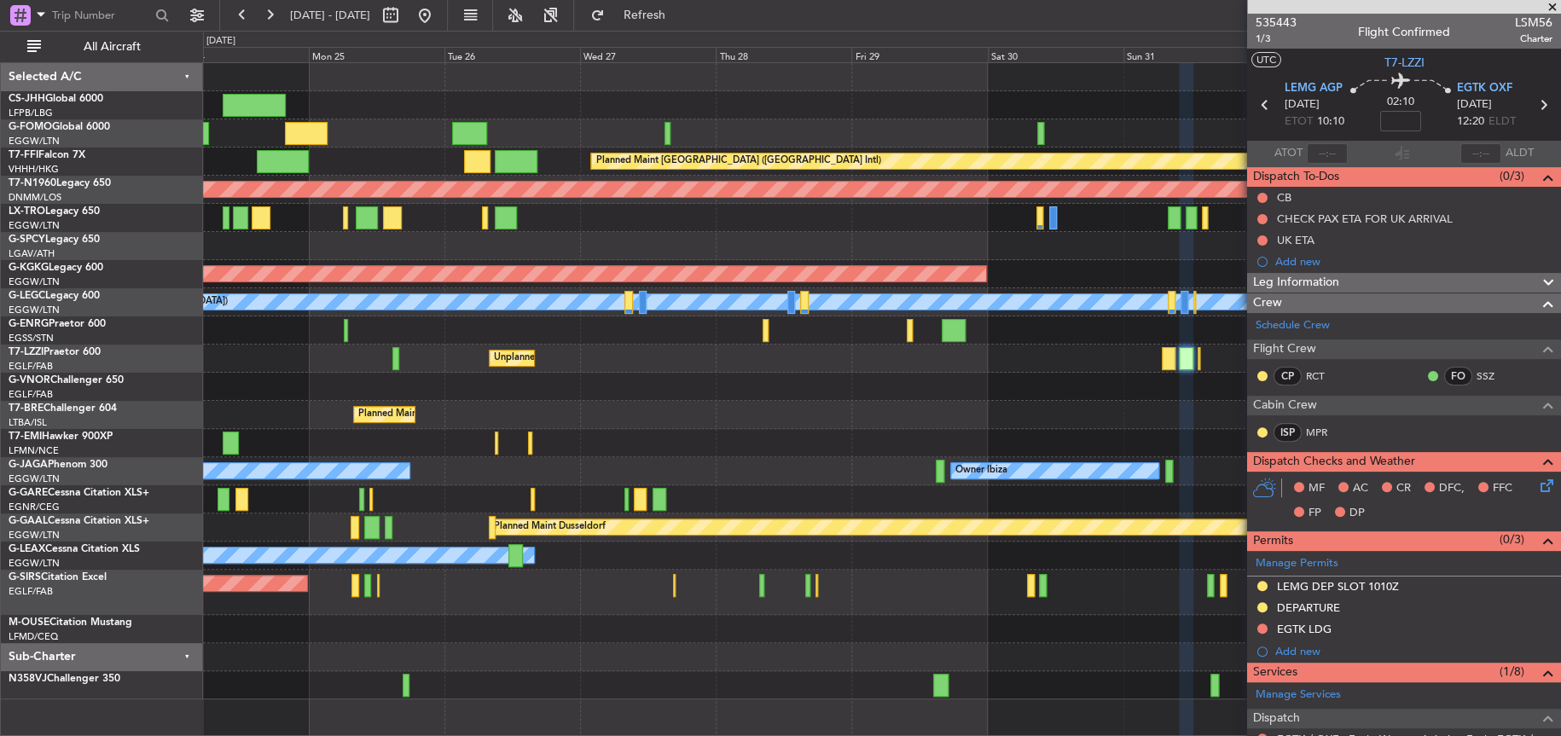
click at [885, 384] on div at bounding box center [881, 387] width 1357 height 28
click at [881, 386] on div at bounding box center [881, 387] width 1357 height 28
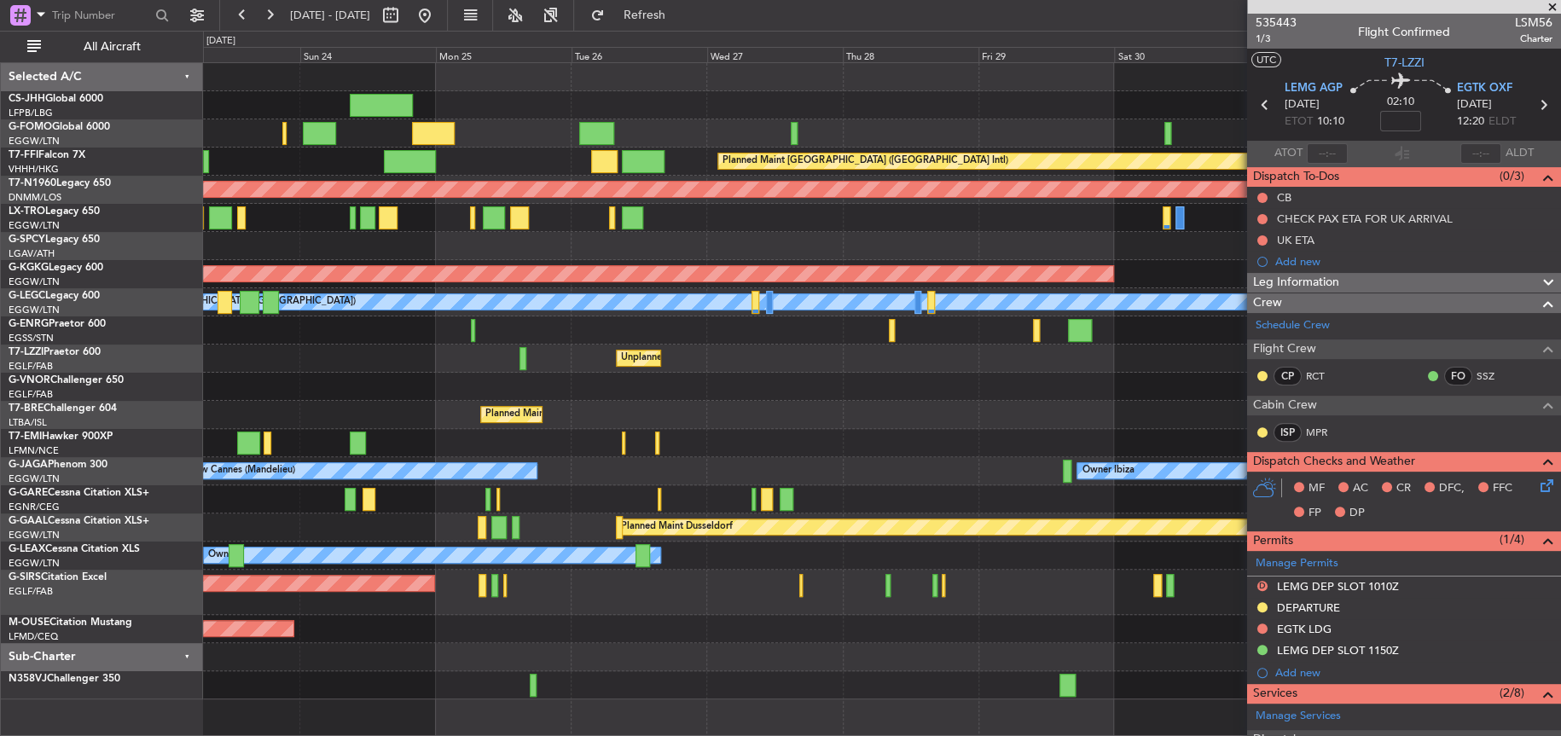
click at [721, 403] on div "Planned Maint Warsaw ([GEOGRAPHIC_DATA])" at bounding box center [881, 415] width 1356 height 28
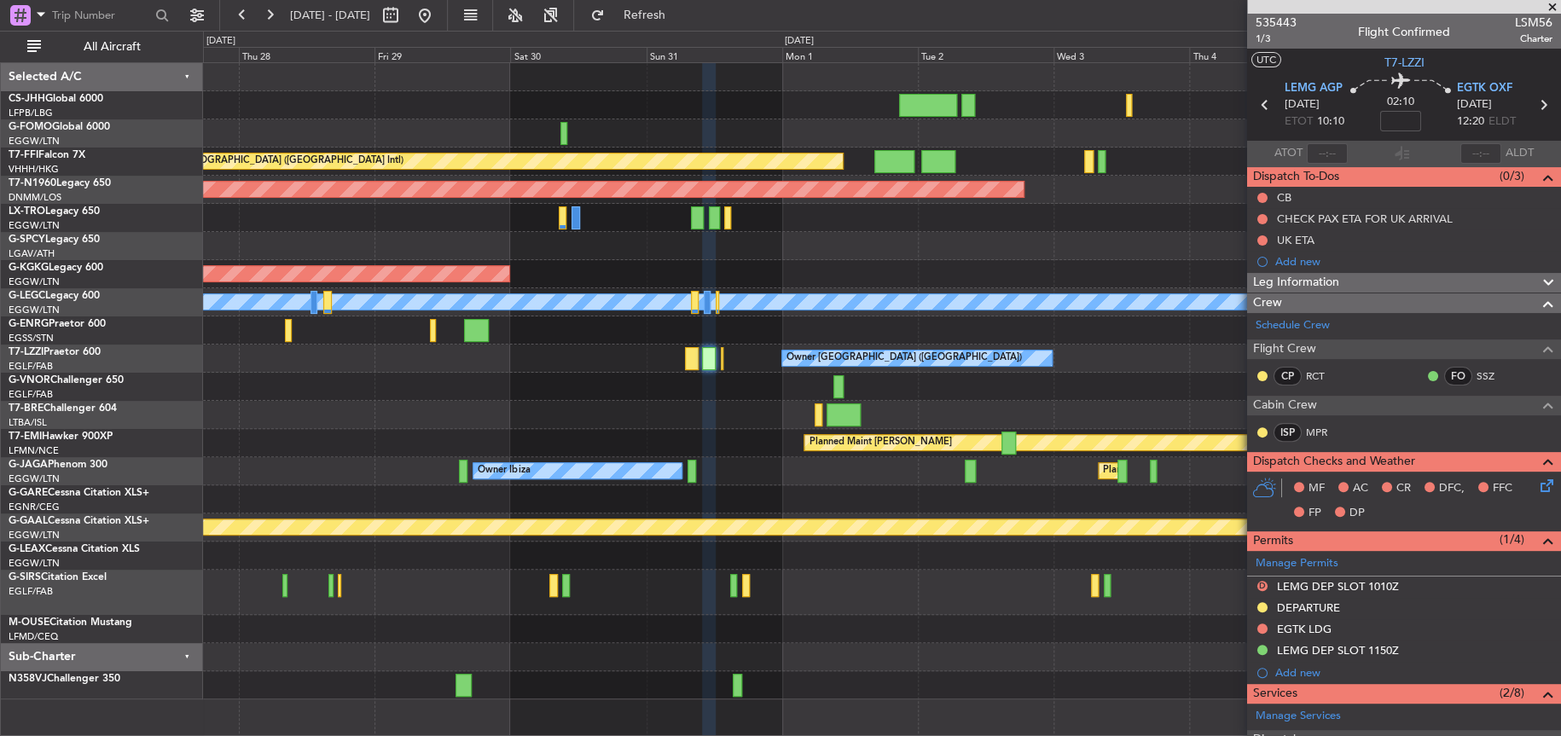
click at [358, 453] on div "Planned Maint [GEOGRAPHIC_DATA] ([GEOGRAPHIC_DATA] Intl) Planned Maint [GEOGRAP…" at bounding box center [881, 381] width 1357 height 636
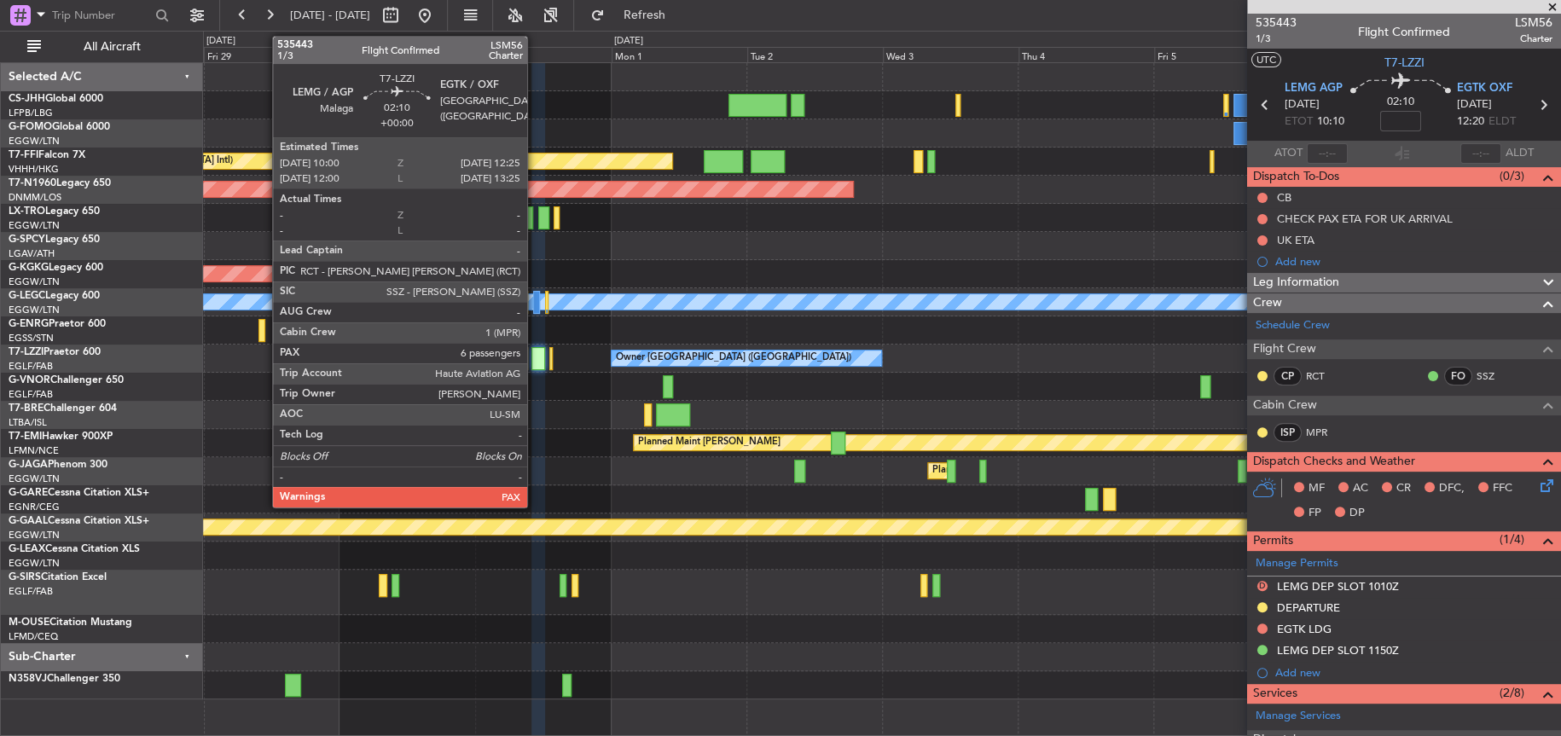
click at [535, 361] on div at bounding box center [538, 358] width 14 height 23
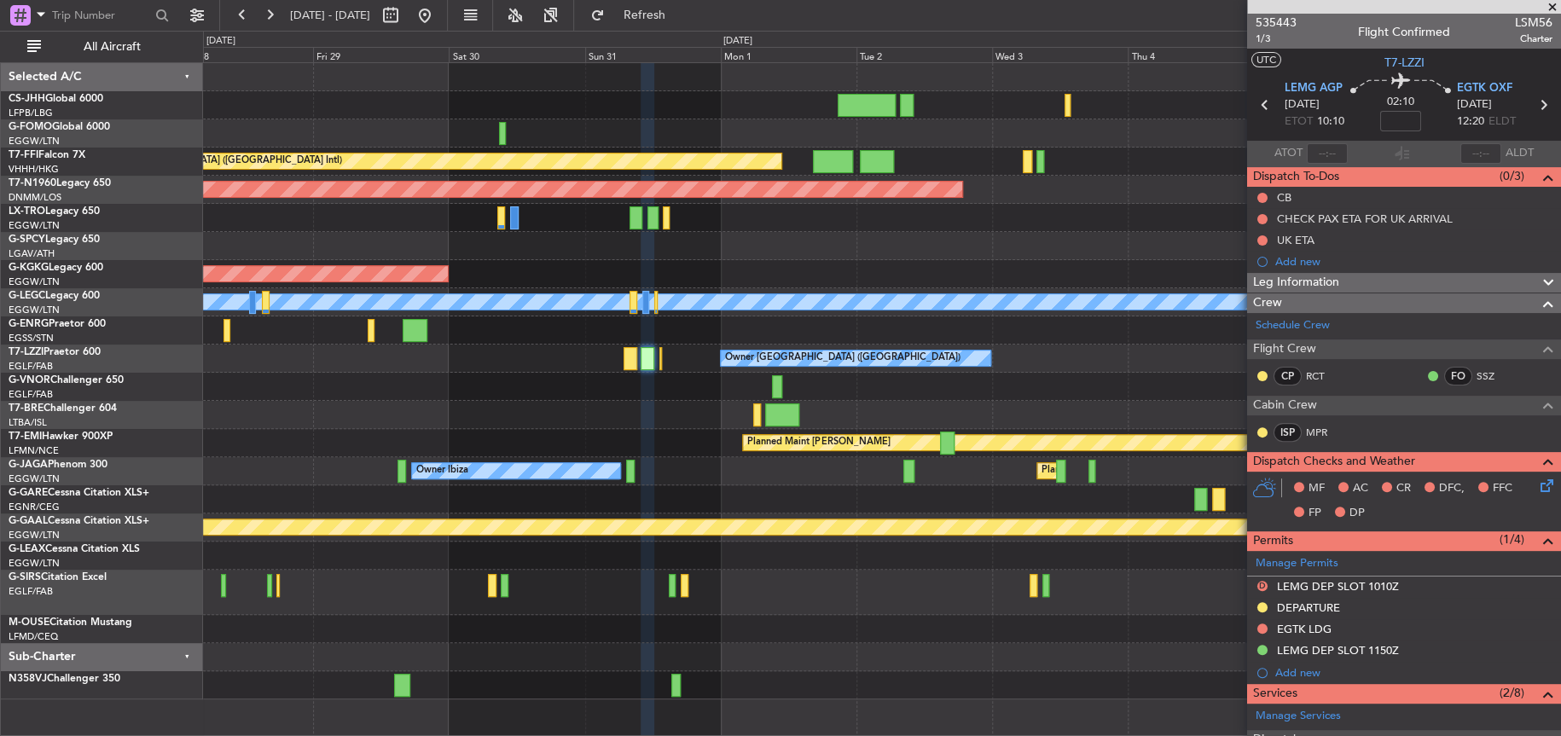
click at [558, 321] on div "Planned Maint [GEOGRAPHIC_DATA] ([GEOGRAPHIC_DATA] Intl) Planned Maint [GEOGRAP…" at bounding box center [881, 381] width 1357 height 636
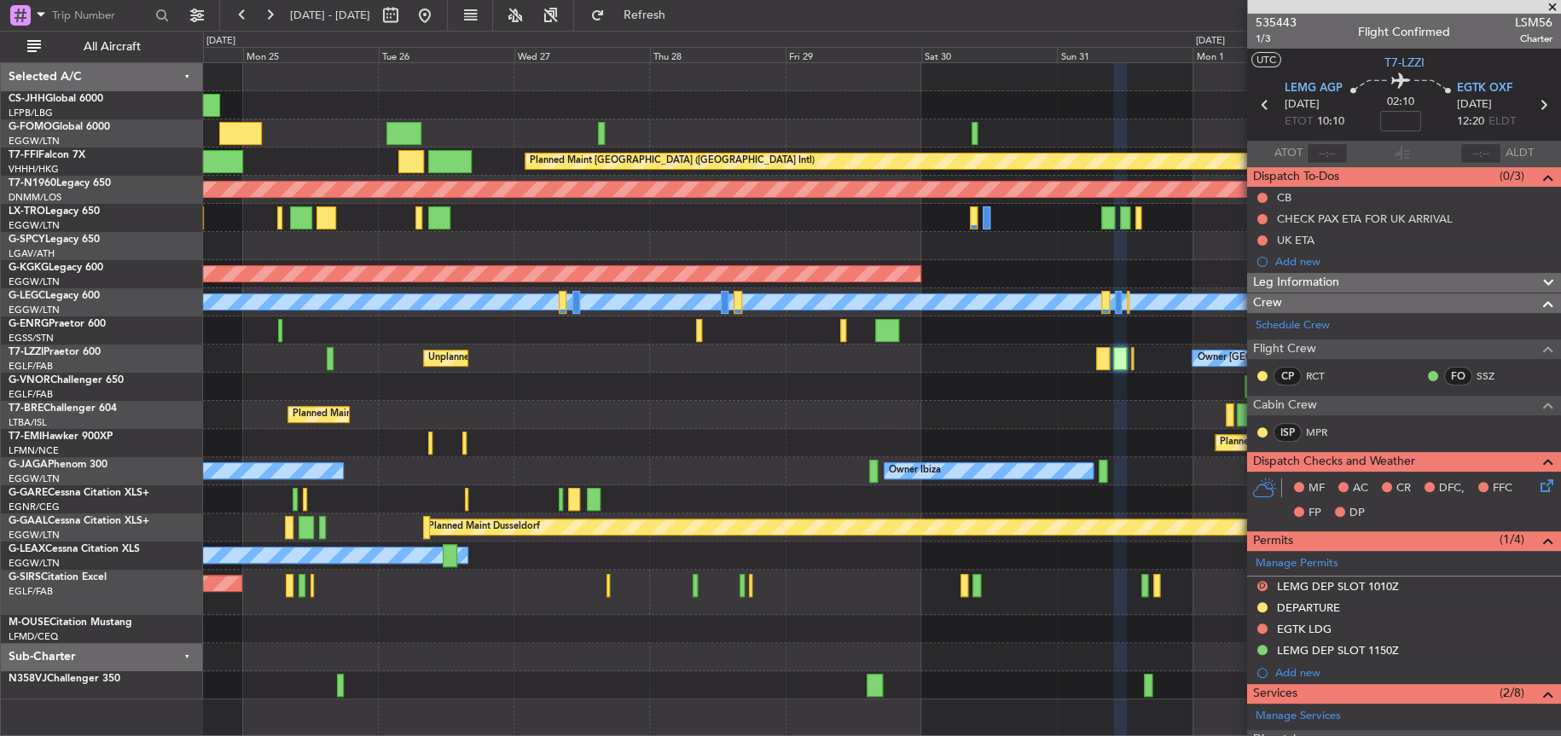
click at [972, 346] on div "Planned Maint [GEOGRAPHIC_DATA] ([GEOGRAPHIC_DATA]) Planned Maint [GEOGRAPHIC_D…" at bounding box center [881, 381] width 1356 height 636
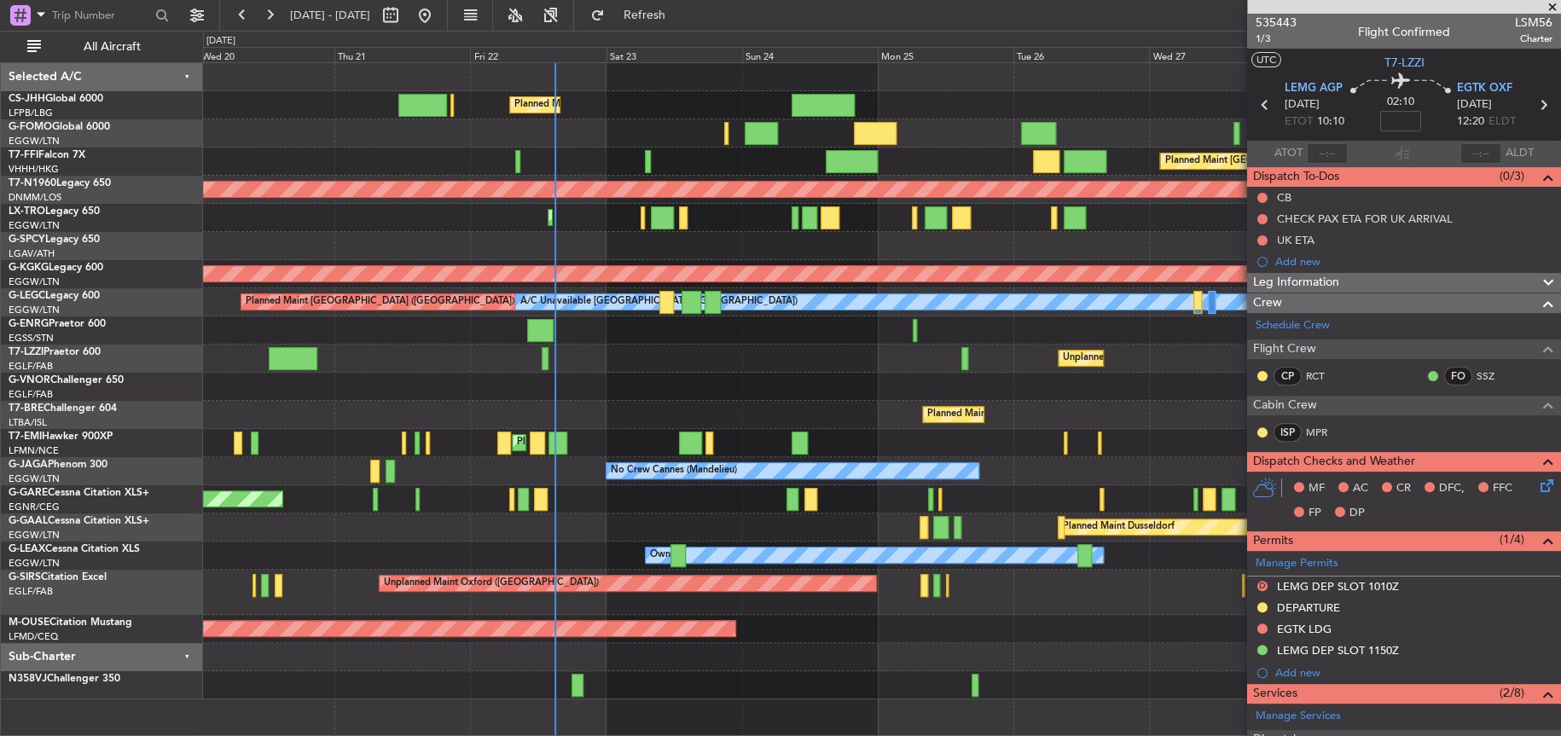
click at [1127, 328] on div "Planned Maint [GEOGRAPHIC_DATA] ([GEOGRAPHIC_DATA]) Planned Maint [GEOGRAPHIC_D…" at bounding box center [881, 381] width 1357 height 636
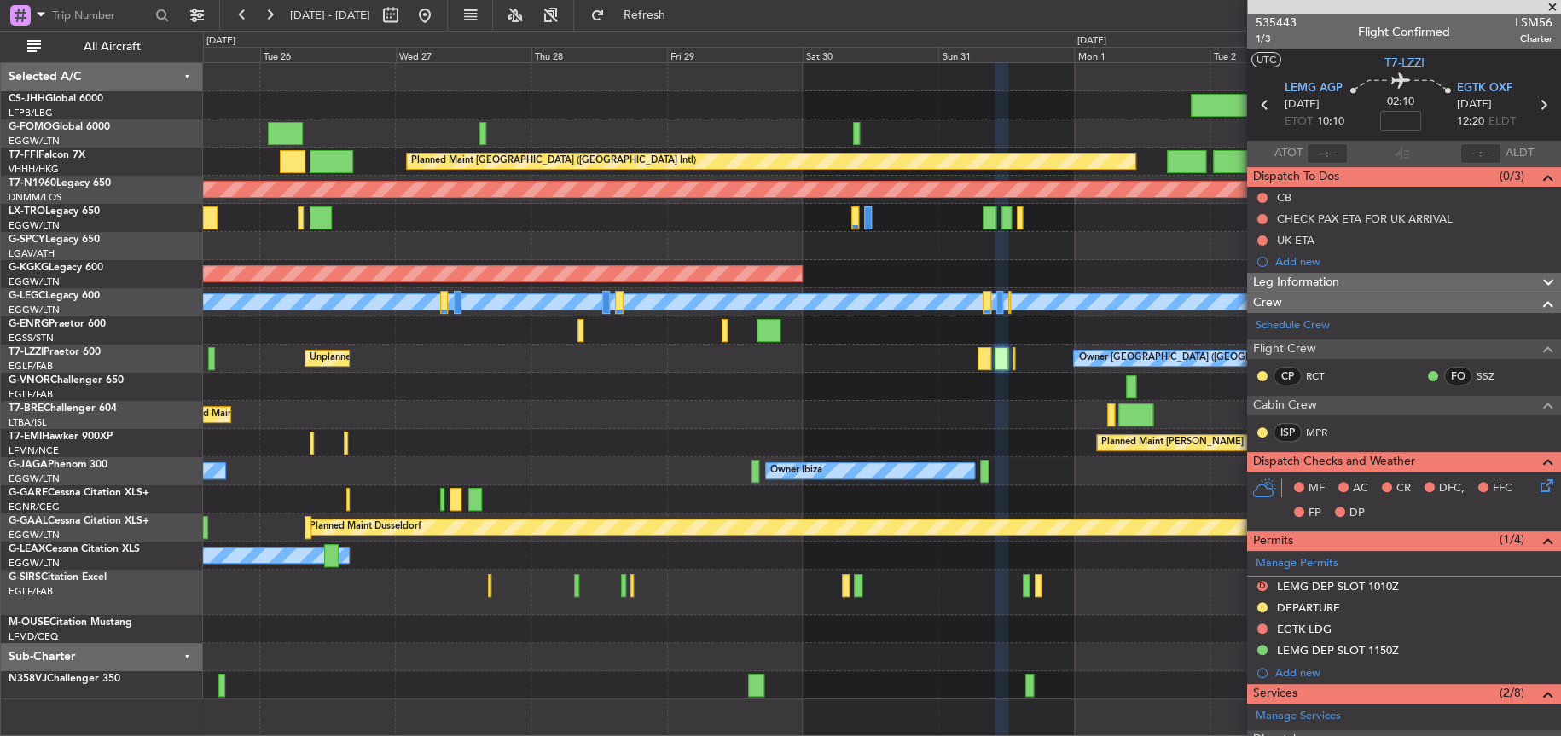
click at [231, 223] on div "Planned Maint [GEOGRAPHIC_DATA] ([GEOGRAPHIC_DATA] Intl) Planned Maint [GEOGRAP…" at bounding box center [881, 381] width 1356 height 636
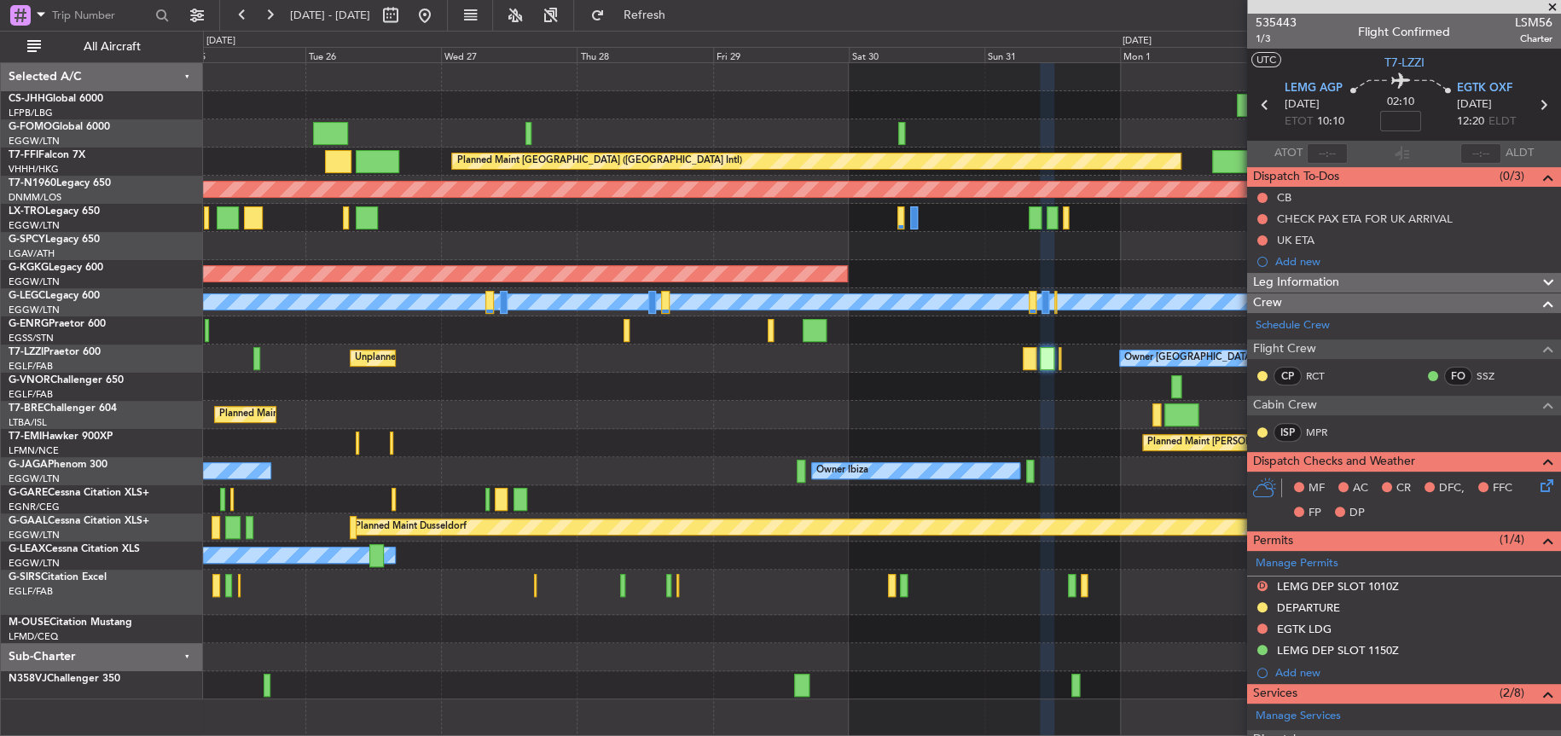
click at [1231, 90] on div "Planned Maint [GEOGRAPHIC_DATA] ([GEOGRAPHIC_DATA] Intl) Planned Maint [GEOGRAP…" at bounding box center [881, 381] width 1357 height 636
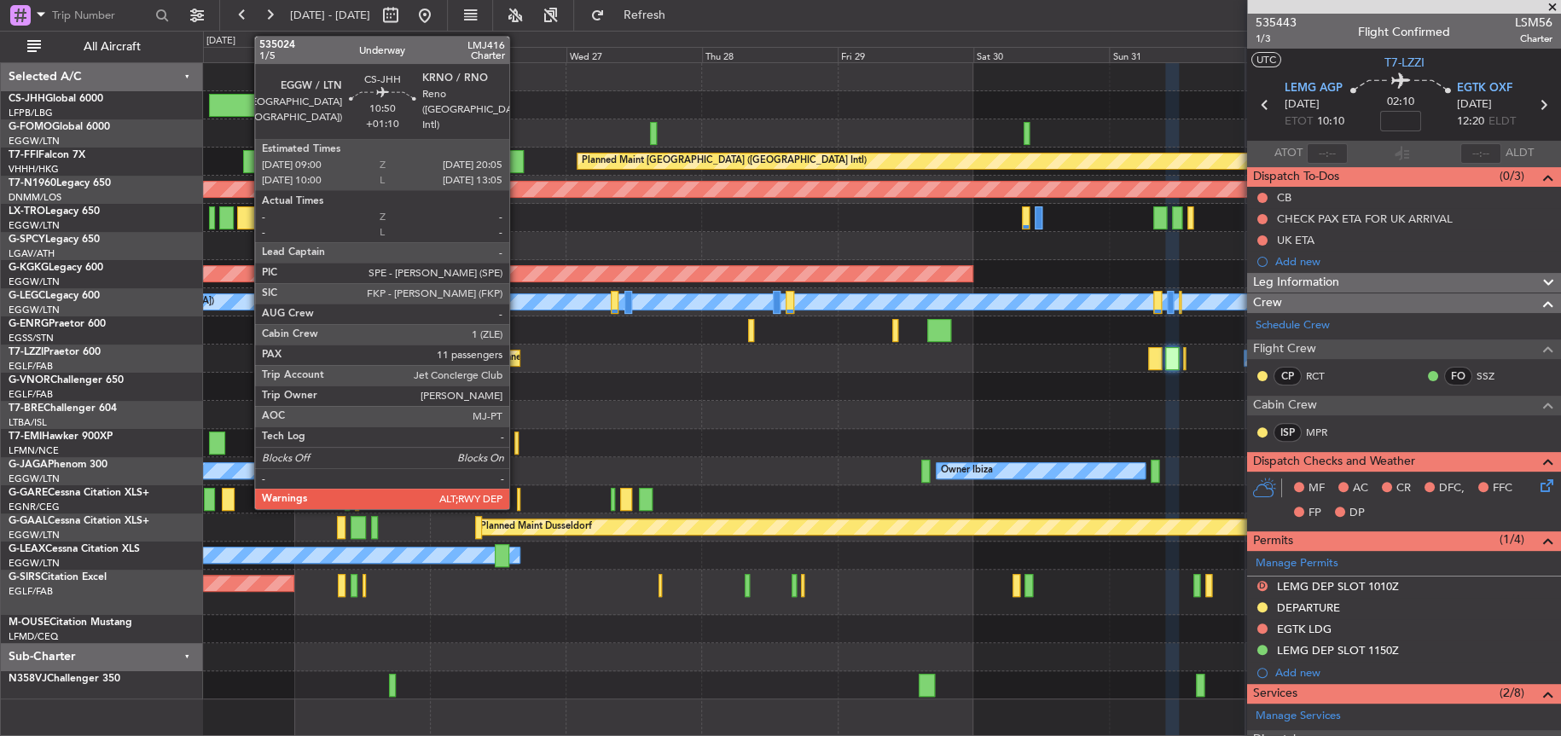
click at [246, 102] on div at bounding box center [240, 105] width 63 height 23
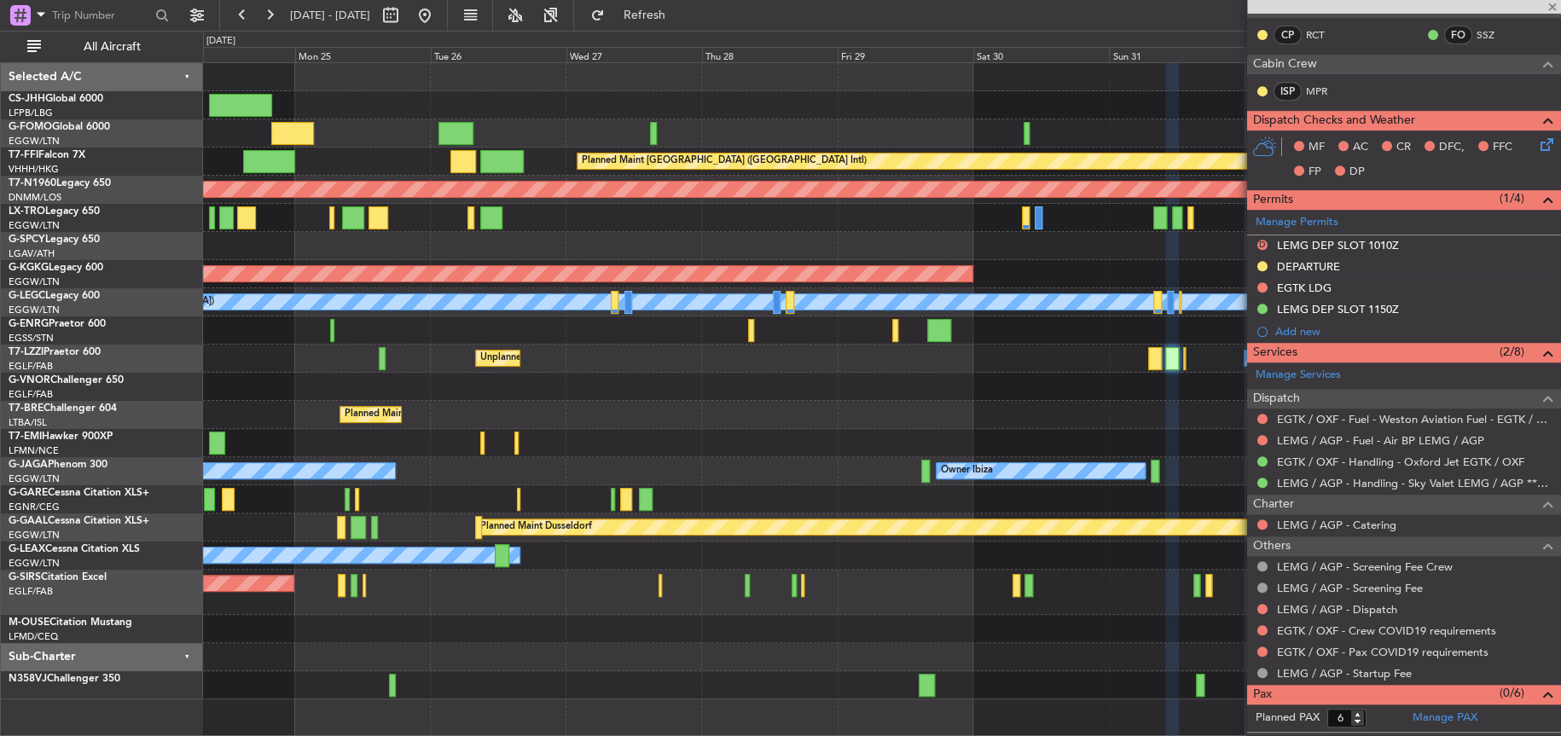
scroll to position [357, 0]
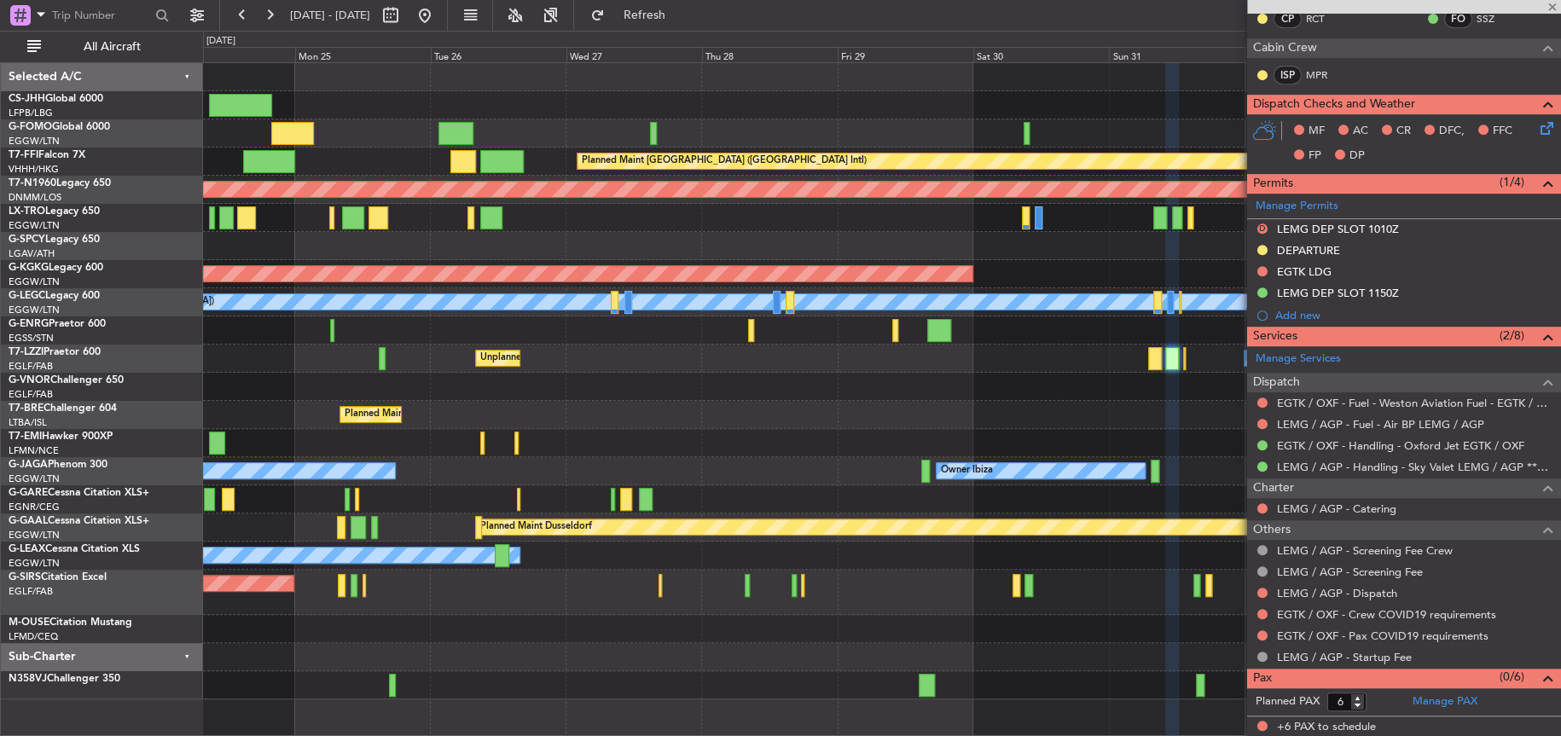
type input "+01:10"
type input "11"
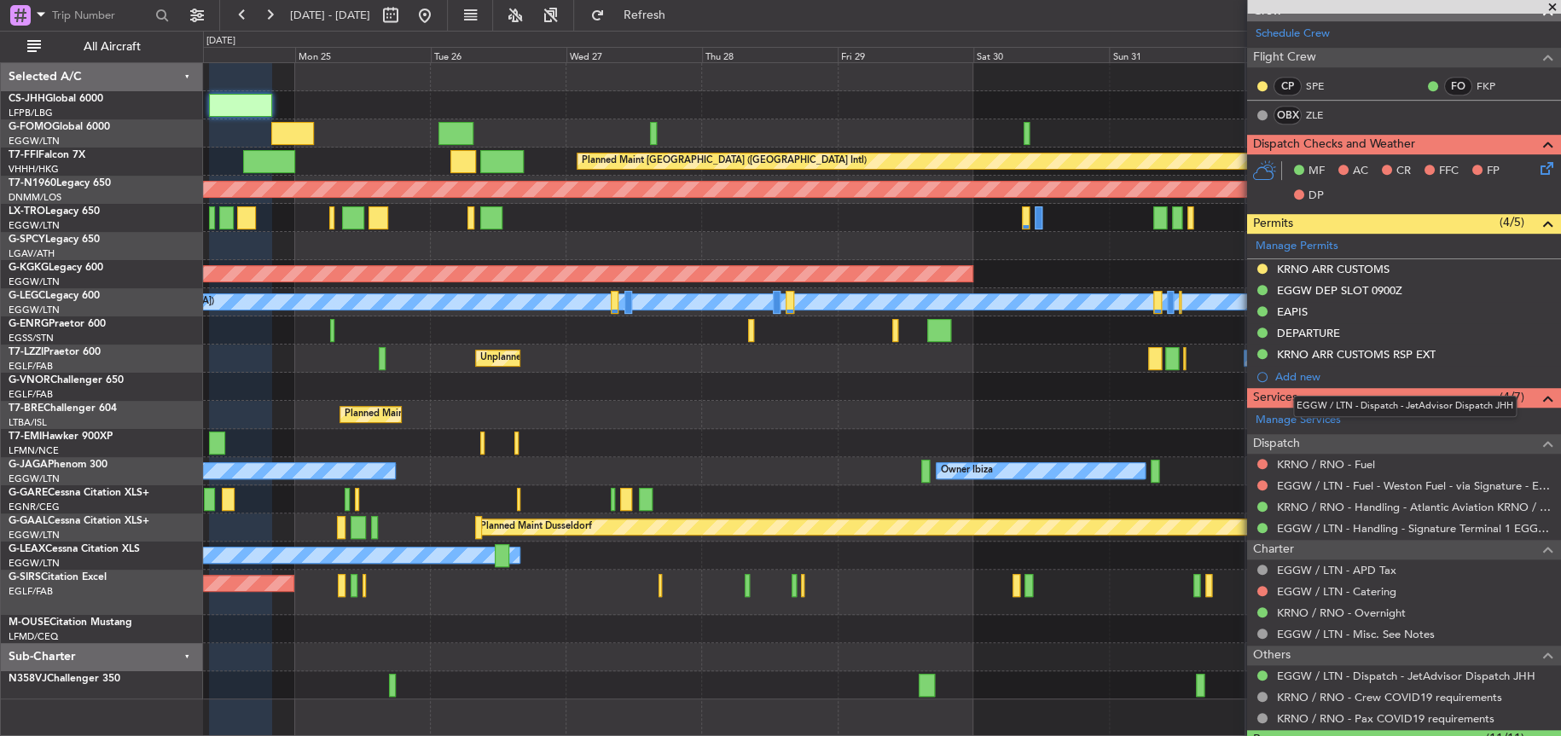
scroll to position [0, 0]
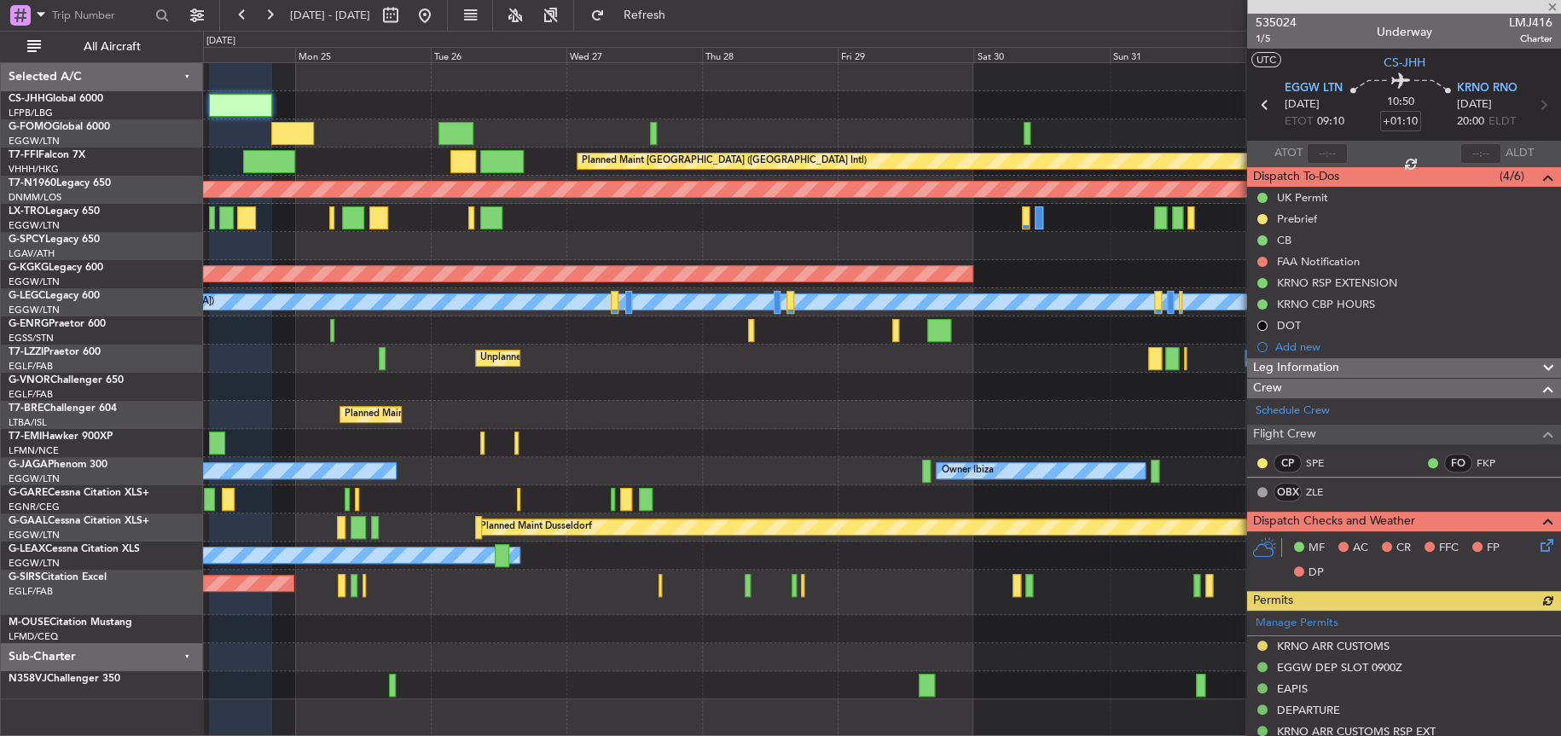
click at [969, 378] on div at bounding box center [881, 387] width 1357 height 28
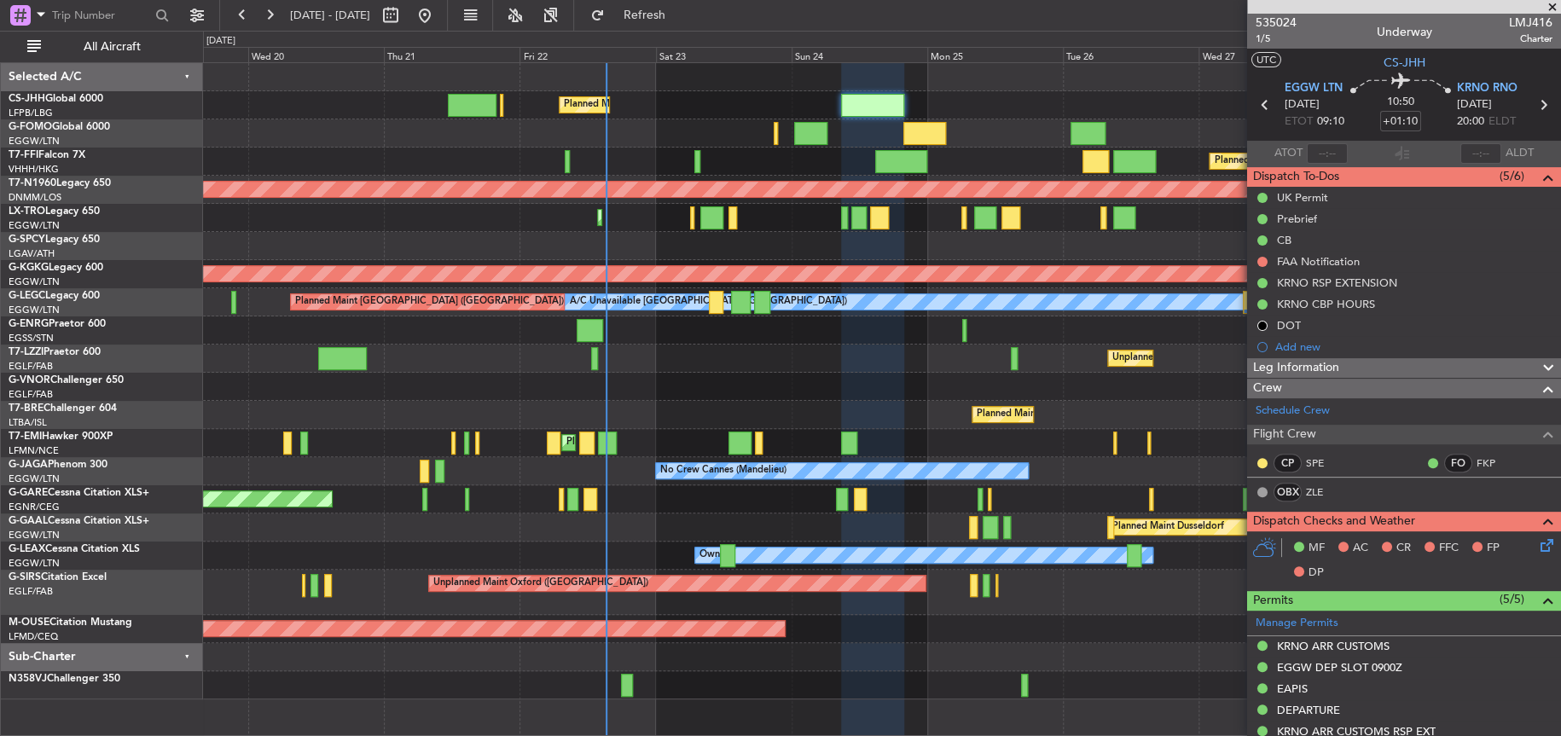
click at [1057, 370] on div "Unplanned Maint [GEOGRAPHIC_DATA] ([GEOGRAPHIC_DATA]) Owner London ([GEOGRAPHIC…" at bounding box center [881, 359] width 1357 height 28
click at [787, 370] on div "Unplanned Maint [GEOGRAPHIC_DATA] ([GEOGRAPHIC_DATA]) Owner London ([GEOGRAPHIC…" at bounding box center [881, 359] width 1357 height 28
click at [620, 395] on div "Planned Maint London ([GEOGRAPHIC_DATA])" at bounding box center [881, 387] width 1356 height 28
click at [634, 385] on div "Planned Maint London ([GEOGRAPHIC_DATA])" at bounding box center [881, 387] width 1356 height 28
click at [312, 114] on div "Planned Maint [GEOGRAPHIC_DATA] ([GEOGRAPHIC_DATA])" at bounding box center [881, 105] width 1356 height 28
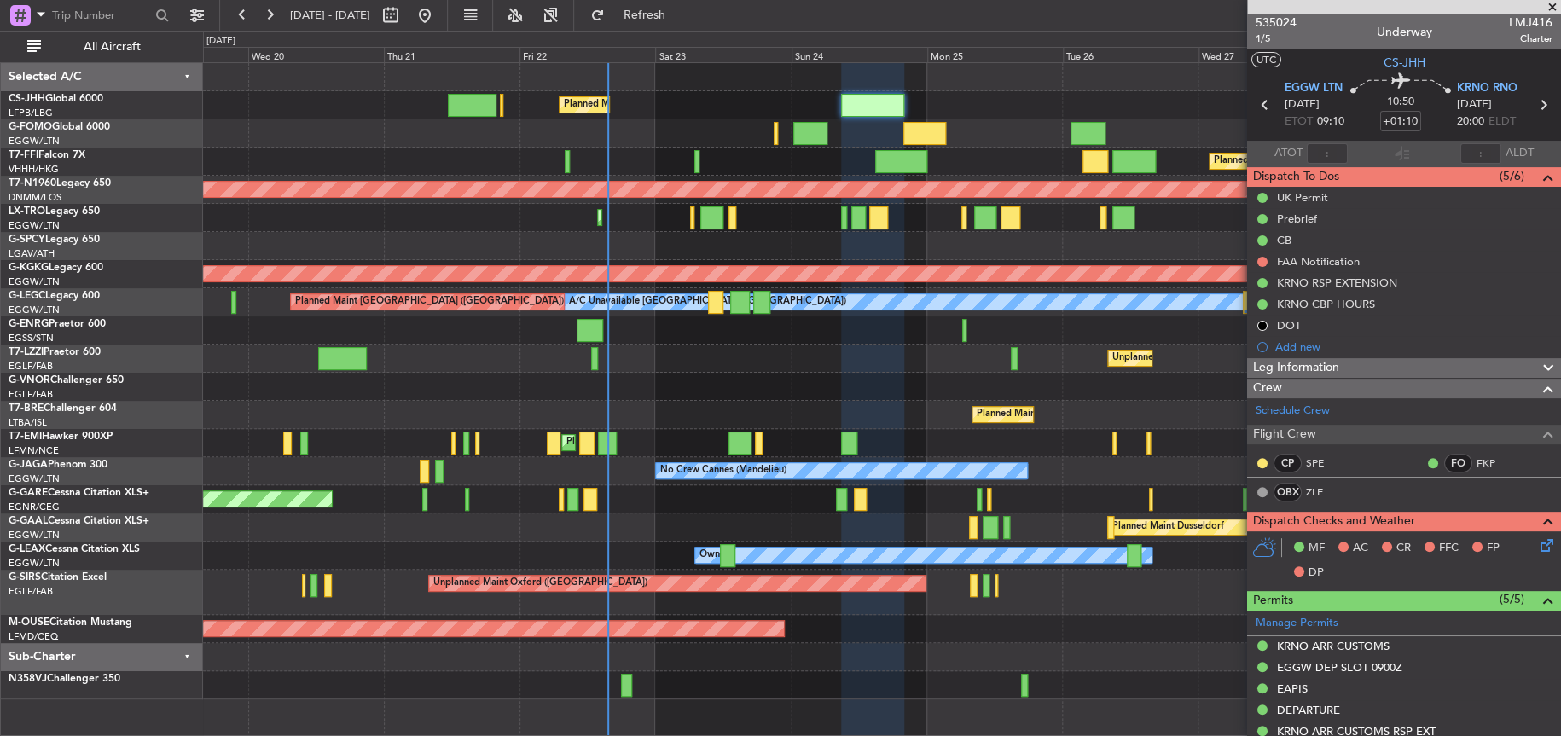
click at [652, 630] on div "Planned Maint Bournemouth" at bounding box center [881, 629] width 1356 height 28
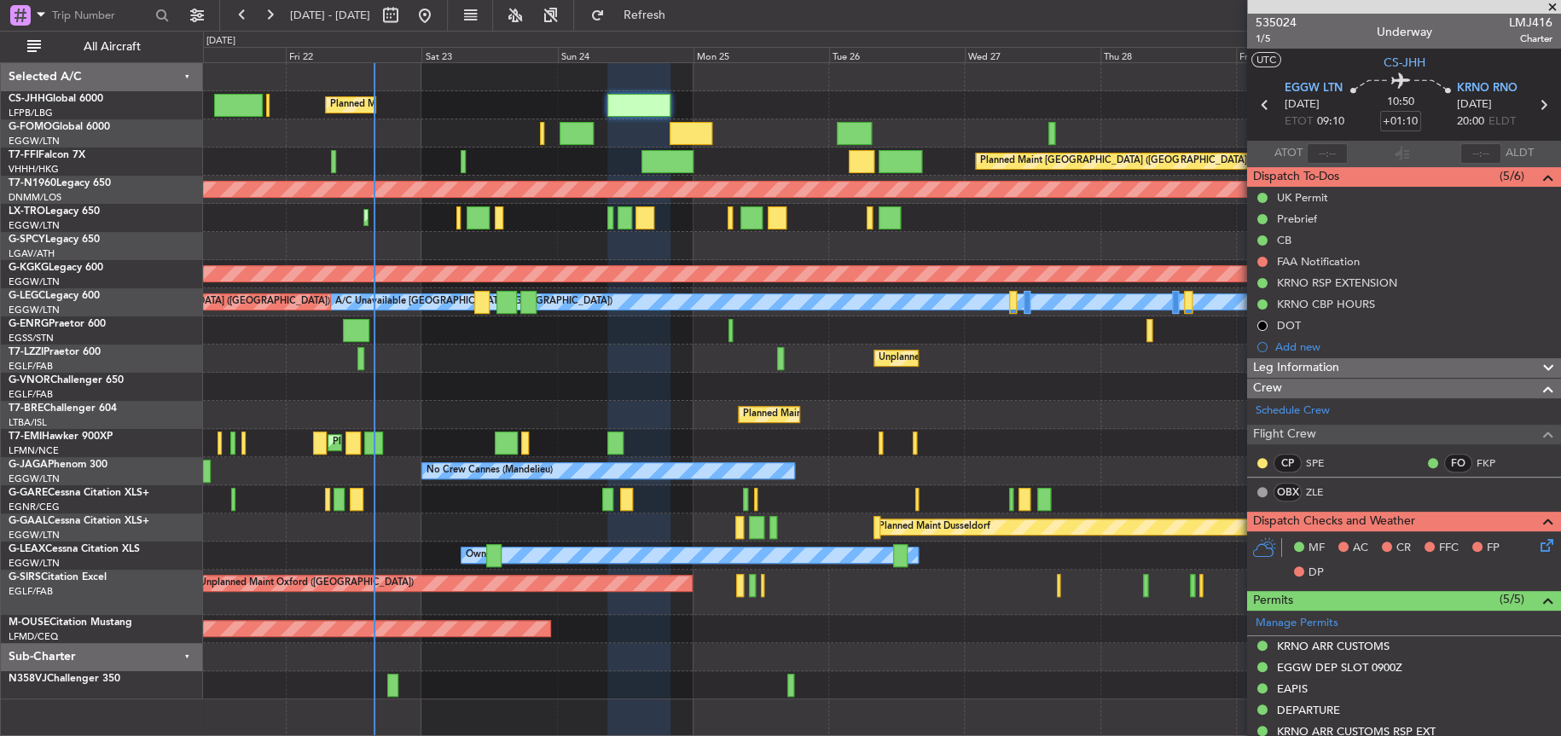
click at [1069, 403] on div "Planned Maint Warsaw ([GEOGRAPHIC_DATA])" at bounding box center [881, 415] width 1356 height 28
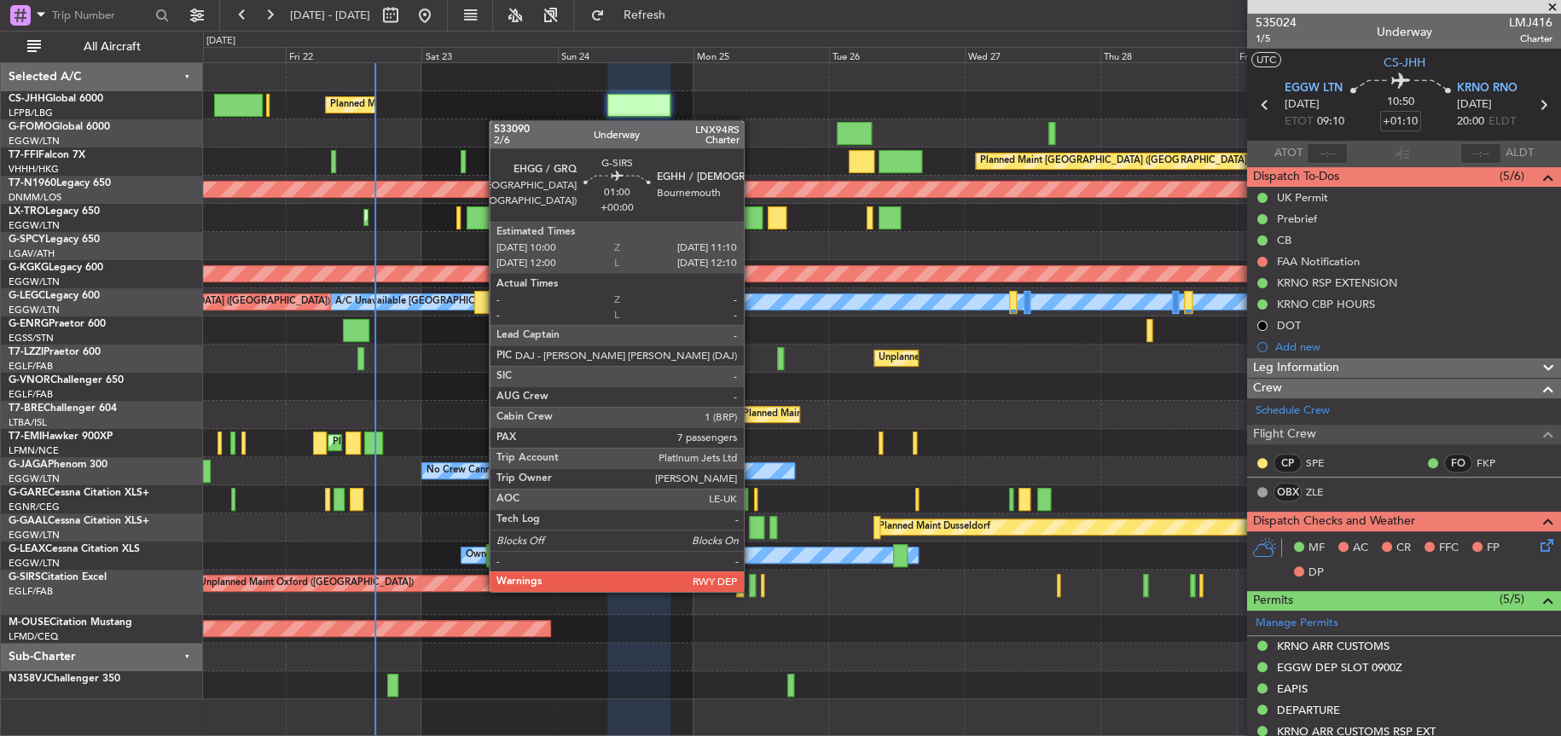
click at [751, 589] on div at bounding box center [752, 585] width 7 height 23
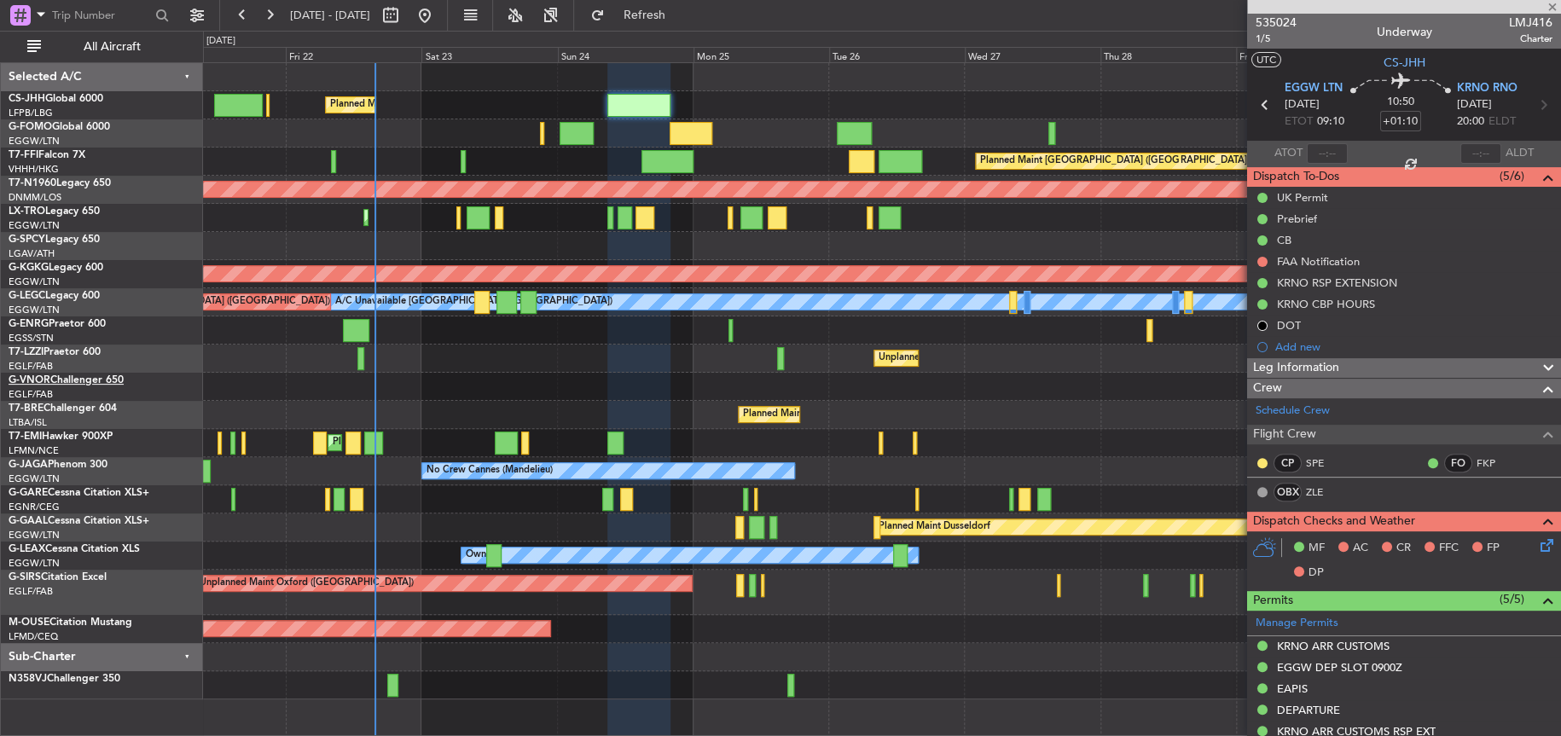
type input "7"
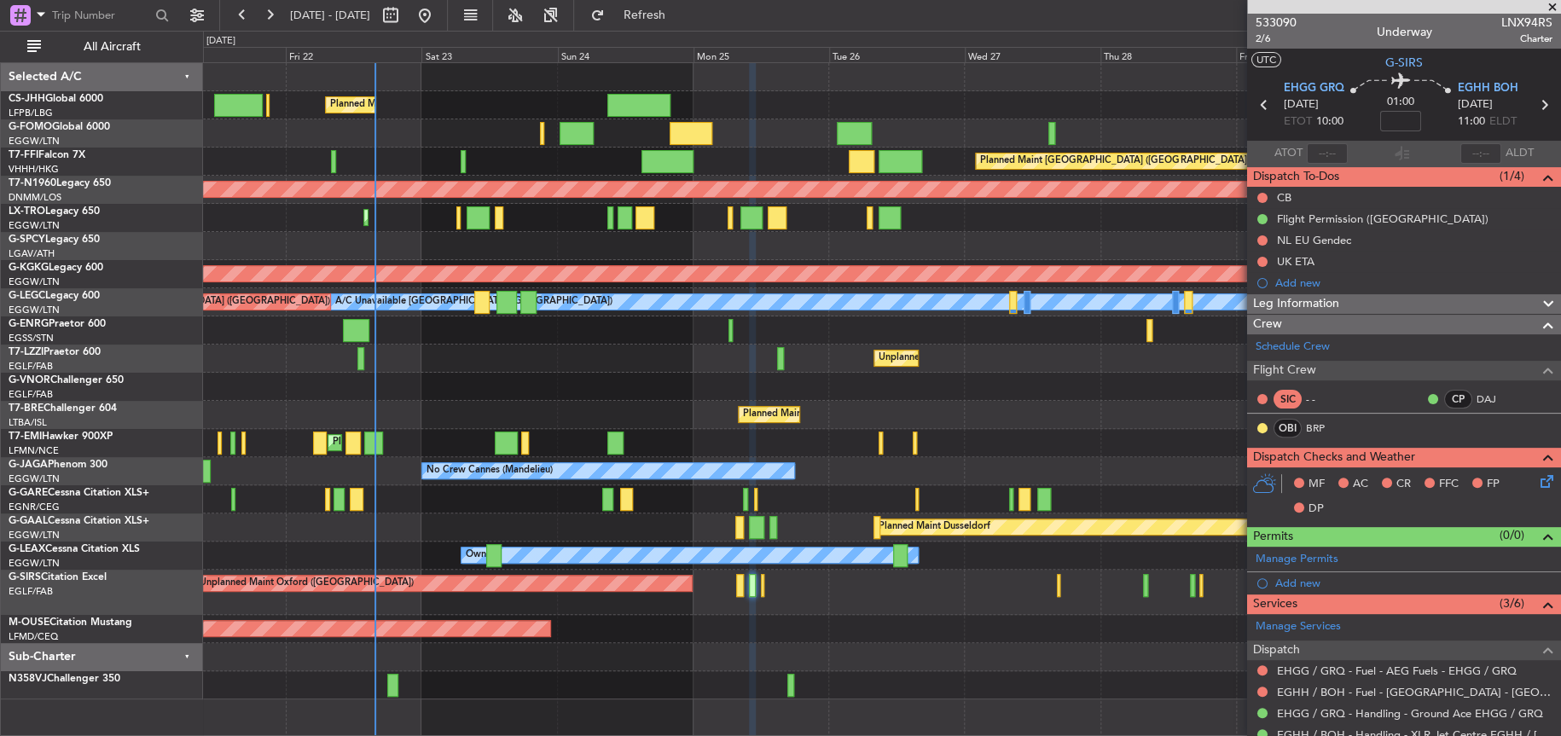
click at [1394, 426] on div "SIC - - CP DAJ OBI BRP" at bounding box center [1403, 414] width 307 height 58
click at [1275, 24] on span "533090" at bounding box center [1275, 23] width 41 height 18
click at [256, 145] on div at bounding box center [881, 133] width 1356 height 28
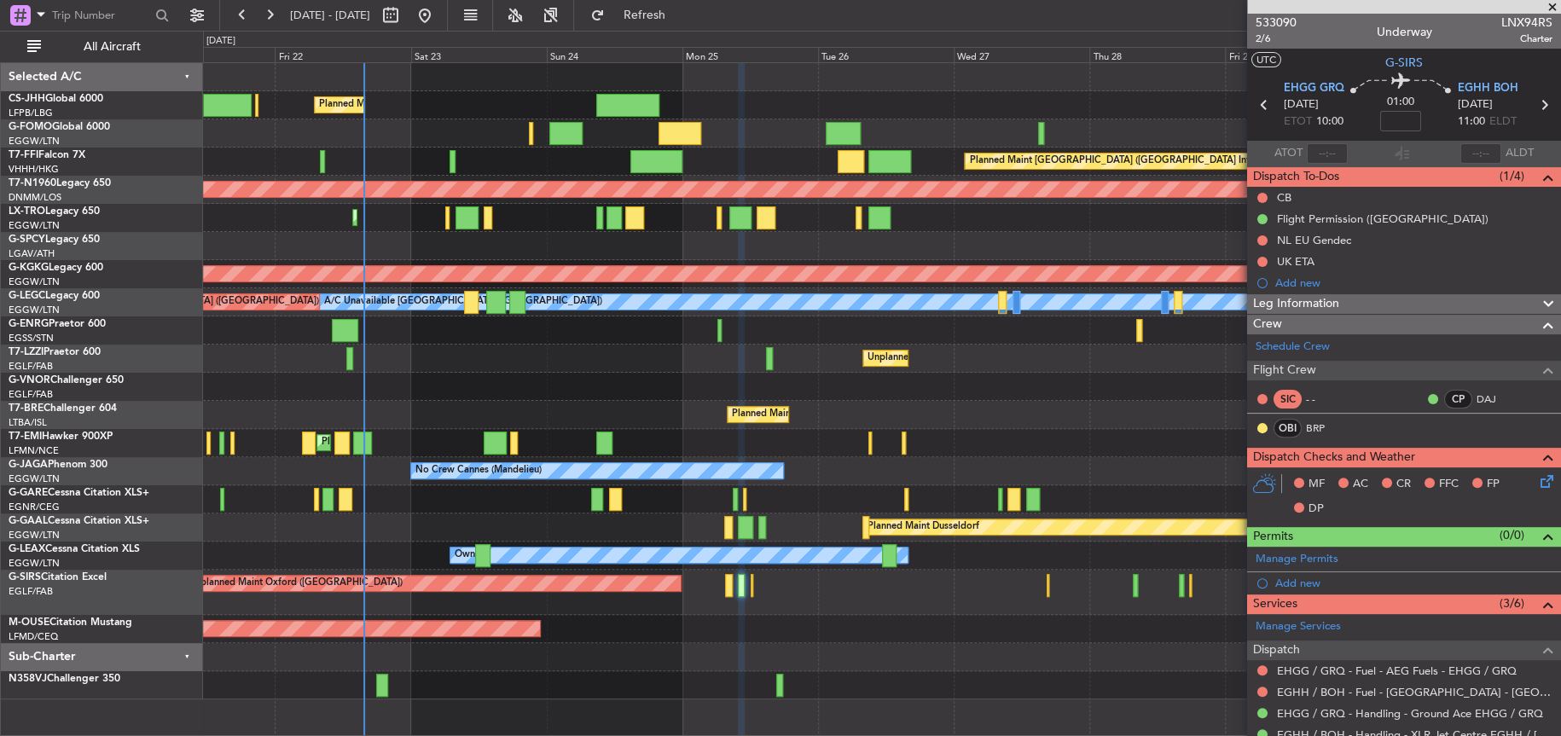
click at [382, 146] on div at bounding box center [881, 133] width 1357 height 28
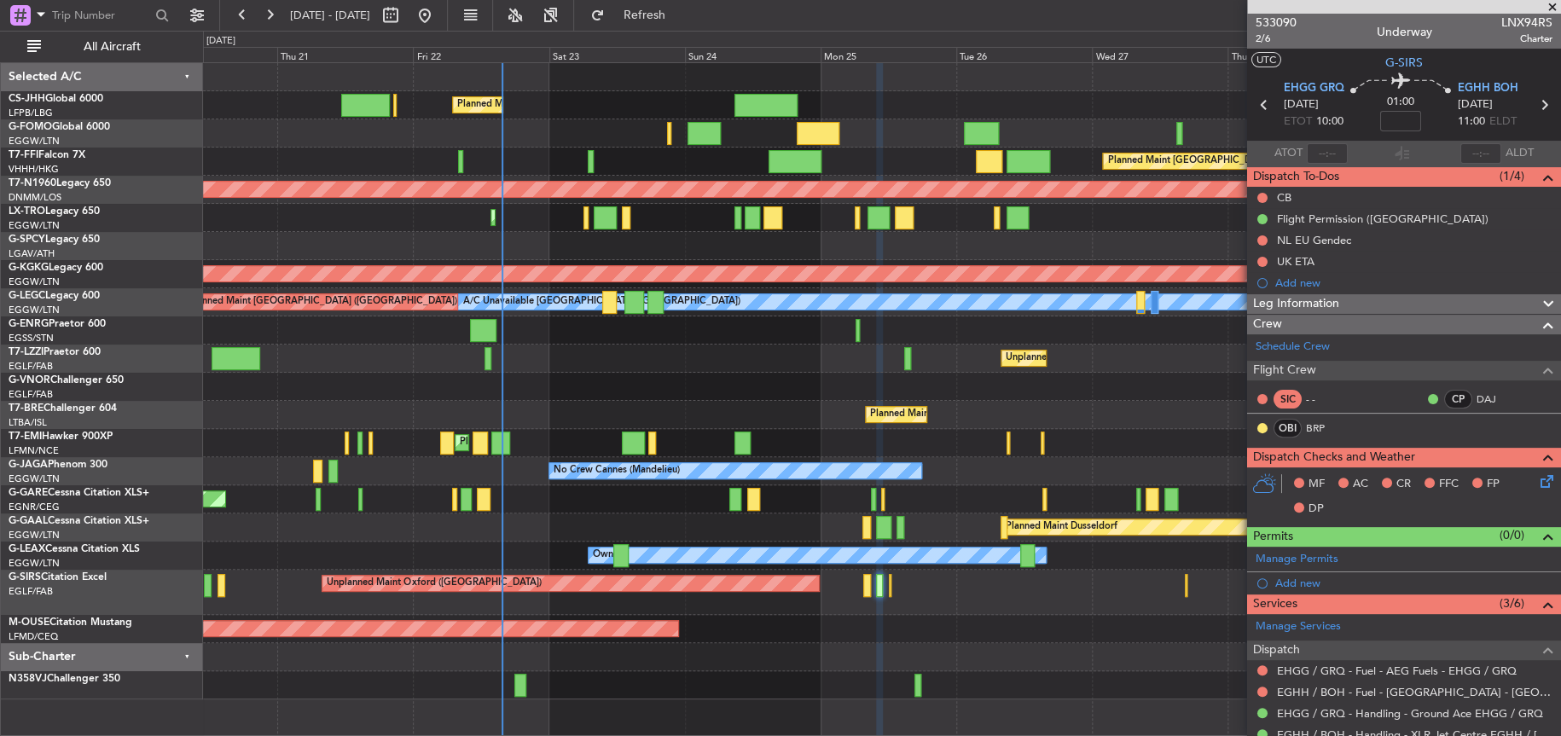
click at [513, 135] on div at bounding box center [881, 133] width 1357 height 28
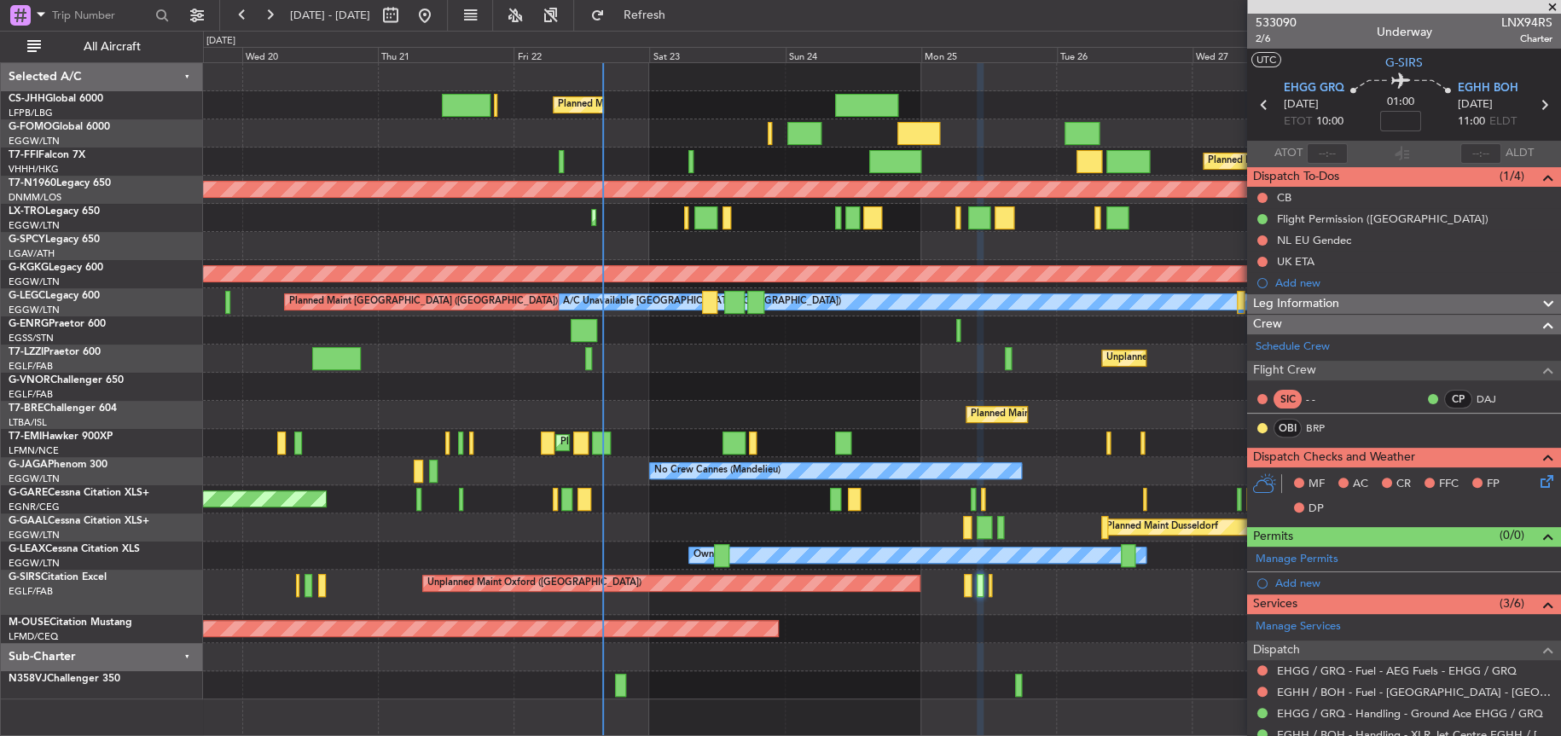
click at [522, 147] on div "Planned Maint [GEOGRAPHIC_DATA] ([GEOGRAPHIC_DATA]) Planned Maint [GEOGRAPHIC_D…" at bounding box center [881, 381] width 1356 height 636
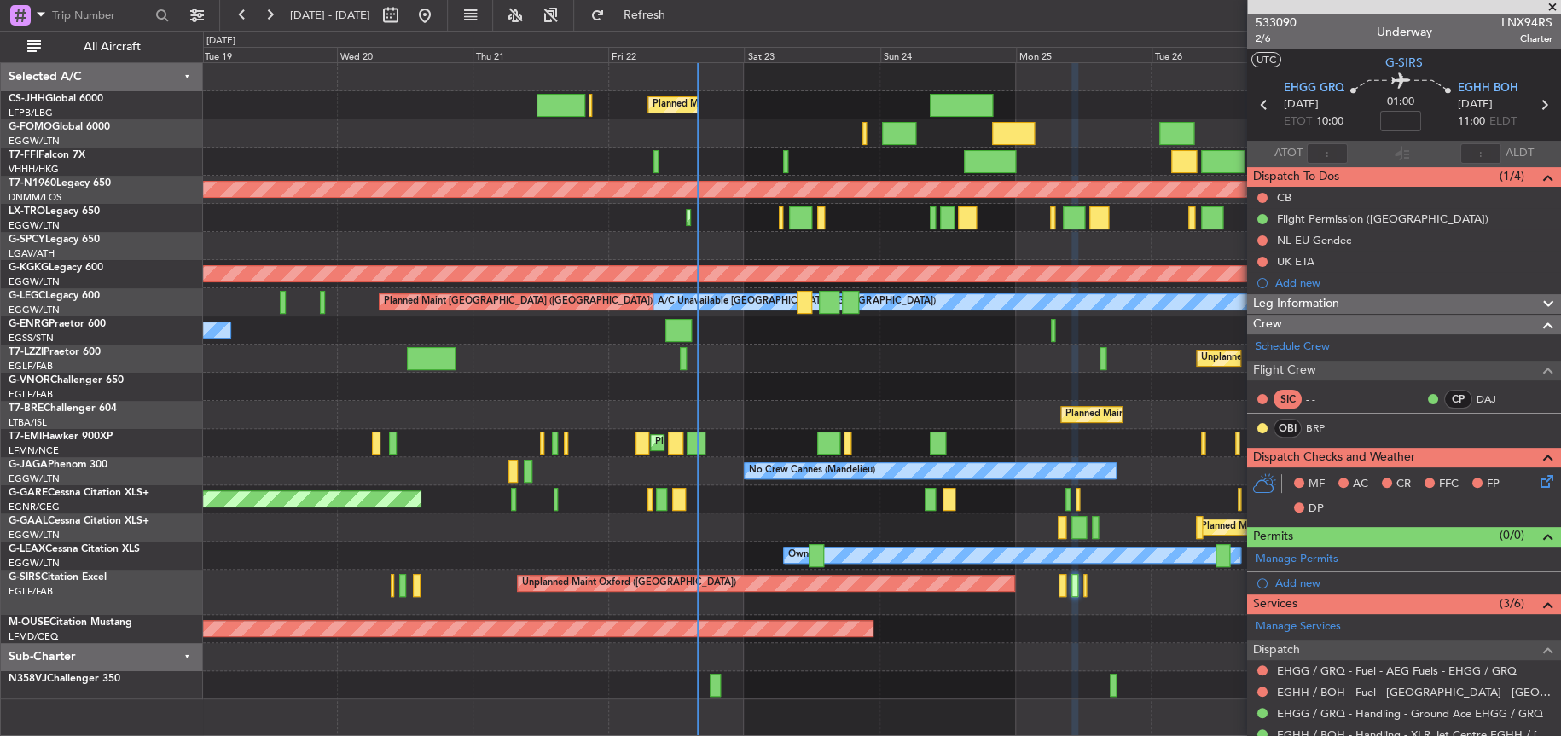
click at [680, 198] on div "Planned Maint [GEOGRAPHIC_DATA] ([GEOGRAPHIC_DATA]) Planned Maint Windsor Locks…" at bounding box center [881, 381] width 1356 height 636
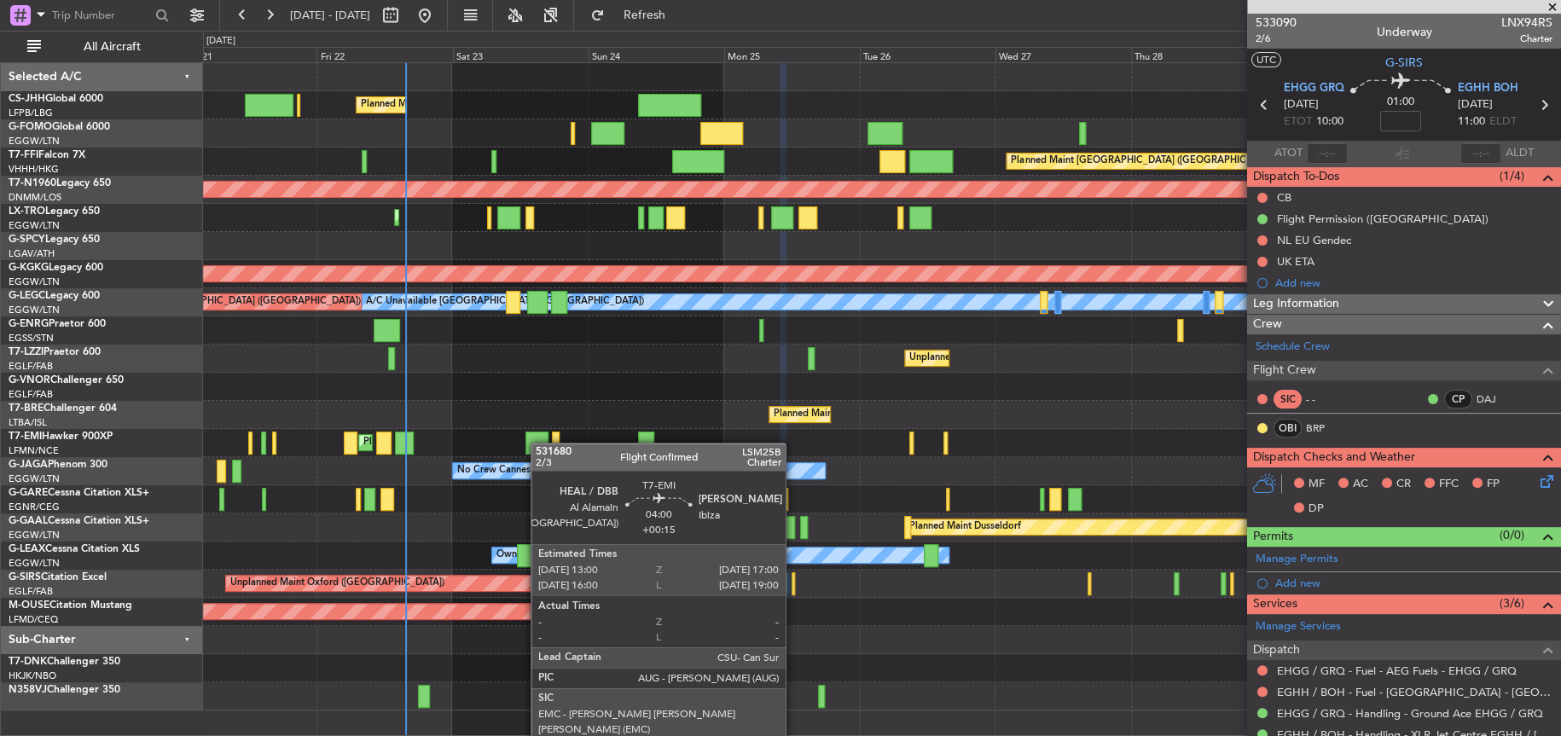
click at [536, 443] on div "Planned Maint [GEOGRAPHIC_DATA] ([GEOGRAPHIC_DATA]) Planned Maint [GEOGRAPHIC_D…" at bounding box center [881, 386] width 1356 height 647
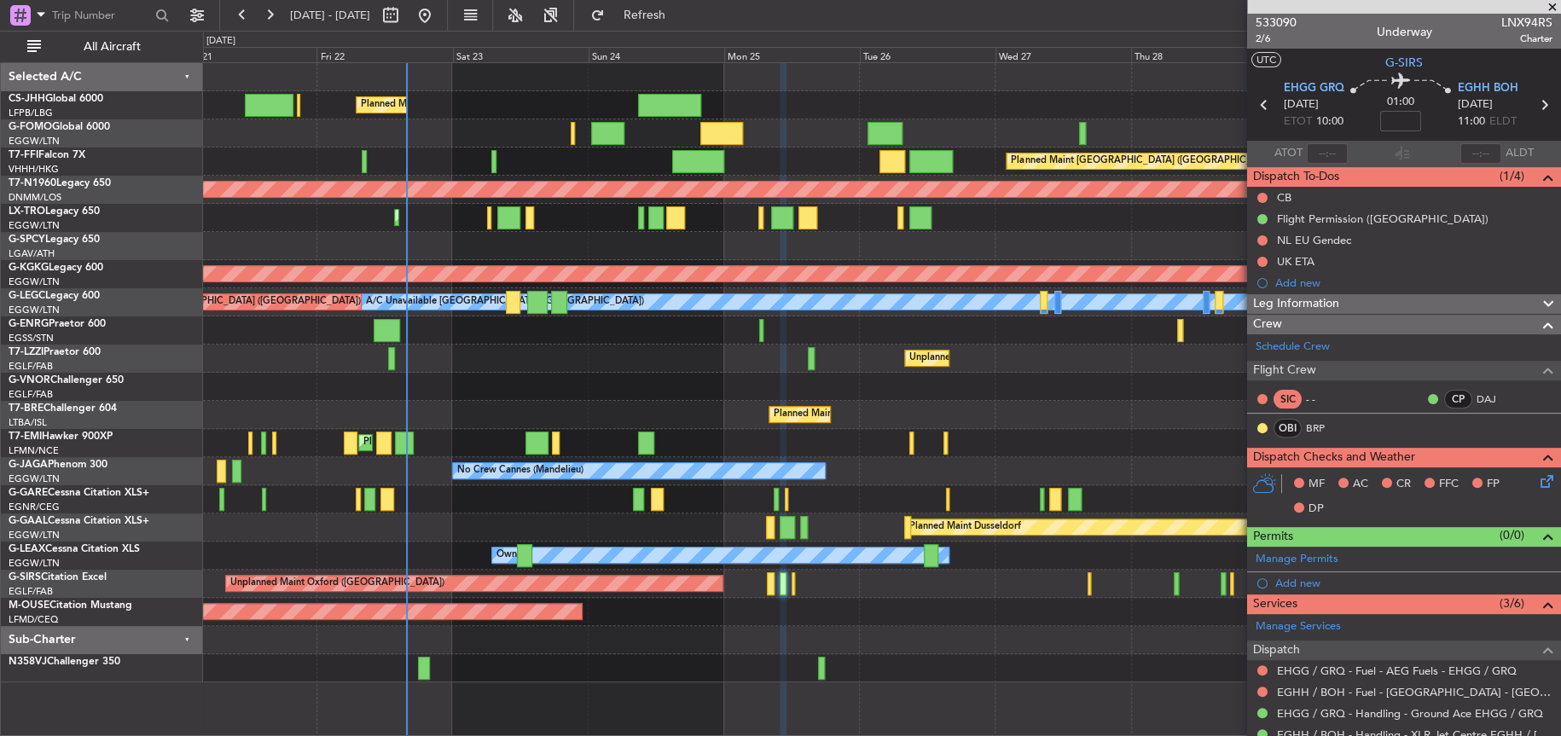
click at [547, 350] on div "Unplanned Maint [GEOGRAPHIC_DATA] ([GEOGRAPHIC_DATA]) Owner London ([GEOGRAPHIC…" at bounding box center [881, 359] width 1356 height 28
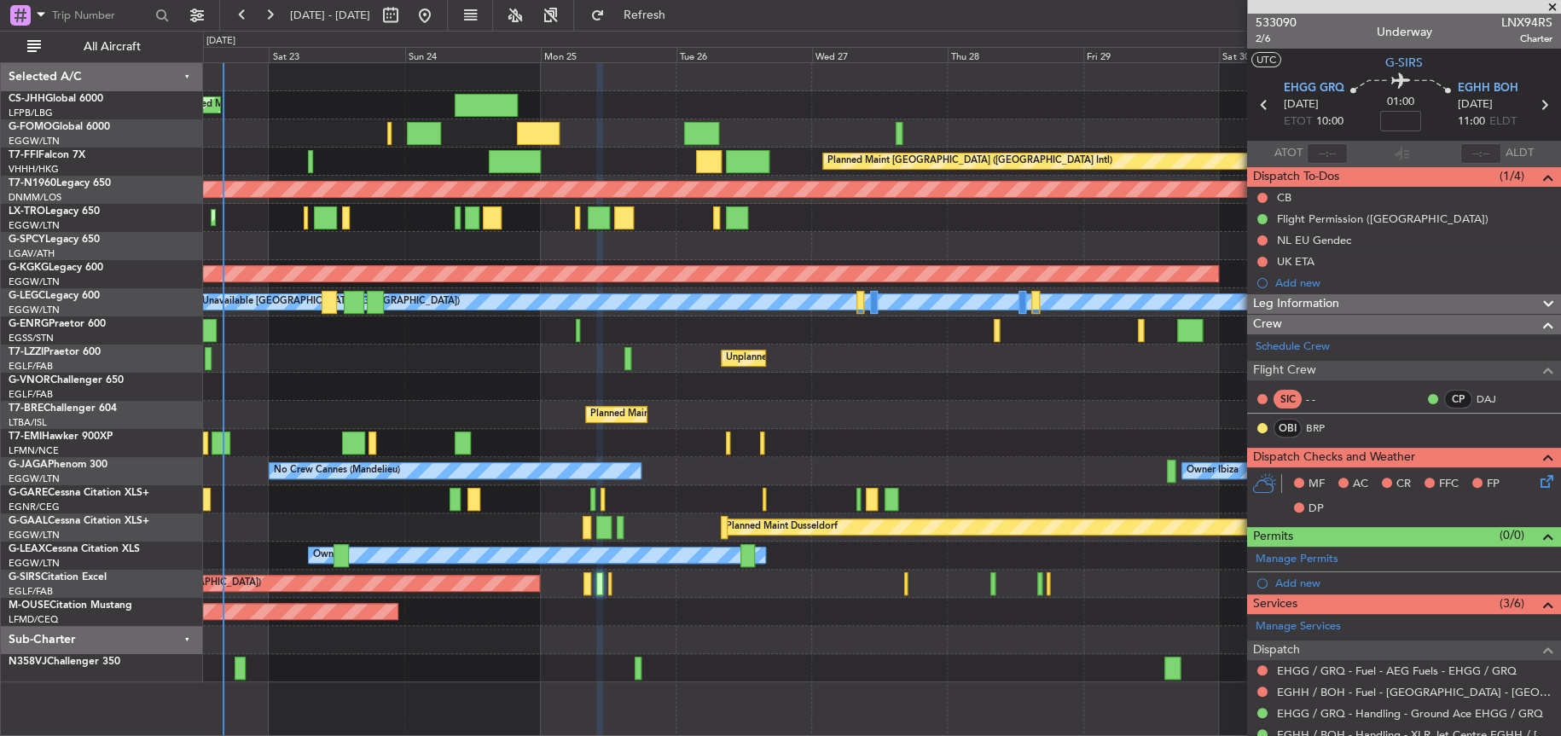
click at [700, 698] on div "Planned Maint [GEOGRAPHIC_DATA] ([GEOGRAPHIC_DATA]) Planned Maint [GEOGRAPHIC_D…" at bounding box center [881, 399] width 1357 height 674
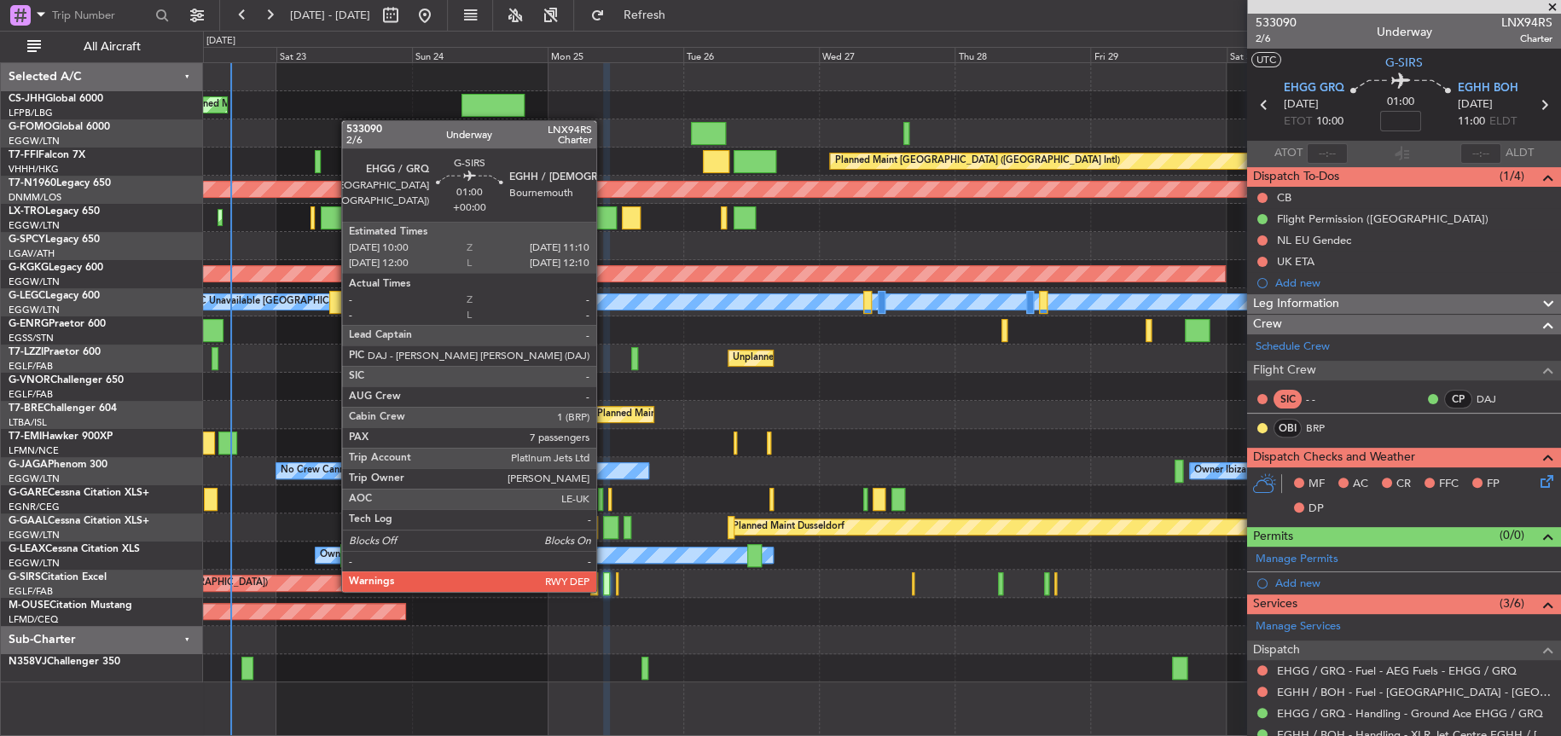
click at [604, 588] on div at bounding box center [606, 583] width 7 height 23
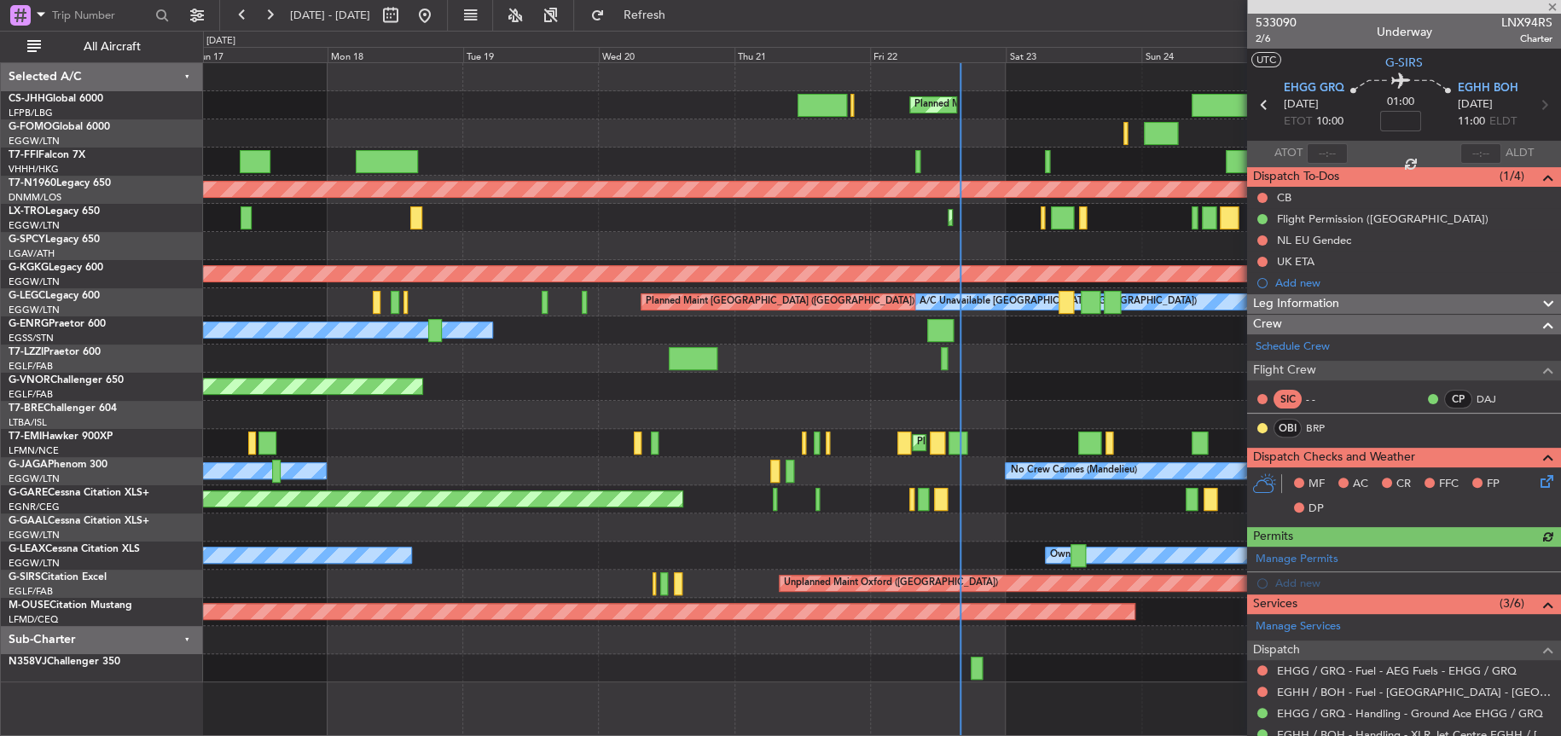
click at [1254, 553] on fb-app "[DATE] - [DATE] Refresh Quick Links All Aircraft Planned Maint [GEOGRAPHIC_DATA…" at bounding box center [780, 374] width 1561 height 723
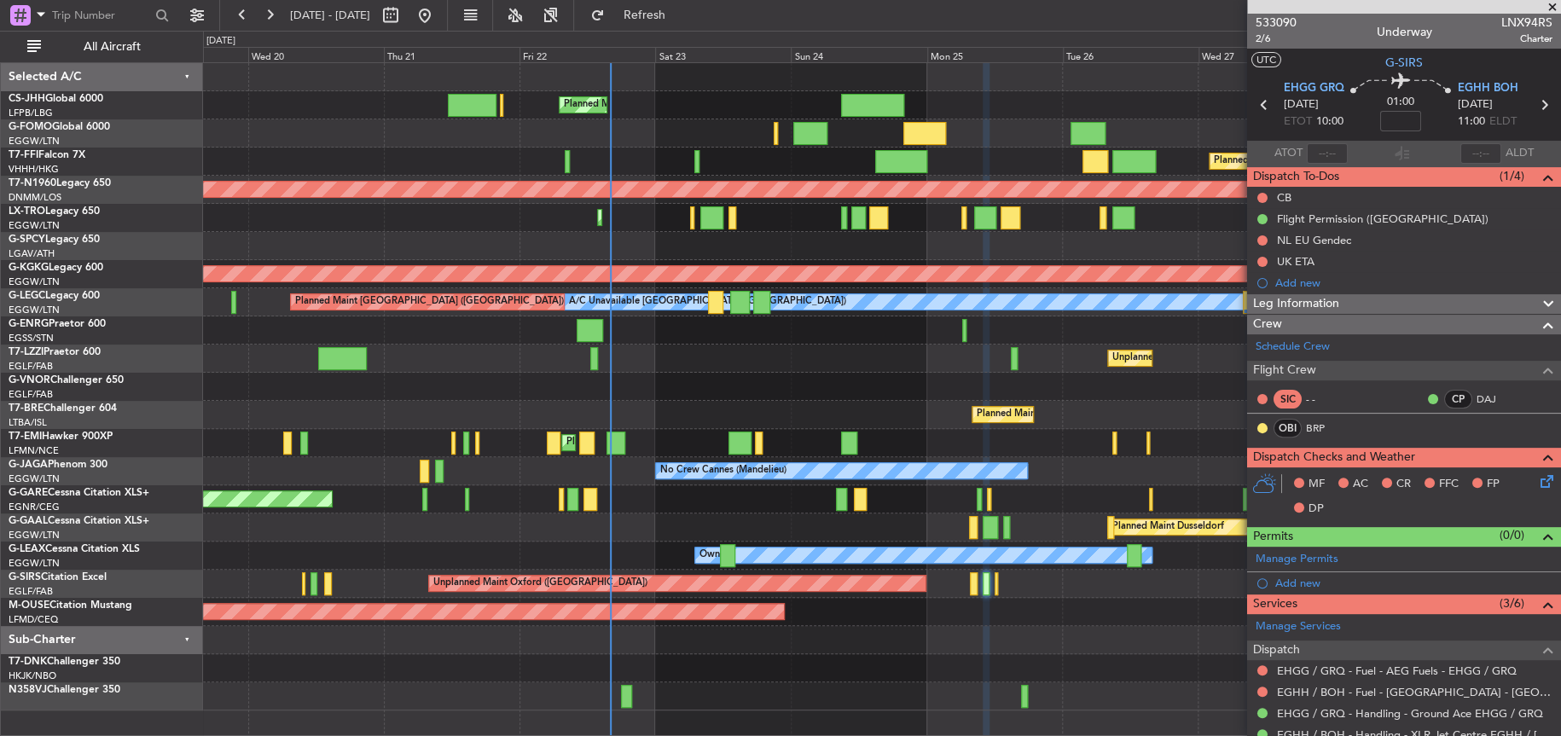
click at [583, 488] on div at bounding box center [590, 499] width 14 height 23
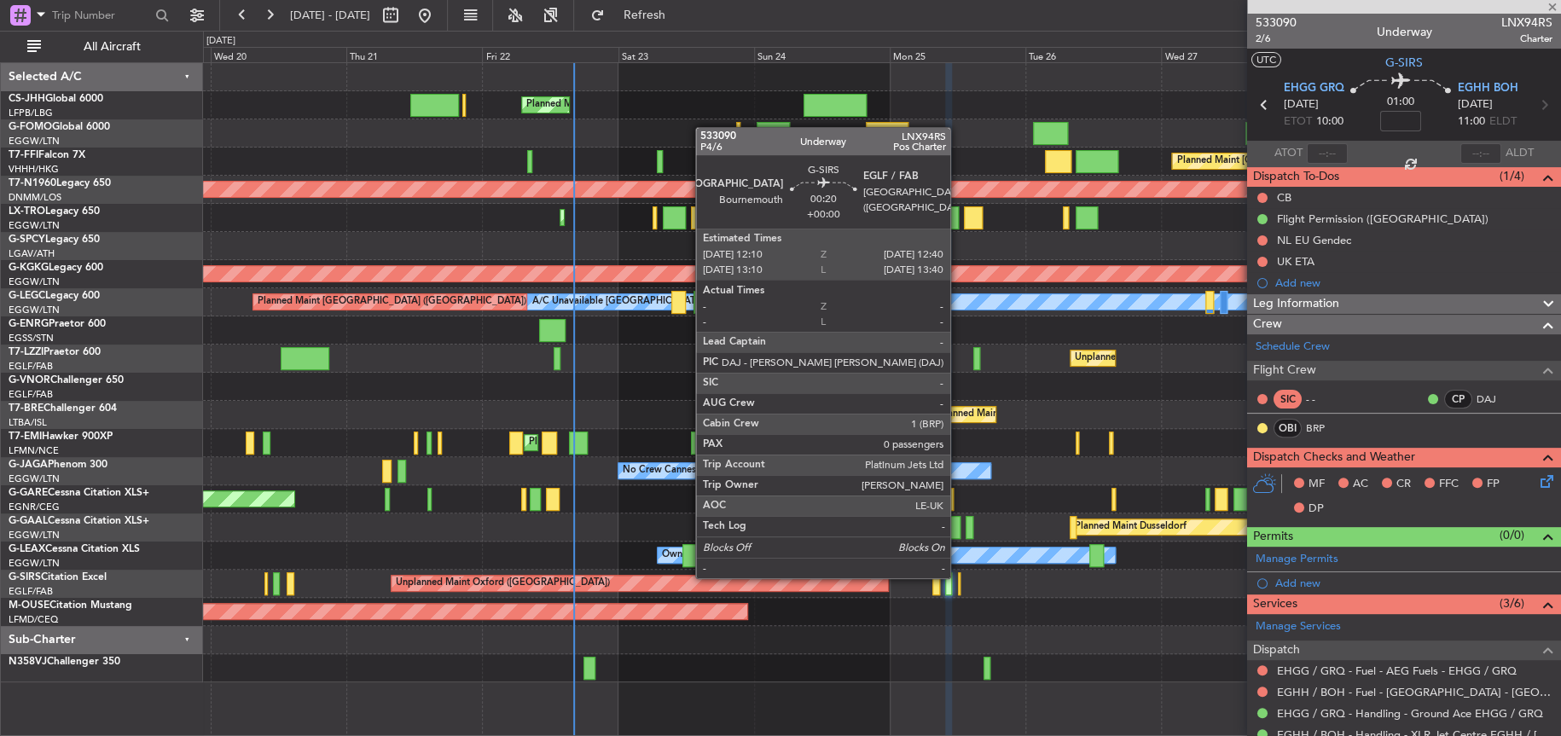
type input "-00:05"
type input "11:36"
type input "13:39"
type input "0"
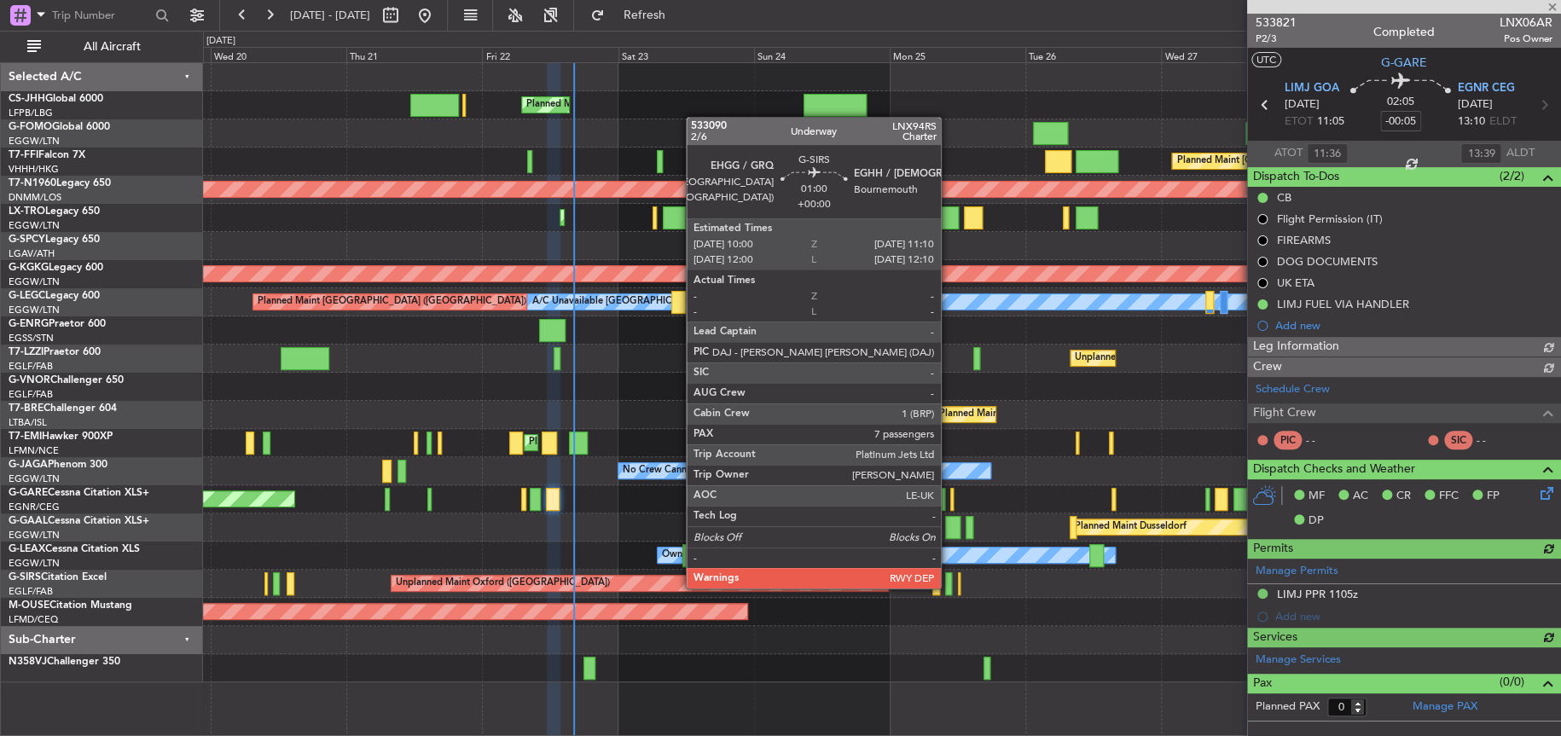
click at [951, 586] on div at bounding box center [948, 583] width 7 height 23
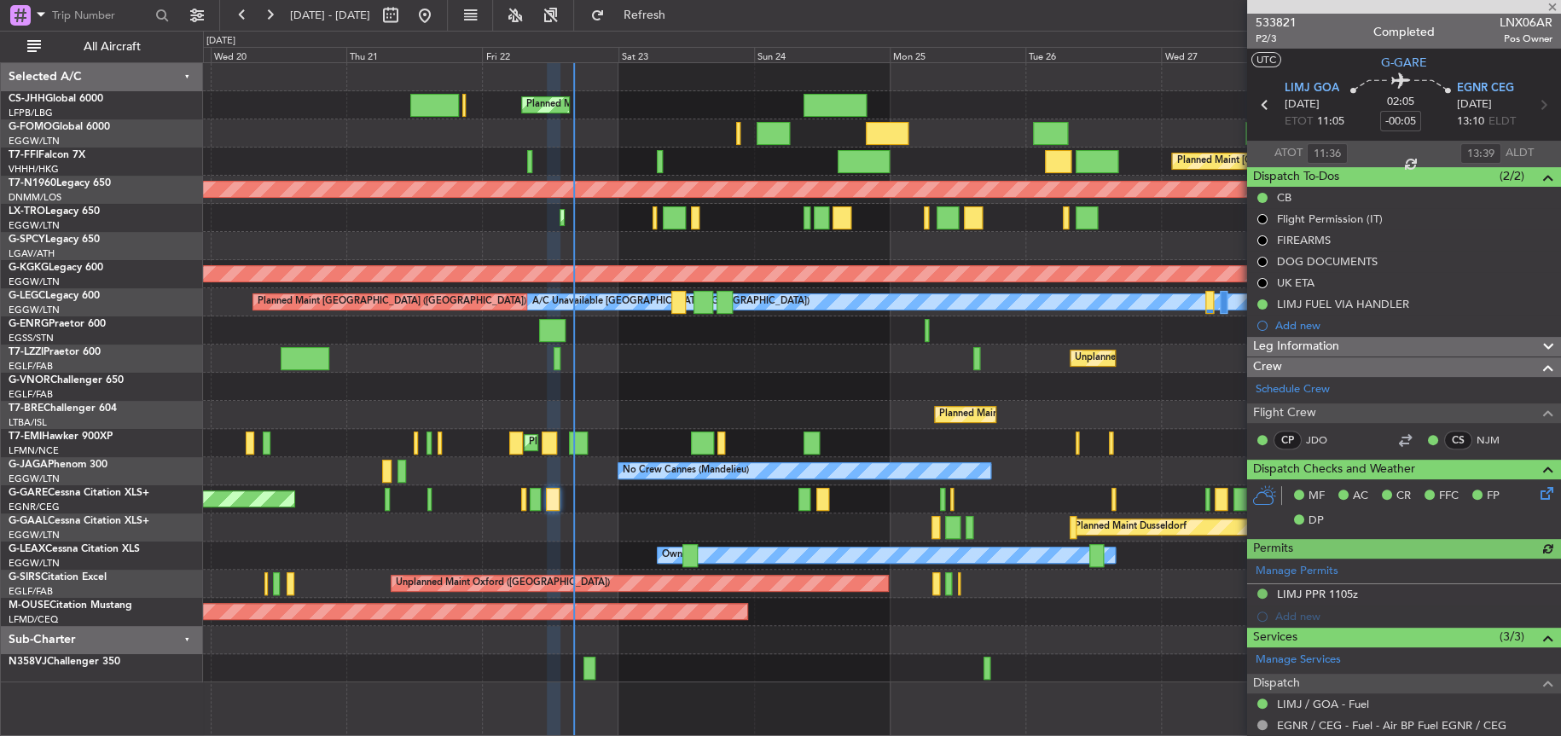
type input "13:36"
type input "14:39"
type input "11:36"
type input "13:39"
click at [1291, 16] on span "533821" at bounding box center [1275, 23] width 41 height 18
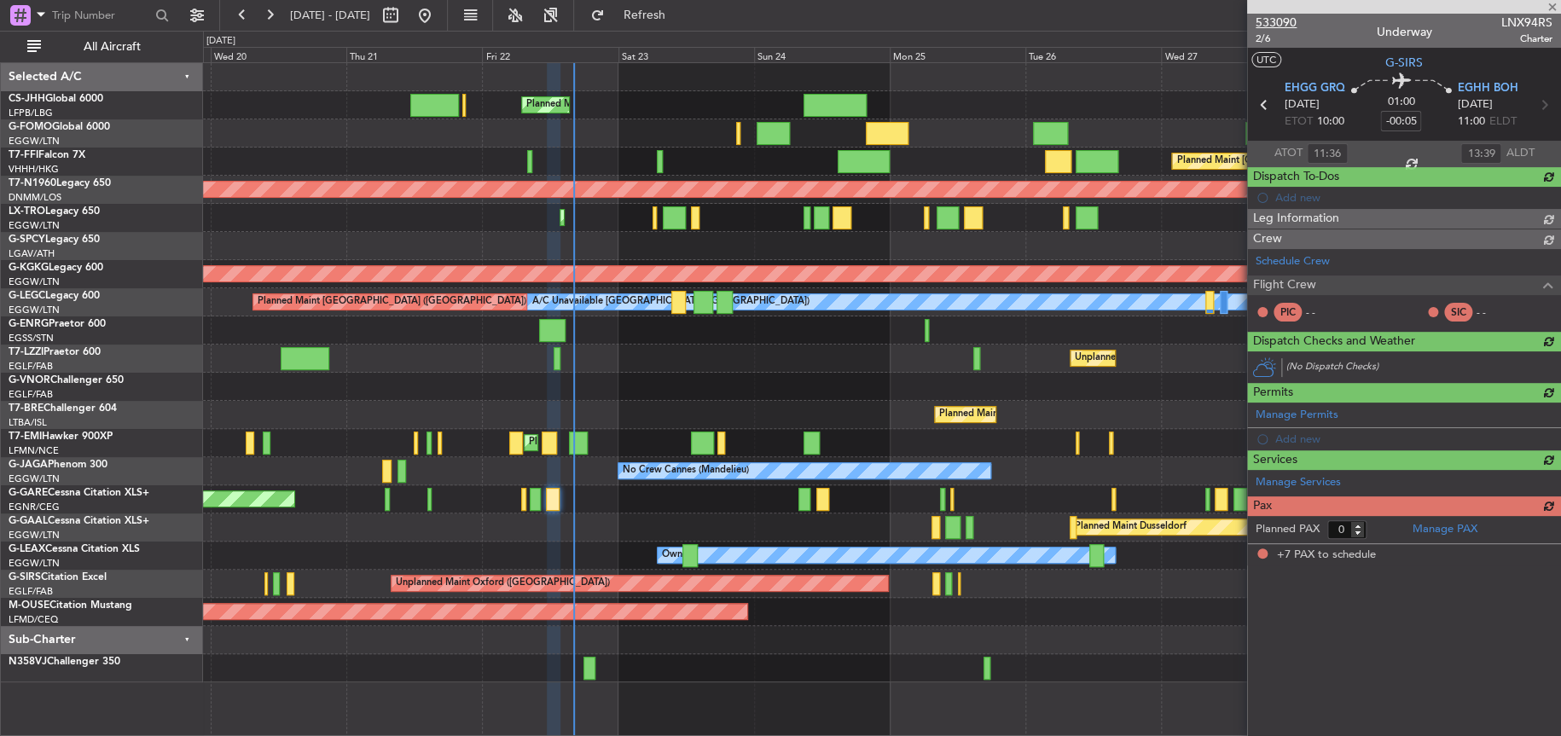
type input "7"
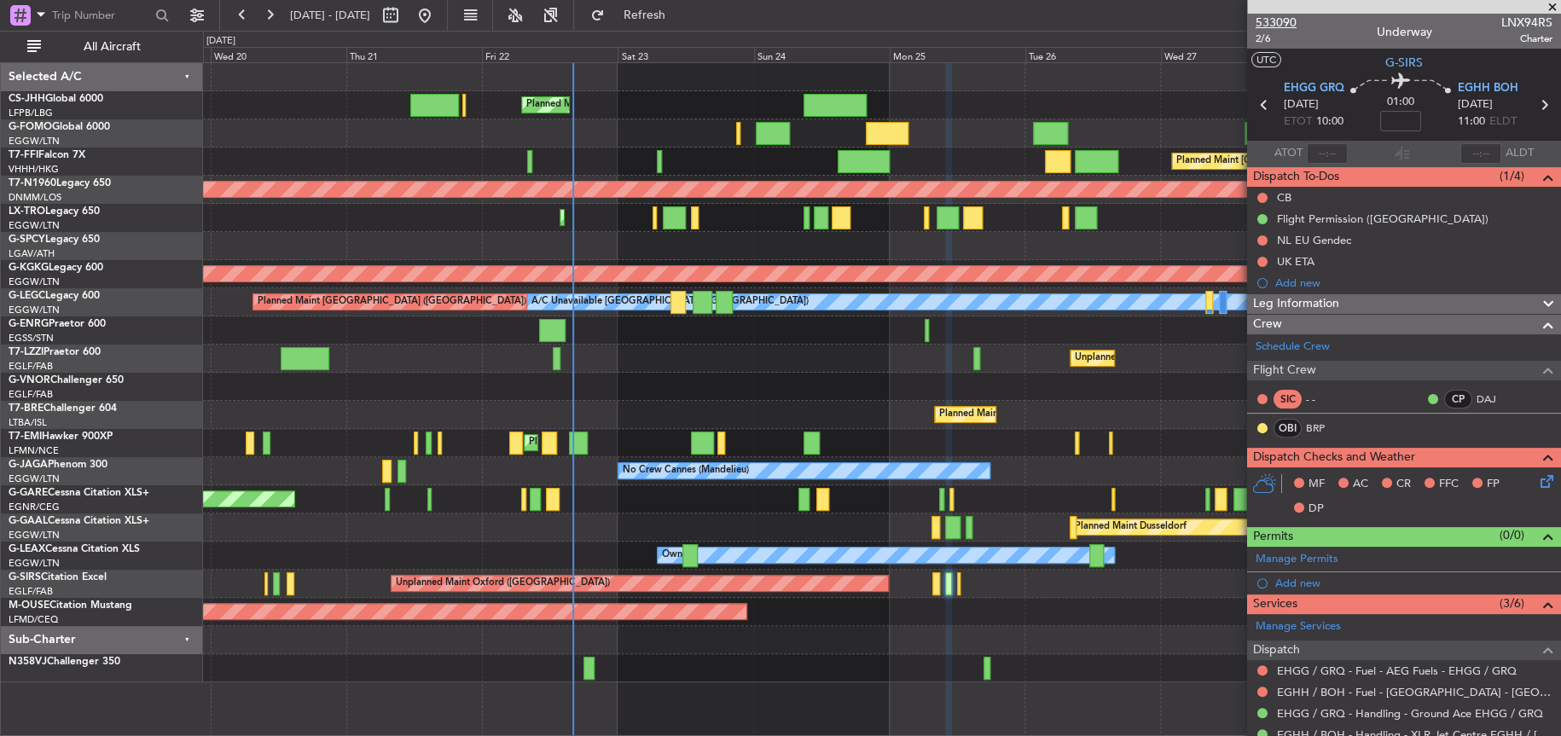
click at [1283, 16] on span "533090" at bounding box center [1275, 23] width 41 height 18
click at [1270, 20] on span "533090" at bounding box center [1275, 23] width 41 height 18
